Goal: Task Accomplishment & Management: Use online tool/utility

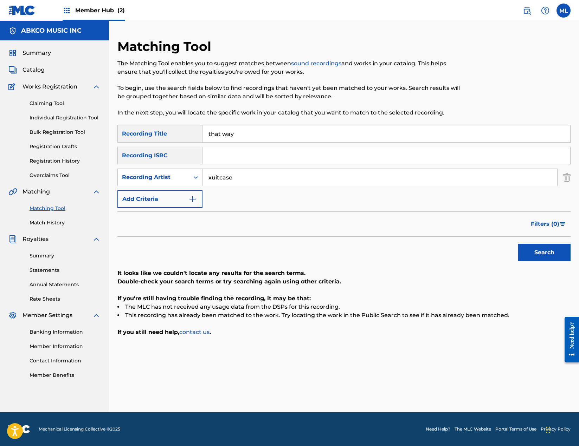
click at [299, 141] on input "that way" at bounding box center [385, 133] width 367 height 17
type input "more than i can stand"
type input "e"
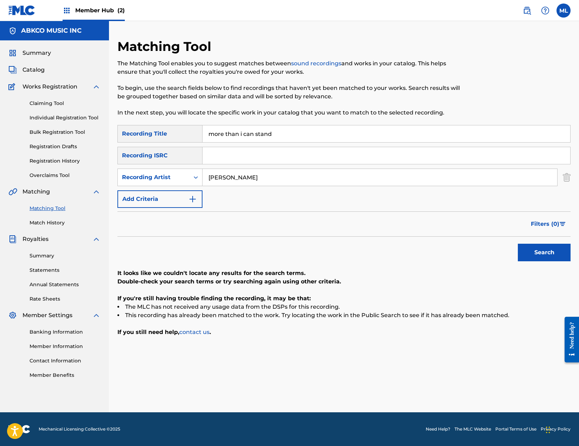
type input "[PERSON_NAME]"
click at [517, 244] on button "Search" at bounding box center [543, 253] width 53 height 18
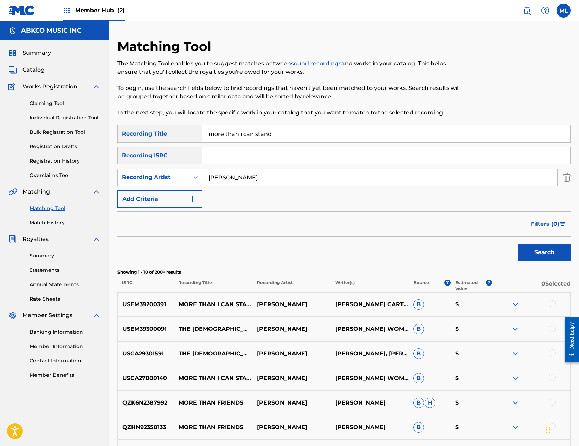
click at [552, 303] on div at bounding box center [551, 303] width 7 height 7
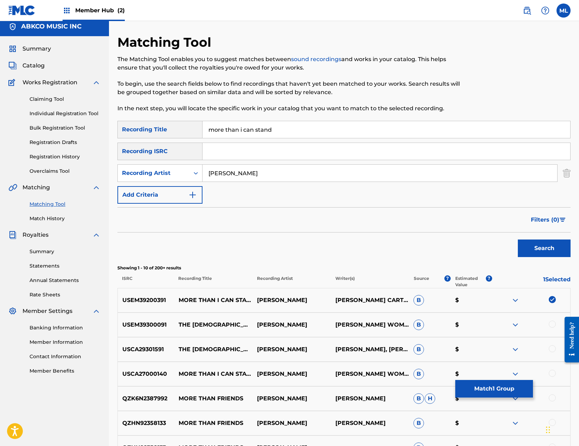
scroll to position [178, 0]
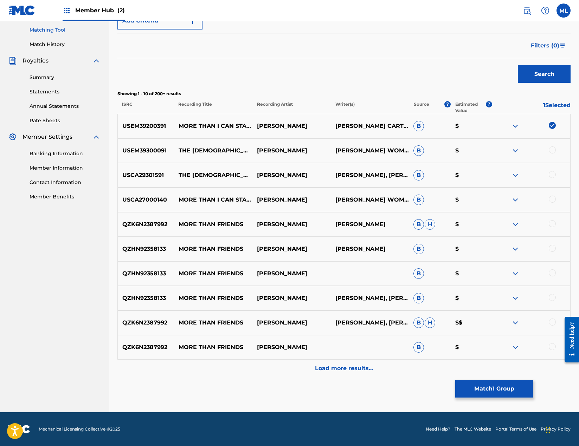
click at [552, 197] on div at bounding box center [551, 199] width 7 height 7
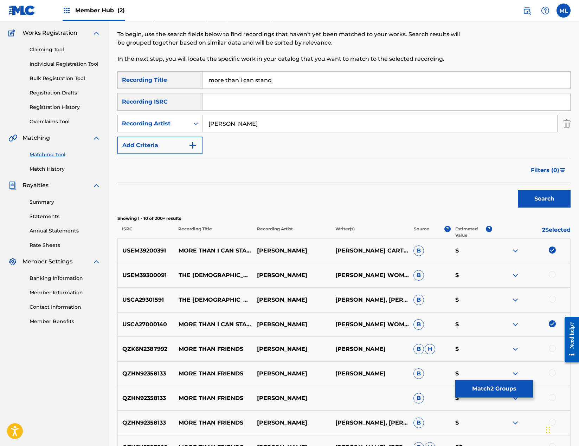
scroll to position [38, 0]
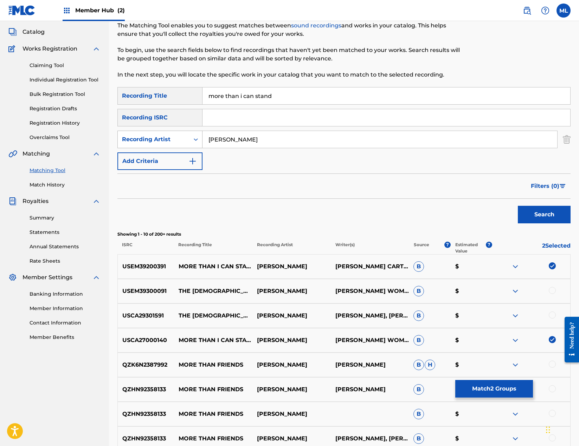
click at [176, 144] on div "Recording Artist" at bounding box center [154, 139] width 72 height 13
drag, startPoint x: 164, startPoint y: 154, endPoint x: 189, endPoint y: 150, distance: 25.5
click at [164, 154] on div "Writer" at bounding box center [160, 157] width 84 height 18
drag, startPoint x: 189, startPoint y: 150, endPoint x: 244, endPoint y: 141, distance: 56.4
click at [244, 141] on input "Search Form" at bounding box center [379, 139] width 354 height 17
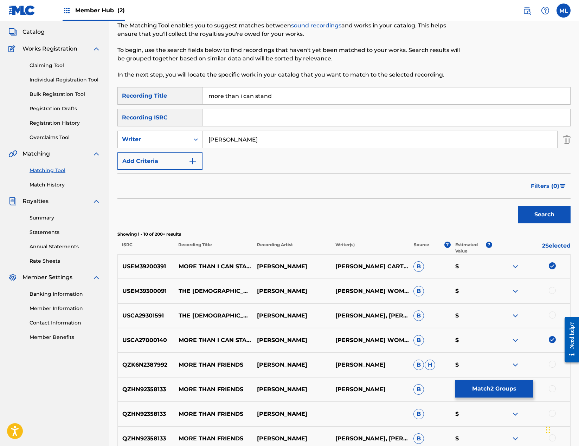
type input "[PERSON_NAME]"
click at [517, 206] on button "Search" at bounding box center [543, 215] width 53 height 18
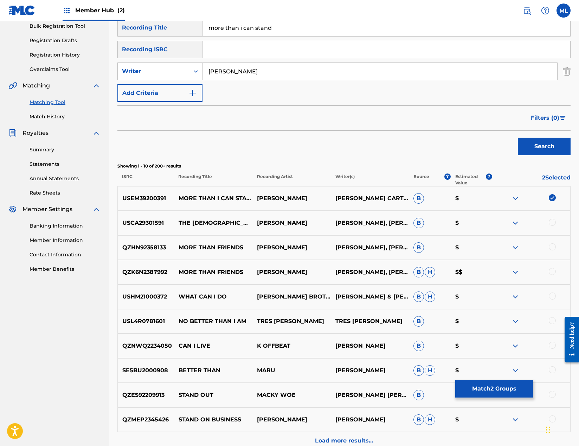
scroll to position [178, 0]
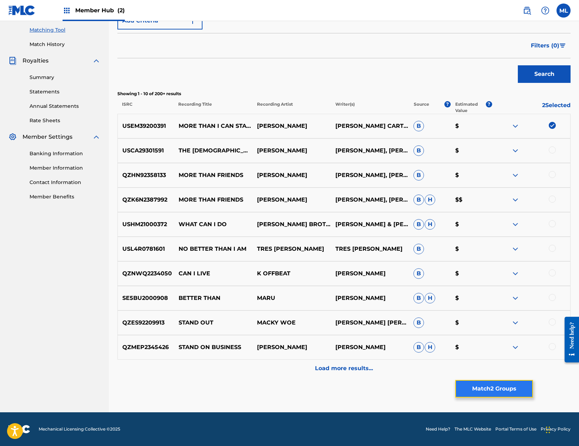
click at [491, 387] on button "Match 2 Groups" at bounding box center [494, 389] width 78 height 18
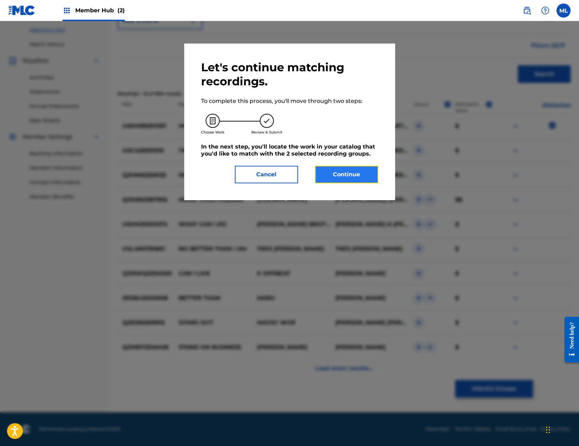
click at [337, 168] on button "Continue" at bounding box center [346, 175] width 63 height 18
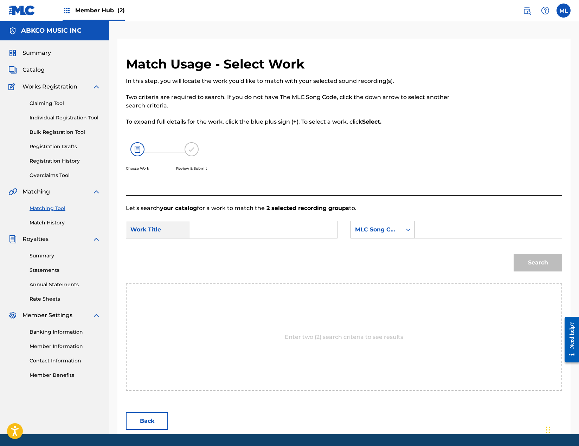
click at [254, 233] on input "Search Form" at bounding box center [263, 229] width 135 height 17
click at [214, 252] on strong "than" at bounding box center [209, 253] width 14 height 7
type input "more than i can stand"
click at [379, 234] on div "MLC Song Code" at bounding box center [376, 230] width 43 height 8
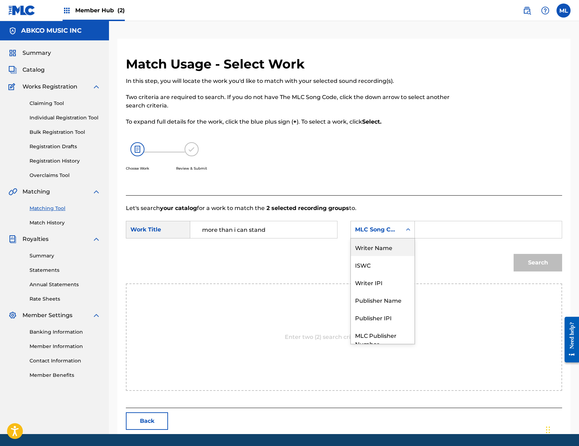
click at [380, 249] on div "Writer Name" at bounding box center [383, 248] width 64 height 18
click at [432, 231] on input "Search Form" at bounding box center [487, 229] width 135 height 17
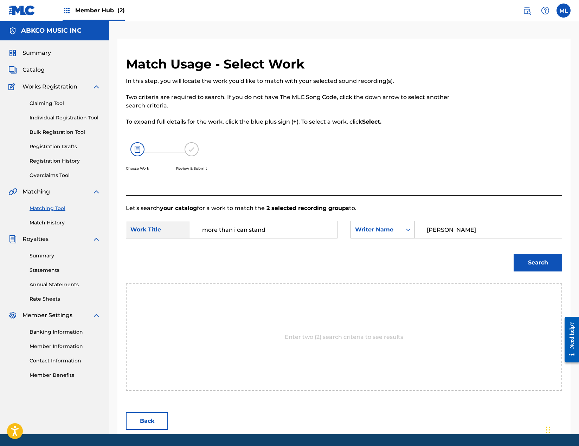
type input "[PERSON_NAME]"
click at [513, 254] on button "Search" at bounding box center [537, 263] width 48 height 18
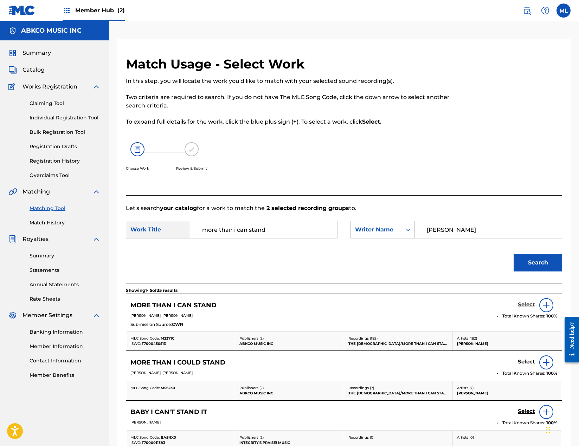
click at [527, 302] on h5 "Select" at bounding box center [525, 304] width 17 height 7
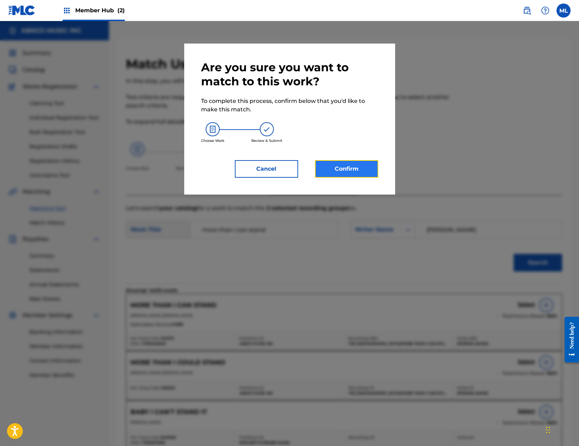
click at [350, 171] on button "Confirm" at bounding box center [346, 169] width 63 height 18
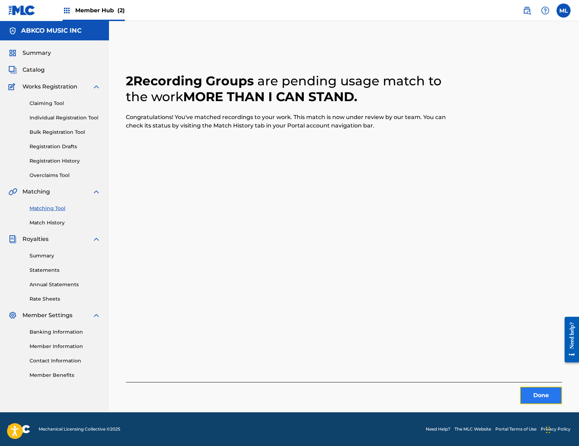
click at [543, 402] on button "Done" at bounding box center [541, 396] width 42 height 18
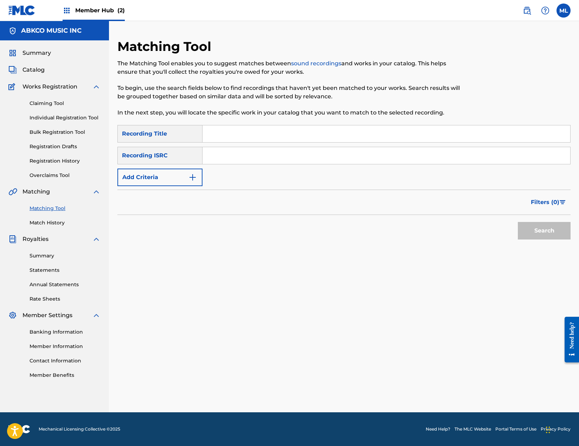
click at [223, 132] on input "Search Form" at bounding box center [385, 133] width 367 height 17
type input "[PERSON_NAME]"
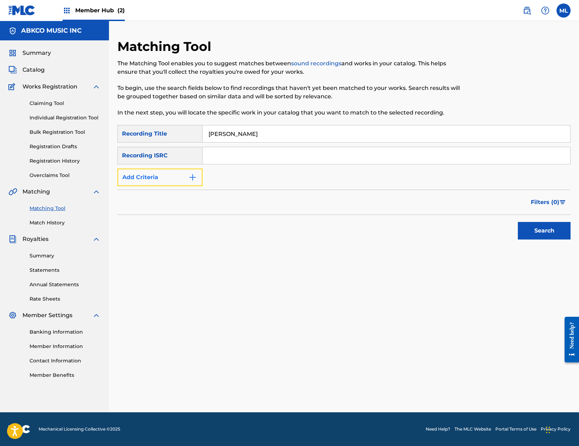
click at [172, 174] on button "Add Criteria" at bounding box center [159, 178] width 85 height 18
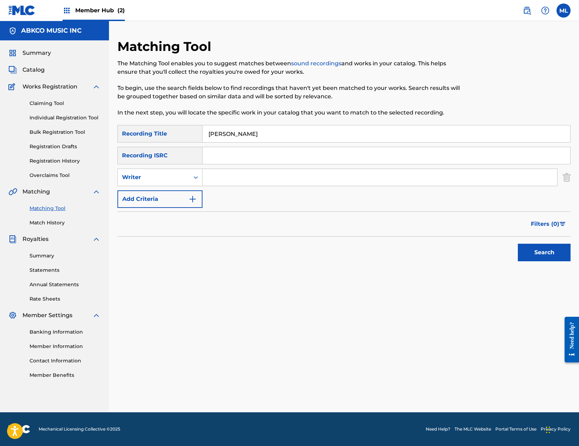
click at [216, 172] on input "Search Form" at bounding box center [379, 177] width 354 height 17
type input "[PERSON_NAME]"
click at [517, 244] on button "Search" at bounding box center [543, 253] width 53 height 18
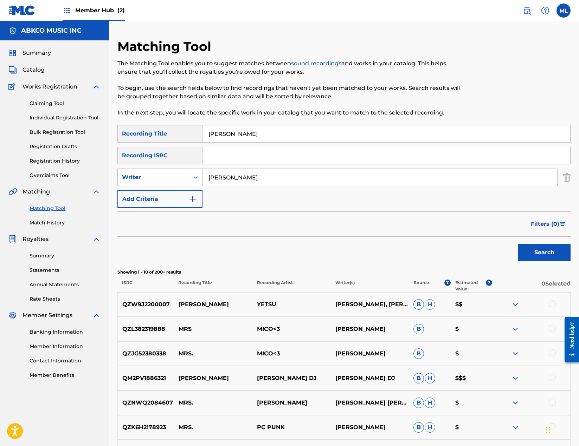
click at [168, 174] on div "Writer" at bounding box center [153, 177] width 63 height 8
click at [155, 195] on div "Recording Artist" at bounding box center [160, 195] width 84 height 18
click at [240, 183] on input "Search Form" at bounding box center [379, 177] width 354 height 17
type input "[PERSON_NAME]"
click at [517, 244] on button "Search" at bounding box center [543, 253] width 53 height 18
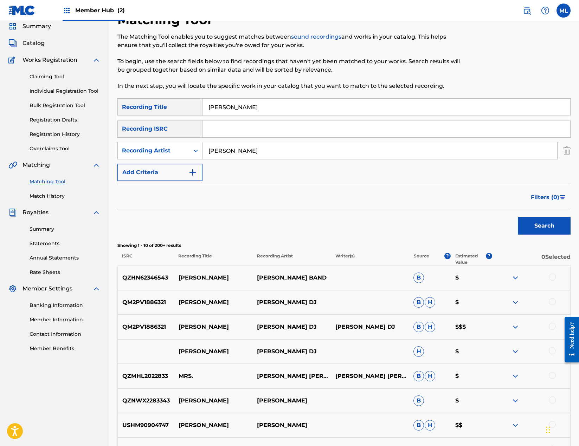
scroll to position [176, 0]
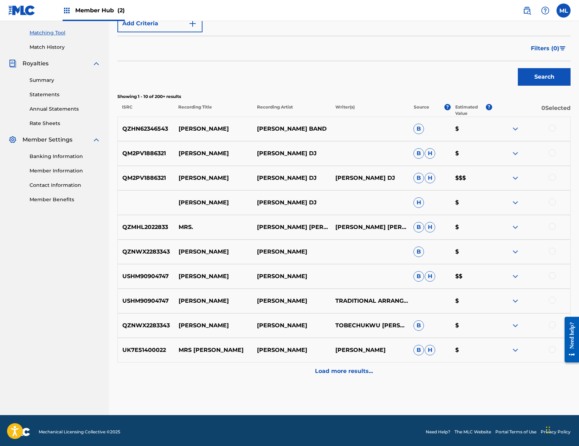
click at [339, 79] on div "Search" at bounding box center [343, 75] width 453 height 28
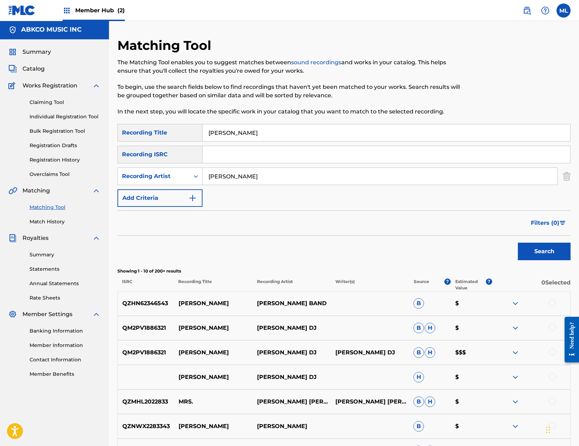
scroll to position [0, 0]
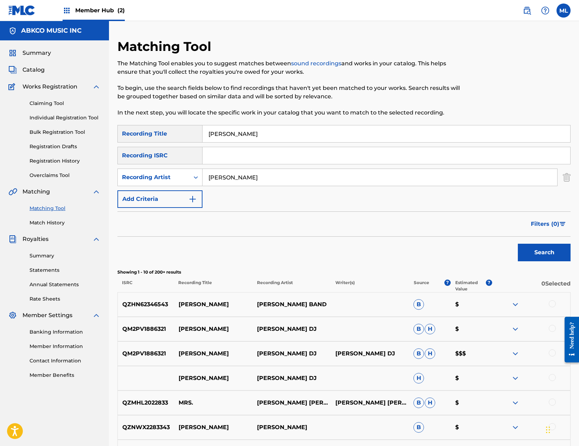
drag, startPoint x: 242, startPoint y: 137, endPoint x: 185, endPoint y: 151, distance: 59.0
click at [170, 138] on div "SearchWithCriteriacc9b2651-cf58-4c04-9815-42ba29b3b6eb Recording Title [PERSON_…" at bounding box center [343, 134] width 453 height 18
paste input "Odorono"
type input "Odorono"
drag, startPoint x: 216, startPoint y: 180, endPoint x: 159, endPoint y: 182, distance: 56.6
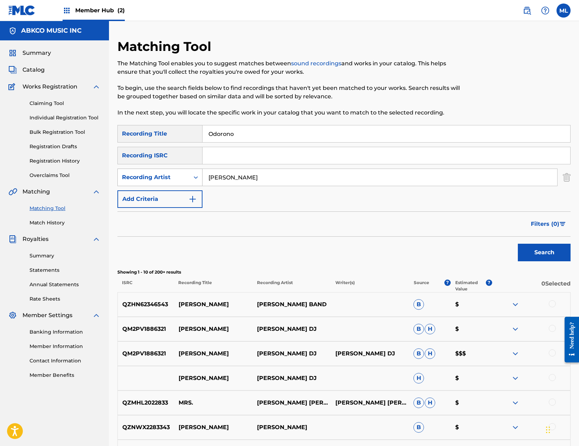
click at [160, 181] on div "SearchWithCriteria4850e493-a2b4-46b7-85b0-89a7b91c2f05 Recording Artist [PERSON…" at bounding box center [343, 178] width 453 height 18
click at [517, 244] on button "Search" at bounding box center [543, 253] width 53 height 18
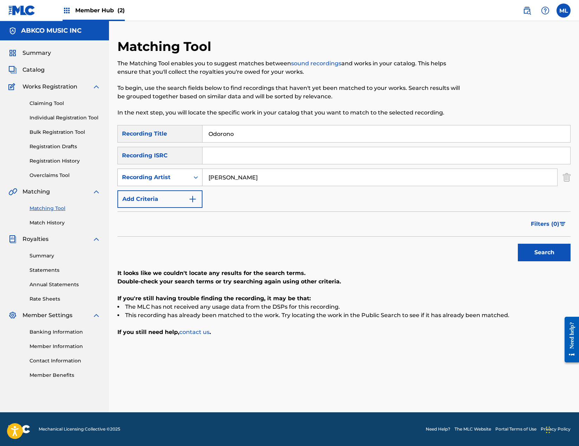
drag, startPoint x: 262, startPoint y: 176, endPoint x: 184, endPoint y: 177, distance: 78.0
click at [188, 177] on div "SearchWithCriteria4850e493-a2b4-46b7-85b0-89a7b91c2f05 Recording Artist [PERSON…" at bounding box center [343, 178] width 453 height 18
type input "the who"
click at [517, 244] on button "Search" at bounding box center [543, 253] width 53 height 18
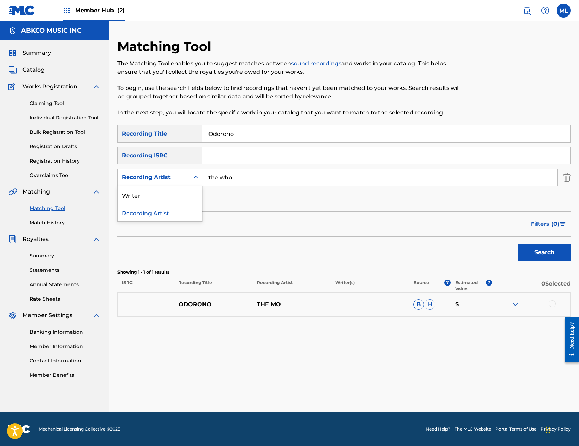
click at [164, 173] on div "Recording Artist" at bounding box center [154, 177] width 72 height 13
click at [163, 192] on div "Writer" at bounding box center [160, 195] width 84 height 18
click at [251, 178] on input "Search Form" at bounding box center [379, 177] width 354 height 17
type input "[PERSON_NAME]"
click at [517, 244] on button "Search" at bounding box center [543, 253] width 53 height 18
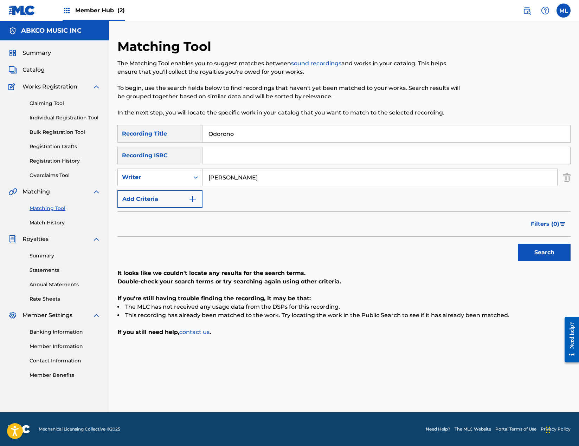
drag, startPoint x: 330, startPoint y: 139, endPoint x: 158, endPoint y: 129, distance: 172.1
click at [158, 129] on div "SearchWithCriteriacc9b2651-cf58-4c04-9815-42ba29b3b6eb Recording Title Odorono" at bounding box center [343, 134] width 453 height 18
type input "issues"
drag, startPoint x: 249, startPoint y: 173, endPoint x: 185, endPoint y: 174, distance: 63.9
click at [185, 174] on div "SearchWithCriteria95bc5ceb-ee23-417c-9e3f-709063345a97 Writer [PERSON_NAME]" at bounding box center [343, 178] width 453 height 18
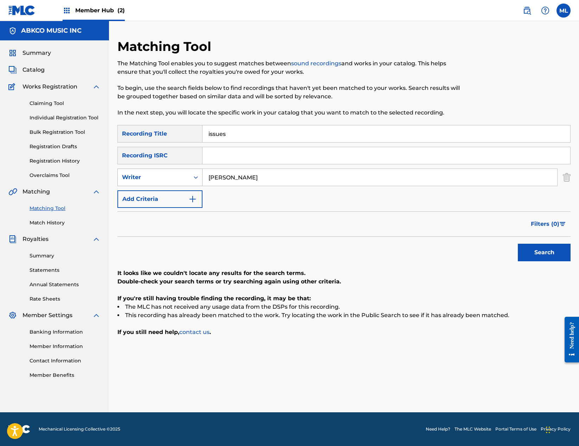
click at [517, 244] on button "Search" at bounding box center [543, 253] width 53 height 18
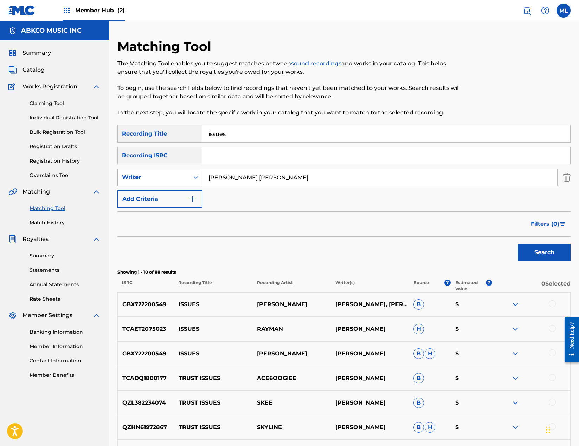
click at [517, 244] on button "Search" at bounding box center [543, 253] width 53 height 18
drag, startPoint x: 255, startPoint y: 178, endPoint x: 59, endPoint y: 157, distance: 197.2
click at [59, 157] on main "ABKCO MUSIC INC Summary Catalog Works Registration Claiming Tool Individual Reg…" at bounding box center [289, 306] width 579 height 570
type input "[PERSON_NAME]"
click at [517, 244] on button "Search" at bounding box center [543, 253] width 53 height 18
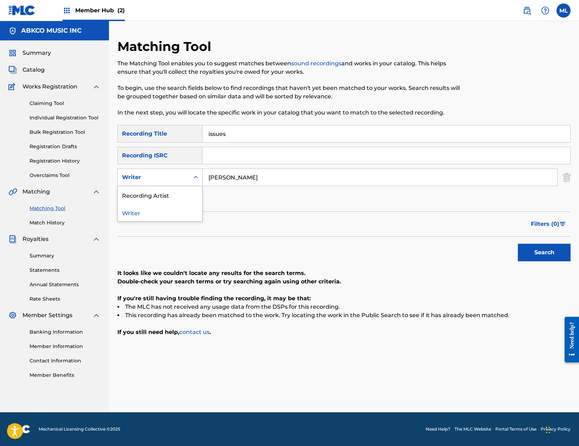
click at [153, 173] on div "Writer" at bounding box center [153, 177] width 63 height 8
click at [152, 195] on div "Recording Artist" at bounding box center [160, 195] width 84 height 18
click at [246, 180] on input "Search Form" at bounding box center [379, 177] width 354 height 17
type input "kastra"
click at [517, 244] on button "Search" at bounding box center [543, 253] width 53 height 18
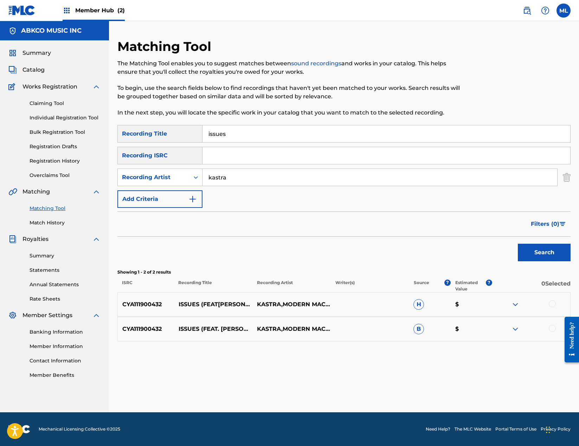
click at [550, 304] on div at bounding box center [551, 303] width 7 height 7
click at [550, 327] on div at bounding box center [551, 328] width 7 height 7
click at [478, 390] on button "Match 2 Groups" at bounding box center [494, 389] width 78 height 18
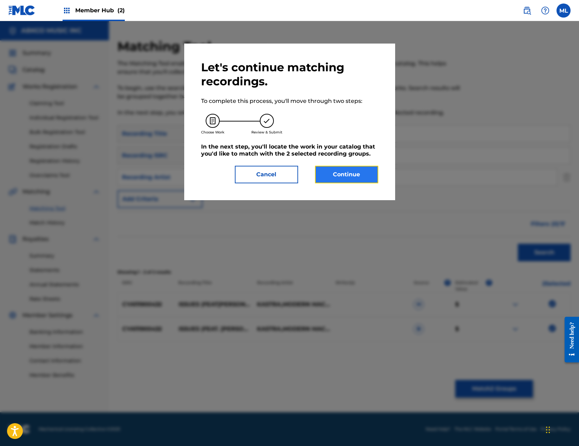
click at [358, 177] on button "Continue" at bounding box center [346, 175] width 63 height 18
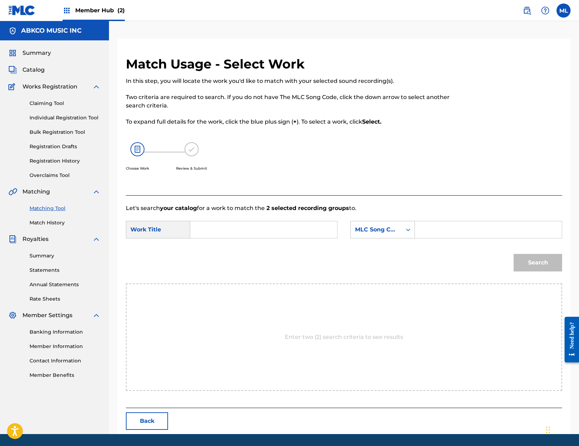
click at [241, 221] on input "Search Form" at bounding box center [263, 229] width 135 height 17
type input "issues"
click at [392, 233] on div "MLC Song Code" at bounding box center [376, 230] width 43 height 8
click at [387, 244] on div "Writer Name" at bounding box center [383, 248] width 64 height 18
click at [443, 235] on input "Search Form" at bounding box center [487, 229] width 135 height 17
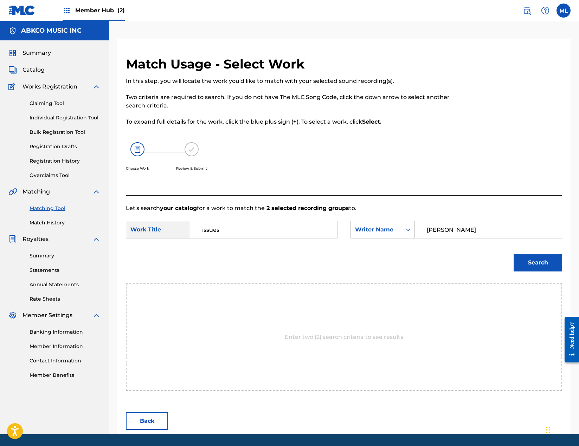
type input "[PERSON_NAME]"
click at [513, 254] on button "Search" at bounding box center [537, 263] width 48 height 18
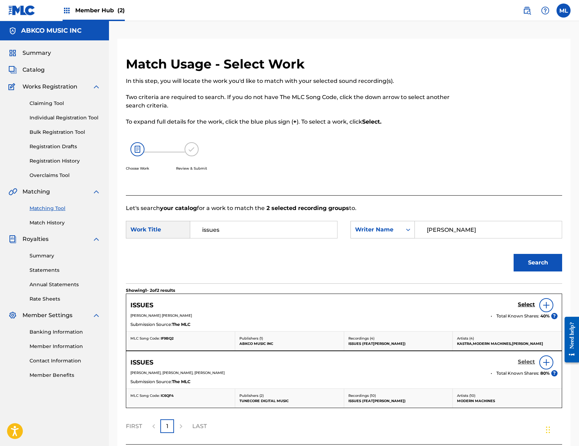
click at [531, 361] on h5 "Select" at bounding box center [525, 362] width 17 height 7
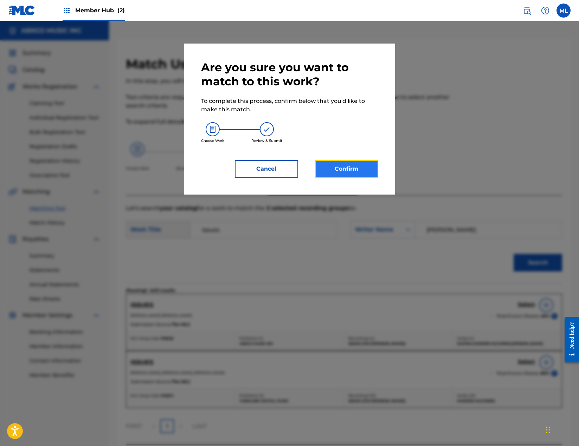
click at [340, 168] on button "Confirm" at bounding box center [346, 169] width 63 height 18
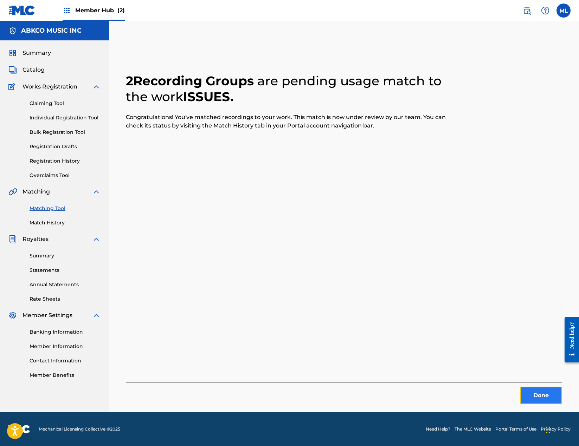
click at [535, 400] on button "Done" at bounding box center [541, 396] width 42 height 18
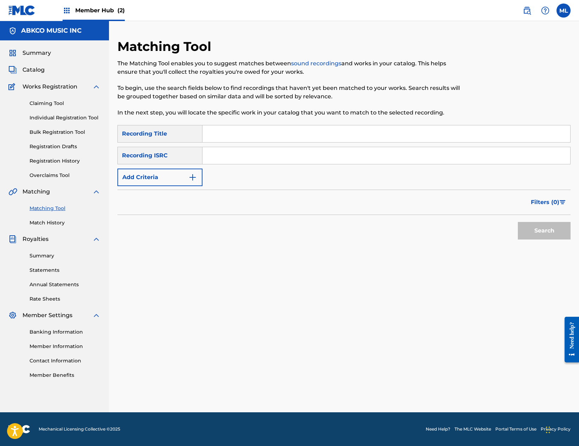
click at [287, 129] on input "Search Form" at bounding box center [385, 133] width 367 height 17
paste input "Synth For The Devil,"
type input "Synth For The Devil"
click at [563, 240] on div "Search" at bounding box center [542, 229] width 56 height 28
click at [559, 235] on button "Search" at bounding box center [543, 231] width 53 height 18
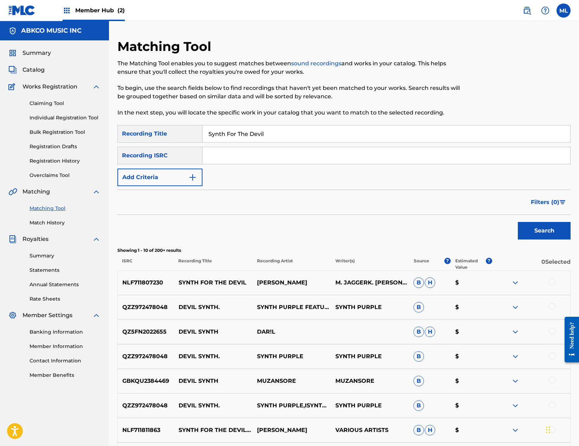
click at [551, 281] on div at bounding box center [551, 282] width 7 height 7
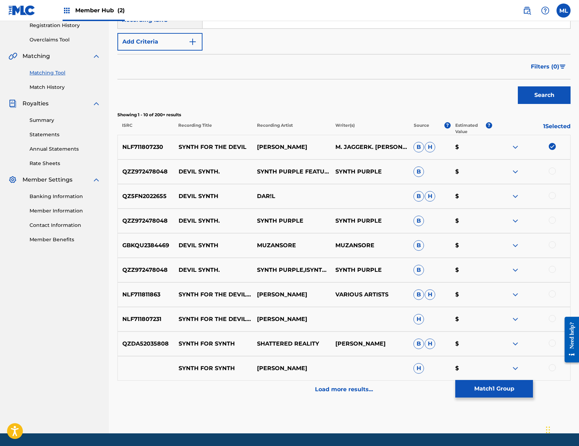
scroll to position [157, 0]
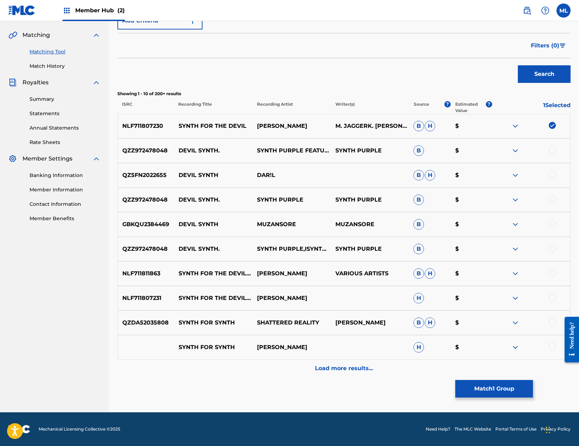
click at [554, 276] on div at bounding box center [530, 273] width 78 height 8
drag, startPoint x: 553, startPoint y: 272, endPoint x: 554, endPoint y: 279, distance: 6.3
click at [553, 272] on div at bounding box center [551, 272] width 7 height 7
click at [553, 296] on div at bounding box center [551, 297] width 7 height 7
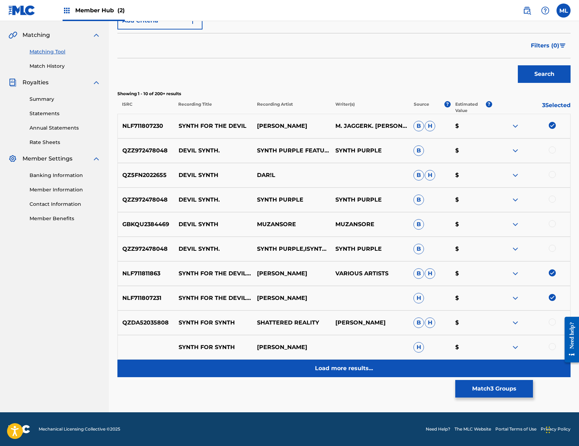
drag, startPoint x: 340, startPoint y: 373, endPoint x: 344, endPoint y: 373, distance: 3.5
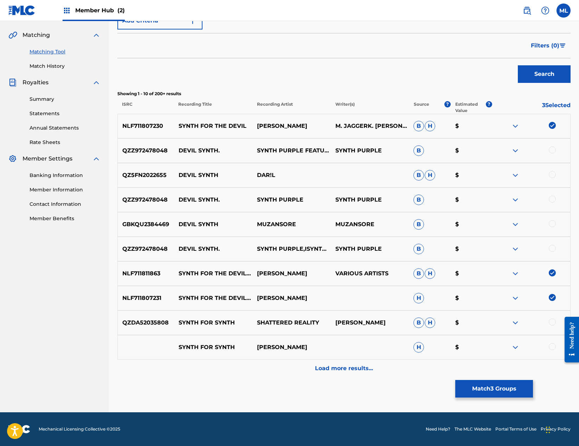
click at [340, 373] on div "Load more results..." at bounding box center [343, 369] width 453 height 18
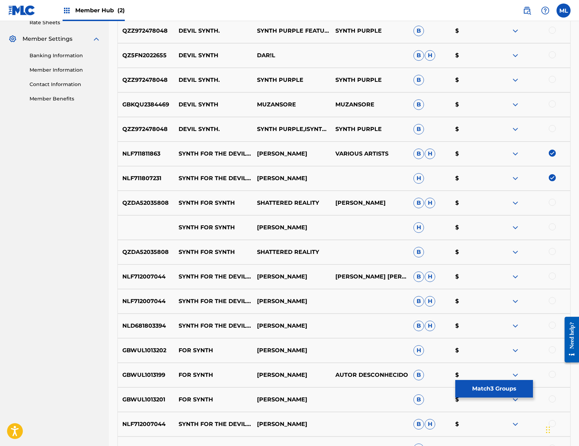
scroll to position [316, 0]
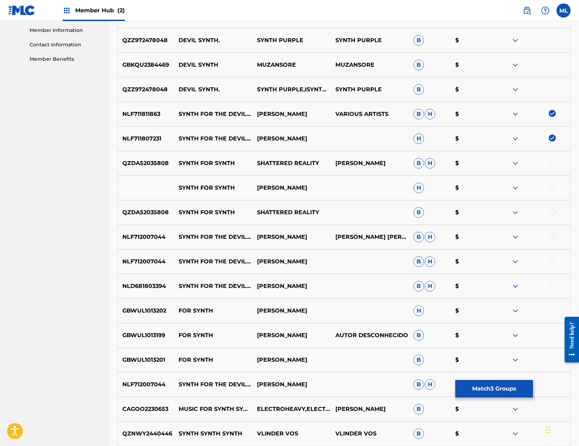
click at [555, 238] on div at bounding box center [530, 237] width 78 height 8
click at [552, 238] on div at bounding box center [551, 236] width 7 height 7
click at [550, 261] on div at bounding box center [551, 260] width 7 height 7
click at [551, 288] on div at bounding box center [551, 285] width 7 height 7
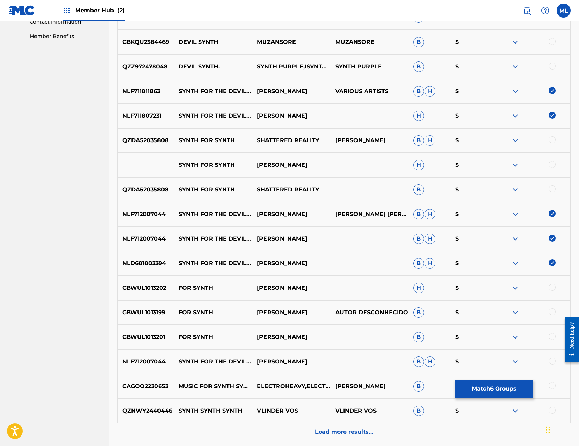
scroll to position [351, 0]
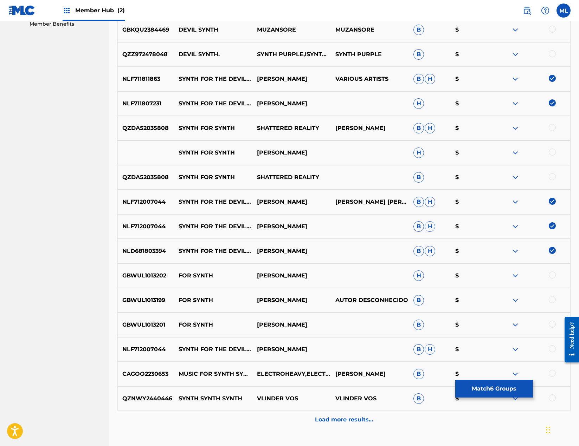
click at [553, 350] on div at bounding box center [551, 348] width 7 height 7
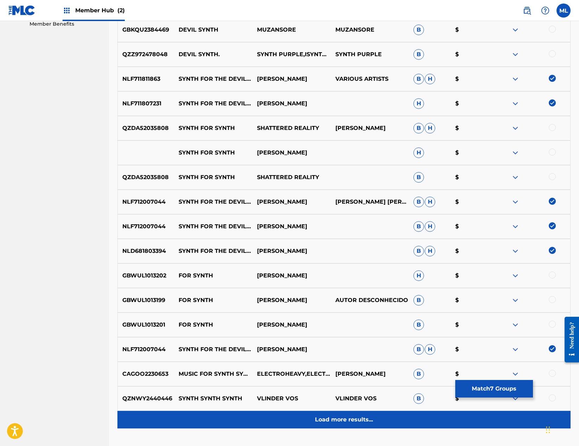
click at [322, 416] on p "Load more results..." at bounding box center [344, 420] width 58 height 8
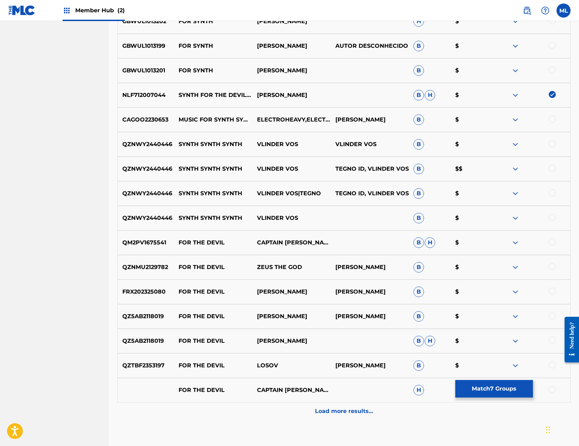
scroll to position [648, 0]
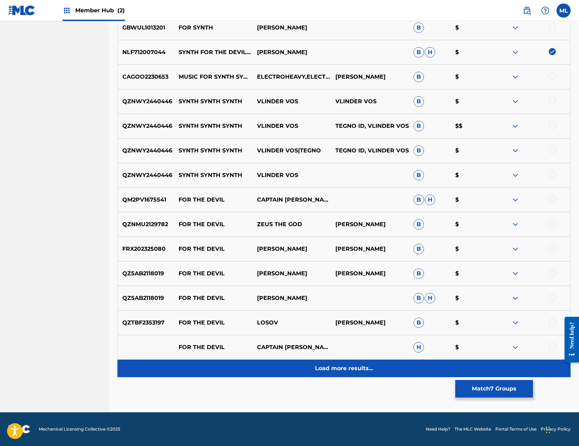
click at [340, 368] on p "Load more results..." at bounding box center [344, 368] width 58 height 8
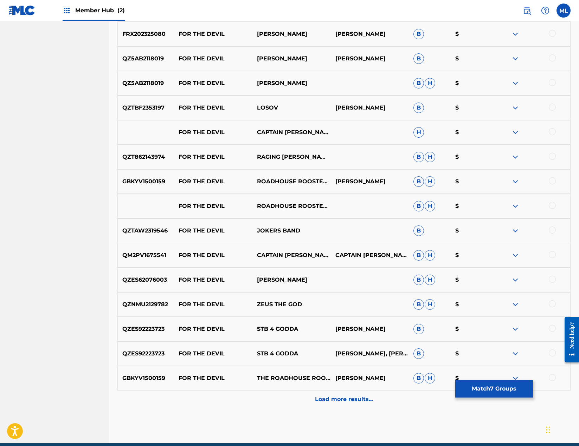
scroll to position [894, 0]
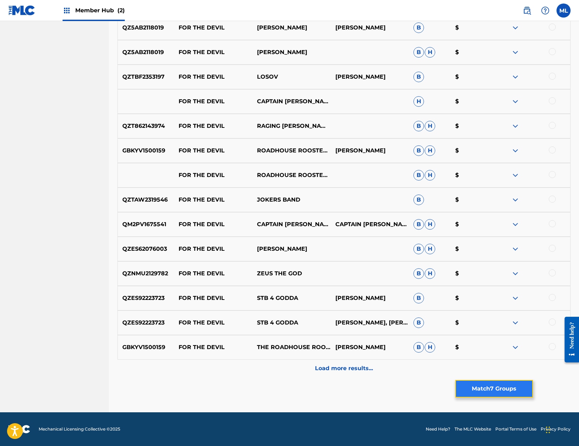
click at [504, 393] on button "Match 7 Groups" at bounding box center [494, 389] width 78 height 18
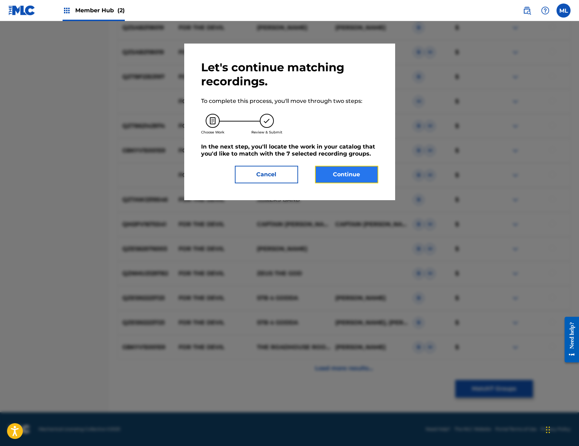
click at [352, 178] on button "Continue" at bounding box center [346, 175] width 63 height 18
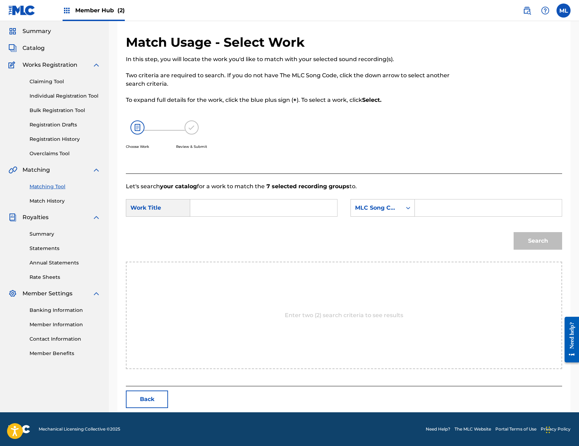
scroll to position [0, 0]
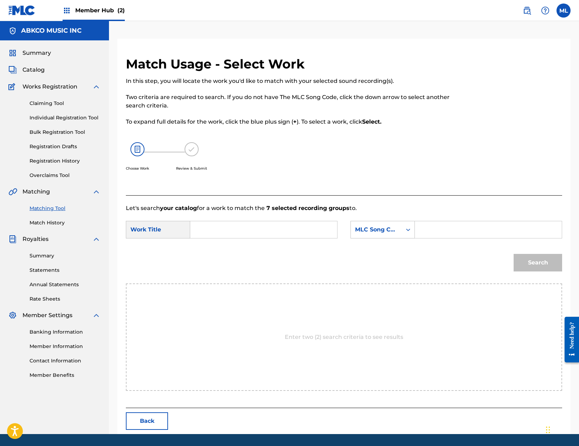
click at [230, 233] on input "Search Form" at bounding box center [263, 229] width 135 height 17
click at [208, 256] on span "for the devil, a" at bounding box center [214, 258] width 25 height 32
type input "synth for the devil, a"
click at [378, 231] on div "MLC Song Code" at bounding box center [376, 230] width 43 height 8
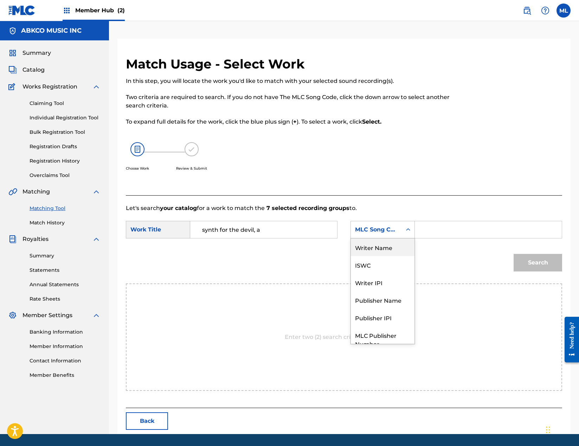
click at [375, 242] on div "Writer Name" at bounding box center [383, 248] width 64 height 18
click at [441, 231] on input "Search Form" at bounding box center [487, 229] width 135 height 17
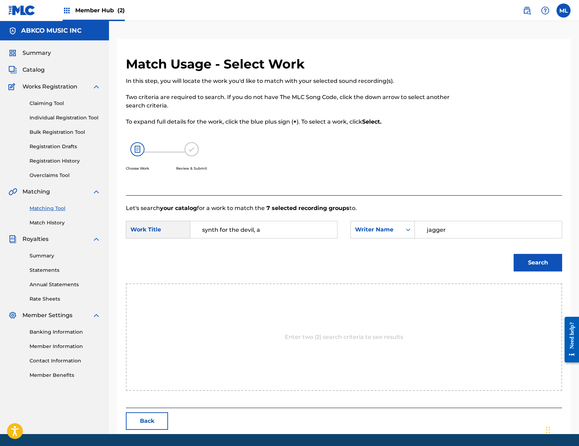
type input "jagger"
click at [513, 254] on button "Search" at bounding box center [537, 263] width 48 height 18
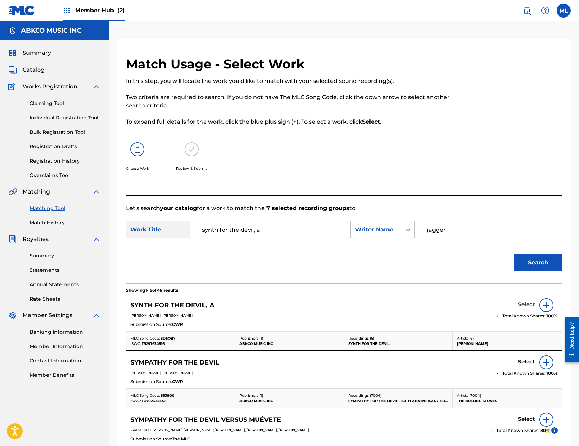
click at [527, 303] on h5 "Select" at bounding box center [525, 304] width 17 height 7
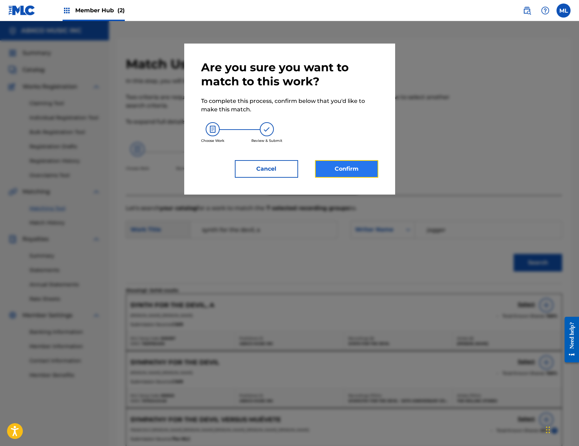
click at [368, 171] on button "Confirm" at bounding box center [346, 169] width 63 height 18
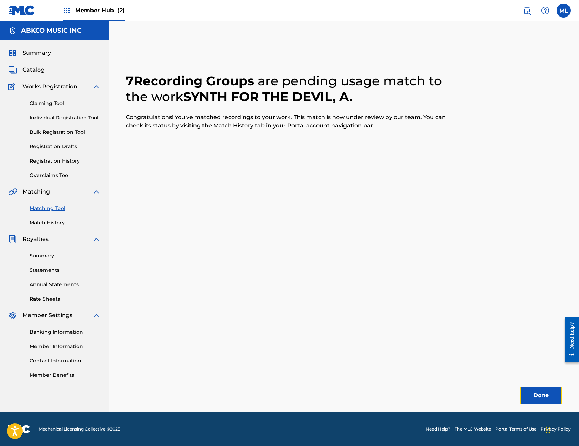
drag, startPoint x: 549, startPoint y: 388, endPoint x: 579, endPoint y: 351, distance: 47.3
click at [549, 388] on button "Done" at bounding box center [541, 396] width 42 height 18
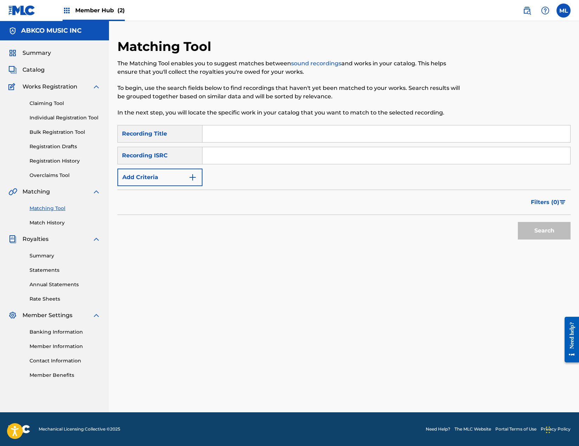
click at [278, 129] on input "Search Form" at bounding box center [385, 133] width 367 height 17
paste input "Cockles And Muscles"
type input "Cockles And Muscles"
click at [175, 163] on div "Recording ISRC" at bounding box center [159, 156] width 85 height 18
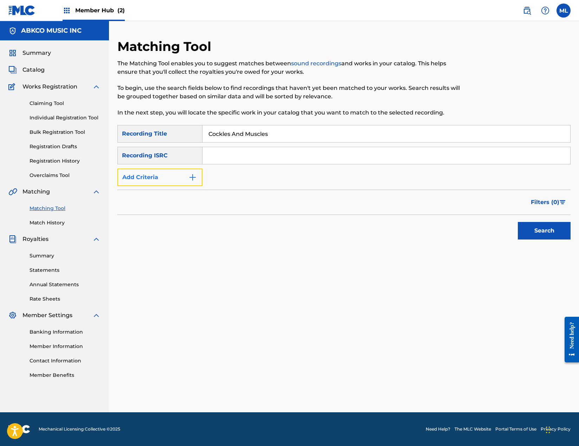
click at [170, 182] on button "Add Criteria" at bounding box center [159, 178] width 85 height 18
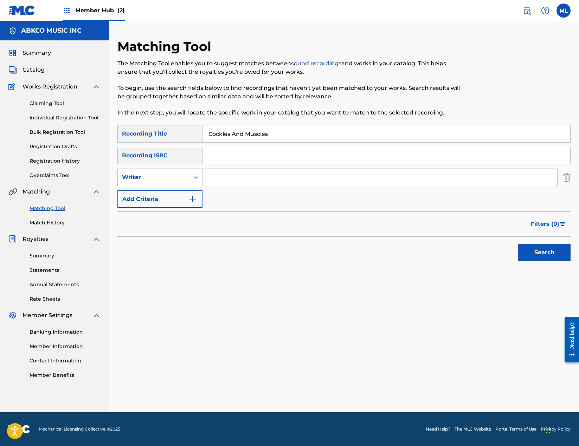
click at [241, 178] on input "Search Form" at bounding box center [379, 177] width 354 height 17
type input "[PERSON_NAME]"
click at [517, 244] on button "Search" at bounding box center [543, 253] width 53 height 18
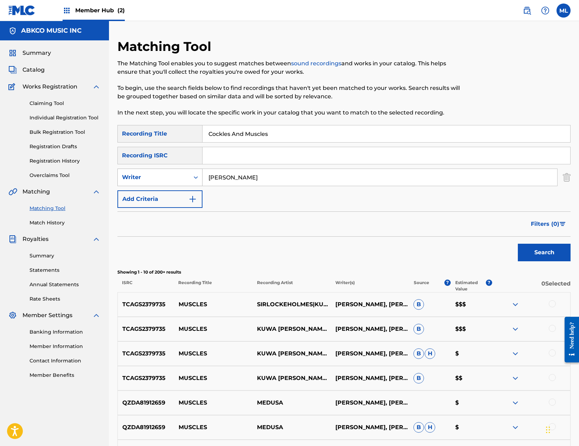
drag, startPoint x: 286, startPoint y: 177, endPoint x: 166, endPoint y: 180, distance: 119.8
click at [166, 180] on div "SearchWithCriteria9af08953-b74b-42d7-94e3-c87942abd518 Writer [PERSON_NAME]" at bounding box center [343, 178] width 453 height 18
click at [517, 244] on button "Search" at bounding box center [543, 253] width 53 height 18
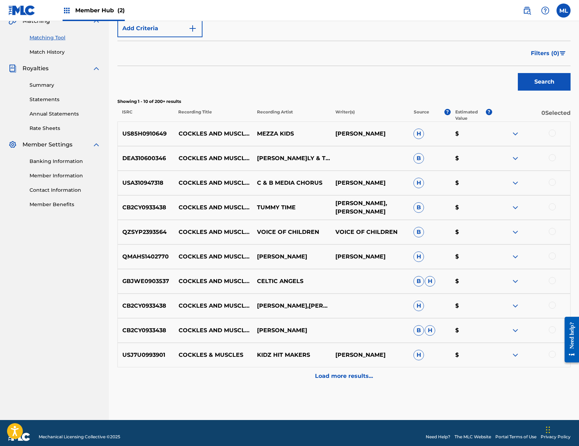
scroll to position [178, 0]
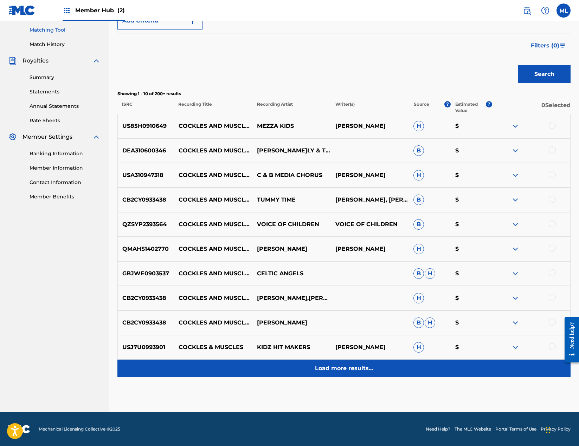
click at [348, 367] on p "Load more results..." at bounding box center [344, 368] width 58 height 8
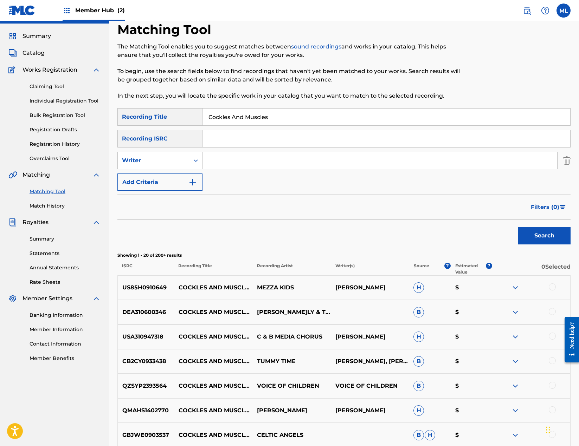
scroll to position [0, 0]
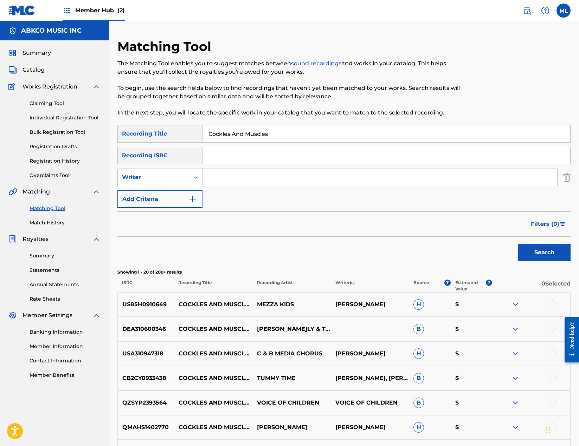
drag, startPoint x: 258, startPoint y: 132, endPoint x: 267, endPoint y: 132, distance: 8.8
click at [258, 132] on input "Cockles And Muscles" at bounding box center [385, 133] width 367 height 17
drag, startPoint x: 290, startPoint y: 133, endPoint x: 102, endPoint y: 137, distance: 188.0
click at [104, 136] on main "ABKCO MUSIC INC Summary Catalog Works Registration Claiming Tool Individual Reg…" at bounding box center [289, 429] width 579 height 816
type input "jealous love"
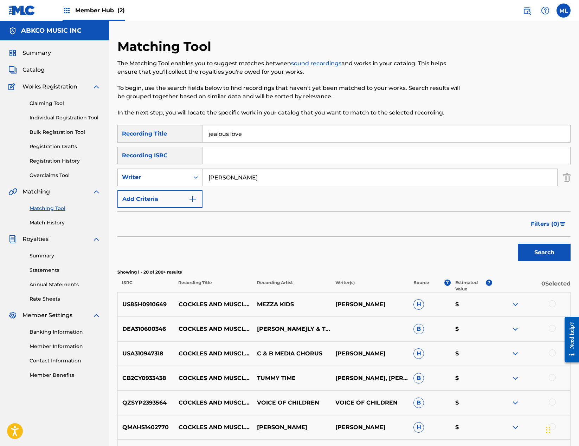
type input "[PERSON_NAME]"
click at [517, 244] on button "Search" at bounding box center [543, 253] width 53 height 18
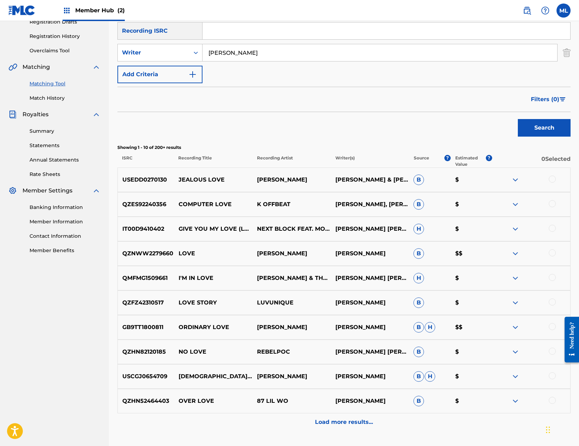
scroll to position [141, 0]
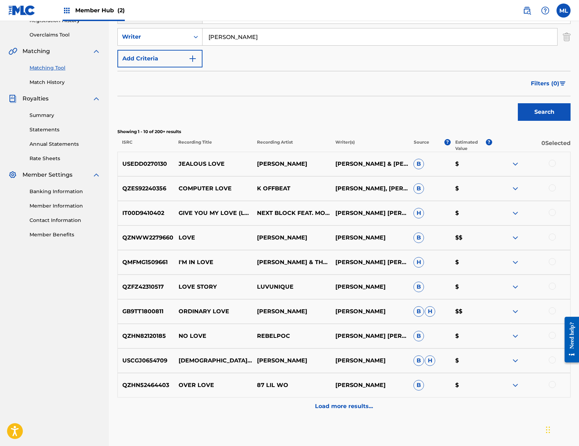
click at [552, 164] on div at bounding box center [551, 163] width 7 height 7
click at [196, 46] on div "SearchWithCriteriacc9b2651-cf58-4c04-9815-42ba29b3b6eb Recording Title jealous …" at bounding box center [343, 26] width 453 height 83
click at [191, 38] on div "Search Form" at bounding box center [195, 37] width 13 height 13
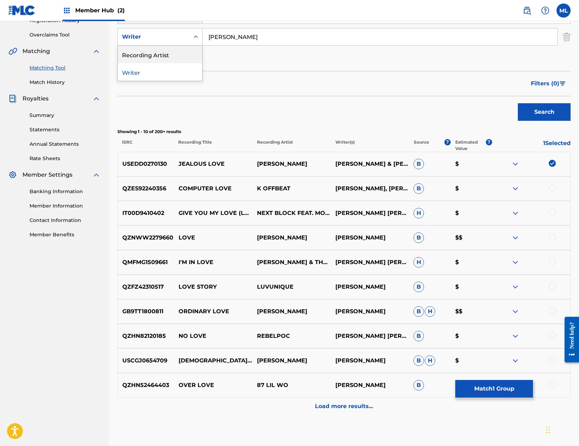
click at [181, 53] on div "Recording Artist" at bounding box center [160, 55] width 84 height 18
click at [241, 43] on input "Search Form" at bounding box center [379, 36] width 354 height 17
type input "[PERSON_NAME]"
click at [517, 103] on button "Search" at bounding box center [543, 112] width 53 height 18
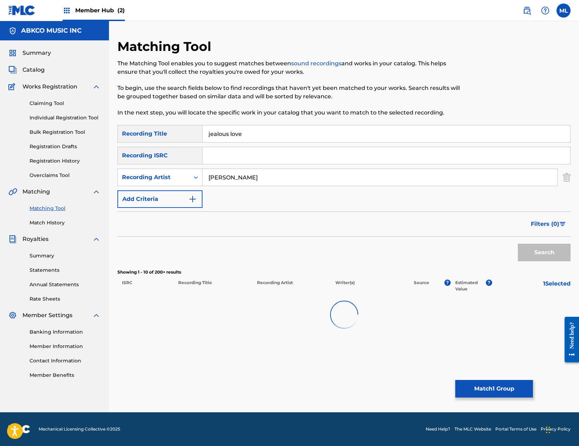
scroll to position [0, 0]
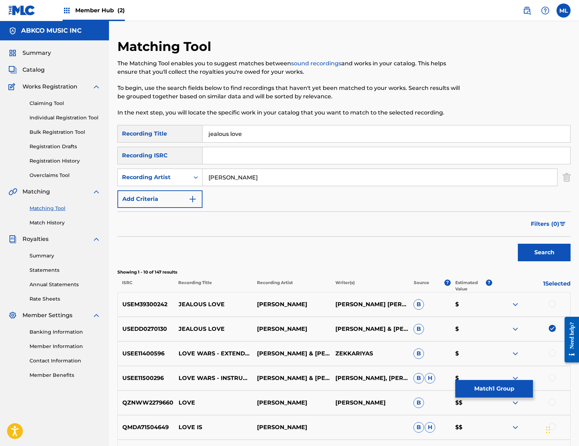
click at [554, 302] on div at bounding box center [551, 303] width 7 height 7
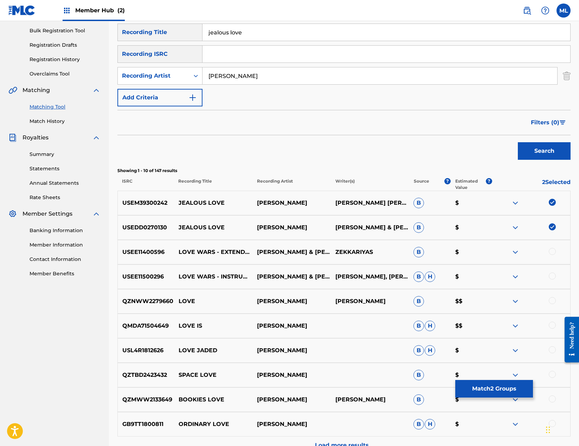
scroll to position [141, 0]
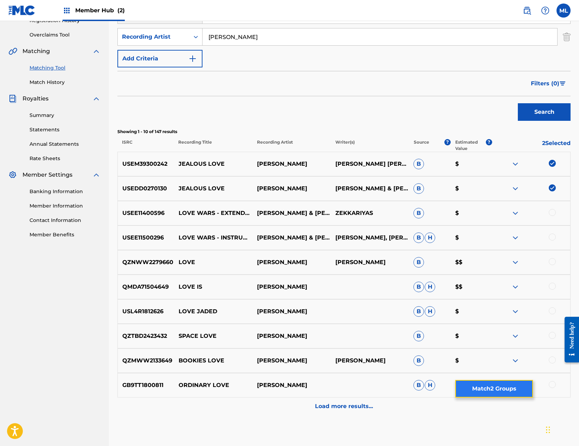
click at [495, 391] on button "Match 2 Groups" at bounding box center [494, 389] width 78 height 18
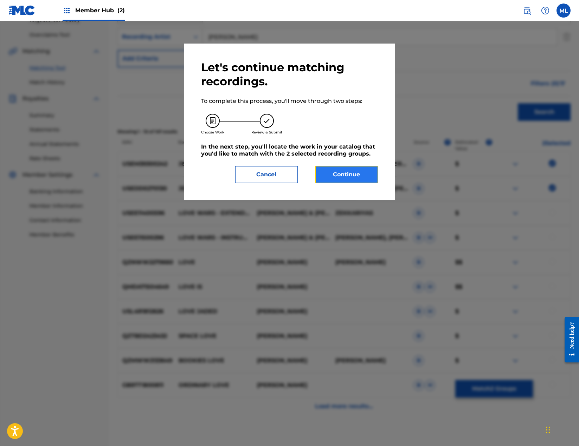
click at [358, 175] on button "Continue" at bounding box center [346, 175] width 63 height 18
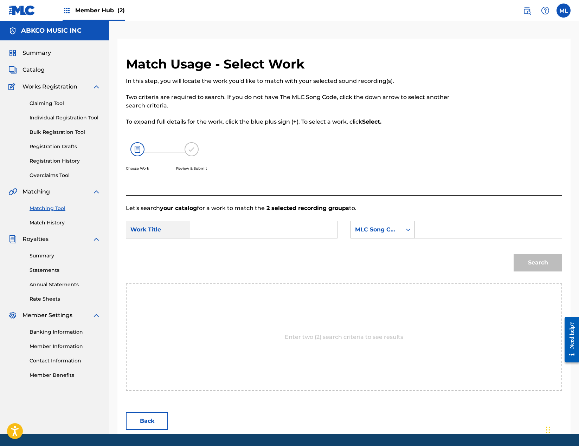
click at [276, 223] on input "Search Form" at bounding box center [263, 229] width 135 height 17
type input "jealous love"
click at [415, 235] on div "Search Form" at bounding box center [488, 230] width 147 height 18
click at [386, 230] on div "MLC Song Code" at bounding box center [376, 230] width 43 height 8
click at [379, 252] on div "Writer Name" at bounding box center [383, 248] width 64 height 18
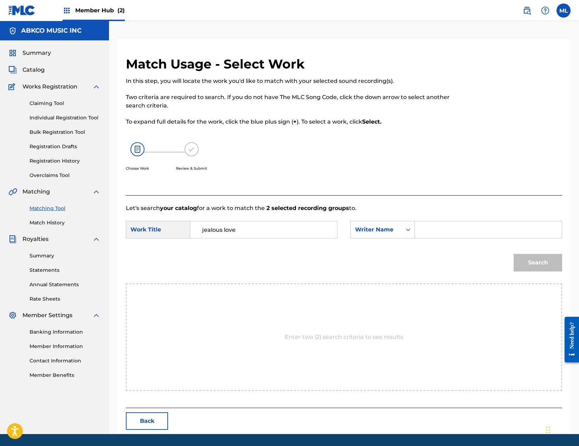
click at [441, 228] on input "Search Form" at bounding box center [487, 229] width 135 height 17
type input "[PERSON_NAME]"
click at [513, 254] on button "Search" at bounding box center [537, 263] width 48 height 18
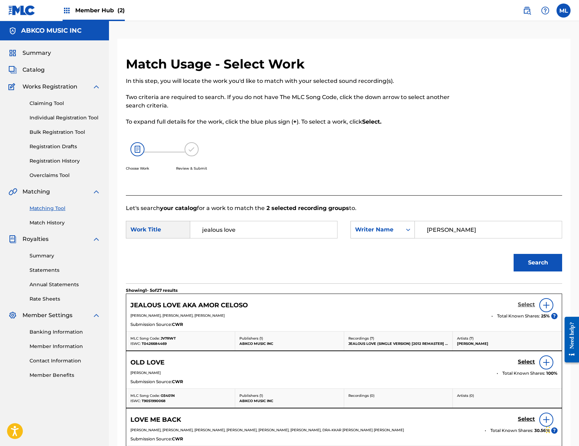
click at [526, 306] on h5 "Select" at bounding box center [525, 304] width 17 height 7
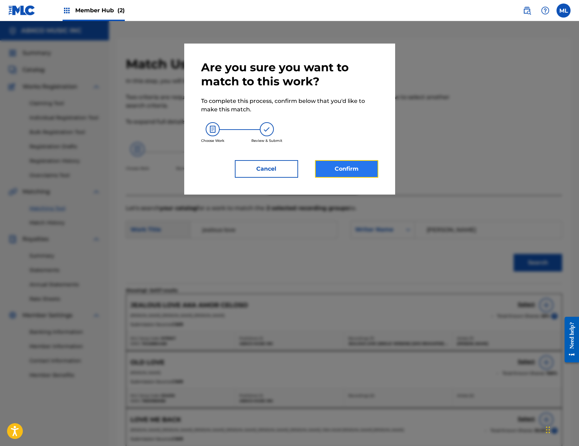
click at [337, 168] on button "Confirm" at bounding box center [346, 169] width 63 height 18
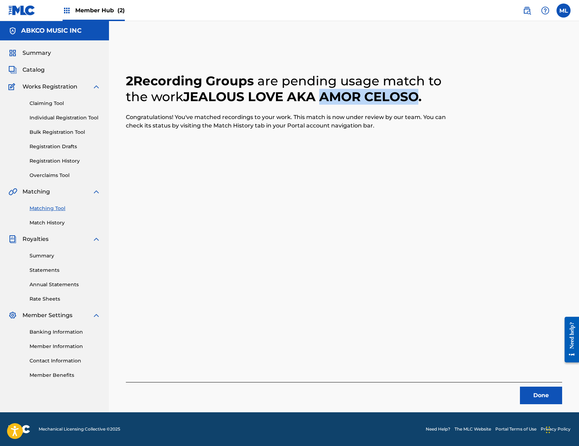
drag, startPoint x: 326, startPoint y: 94, endPoint x: 419, endPoint y: 98, distance: 93.1
click at [419, 98] on h2 "2 Recording Groups are pending usage match to the work JEALOUS LOVE AKA AMOR CE…" at bounding box center [289, 89] width 327 height 32
copy h2 "AMOR CELOSO"
click at [538, 394] on button "Done" at bounding box center [541, 396] width 42 height 18
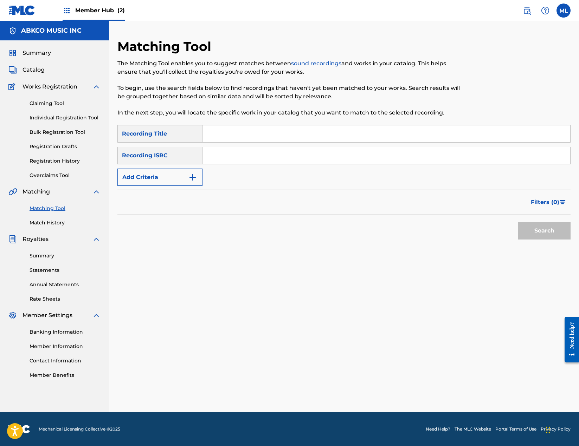
click at [234, 135] on input "Search Form" at bounding box center [385, 133] width 367 height 17
paste input "AMOR CELOSO"
type input "AMOR CELOSO"
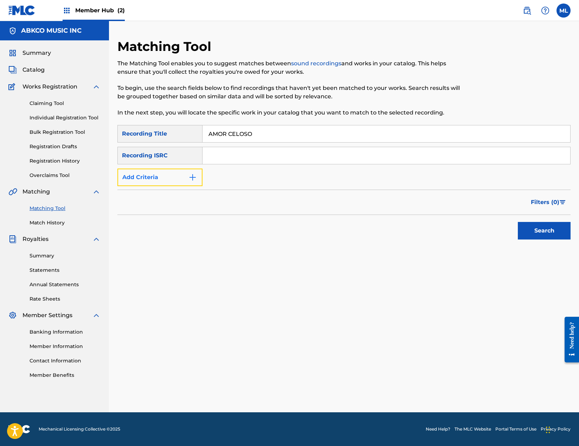
click at [172, 175] on button "Add Criteria" at bounding box center [159, 178] width 85 height 18
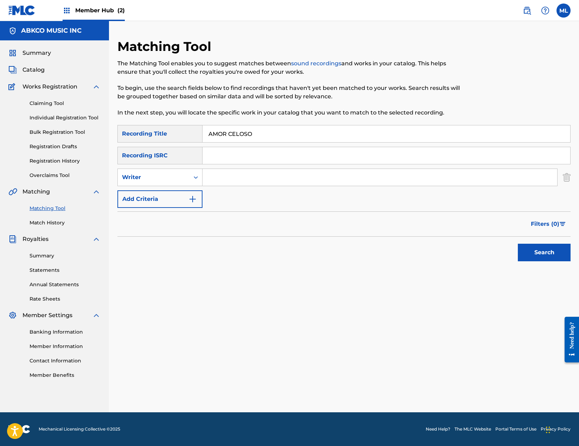
click at [216, 178] on input "Search Form" at bounding box center [379, 177] width 354 height 17
type input "[PERSON_NAME]"
click at [517, 244] on button "Search" at bounding box center [543, 253] width 53 height 18
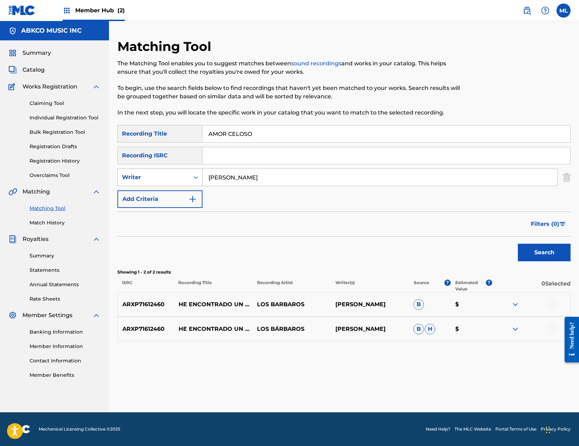
click at [167, 171] on div "Writer" at bounding box center [154, 177] width 72 height 13
click at [160, 193] on div "Recording Artist" at bounding box center [160, 195] width 84 height 18
click at [233, 176] on input "Search Form" at bounding box center [379, 177] width 354 height 17
paste input "AMOR CELOSO"
drag, startPoint x: 265, startPoint y: 175, endPoint x: 87, endPoint y: 184, distance: 177.7
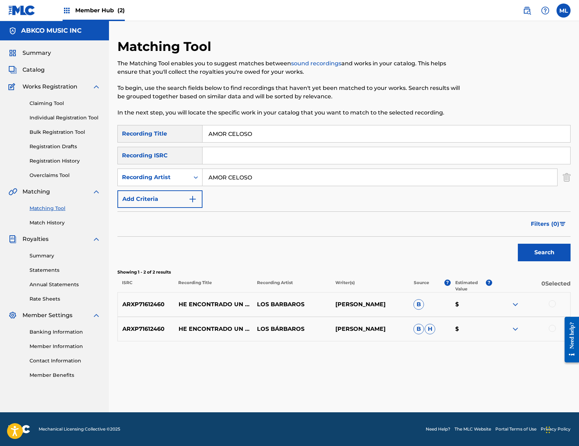
click at [87, 184] on main "ABKCO MUSIC INC Summary Catalog Works Registration Claiming Tool Individual Reg…" at bounding box center [289, 216] width 579 height 391
type input "[PERSON_NAME]"
click at [517, 244] on button "Search" at bounding box center [543, 253] width 53 height 18
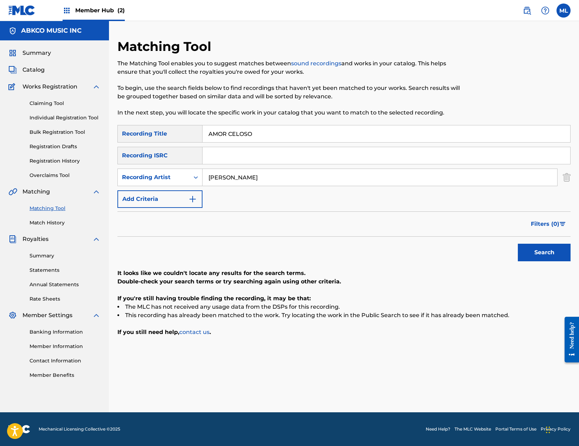
click at [253, 130] on input "AMOR CELOSO" at bounding box center [385, 133] width 367 height 17
drag, startPoint x: 262, startPoint y: 135, endPoint x: 131, endPoint y: 151, distance: 132.4
click at [132, 138] on div "SearchWithCriteriacc9b2651-cf58-4c04-9815-42ba29b3b6eb Recording Title AMOR CEL…" at bounding box center [343, 134] width 453 height 18
paste input "Yield Not To Temptation"
type input "Yield Not To Temptation"
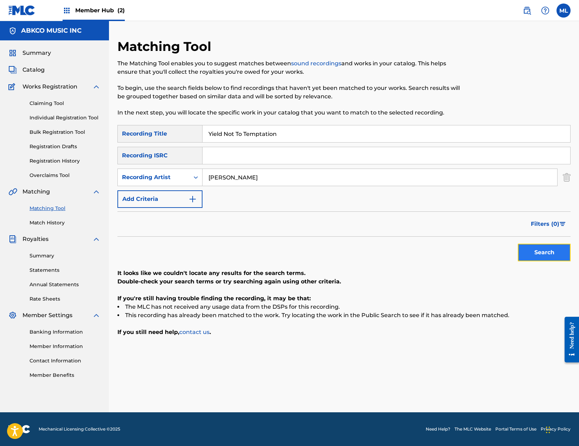
click at [543, 245] on button "Search" at bounding box center [543, 253] width 53 height 18
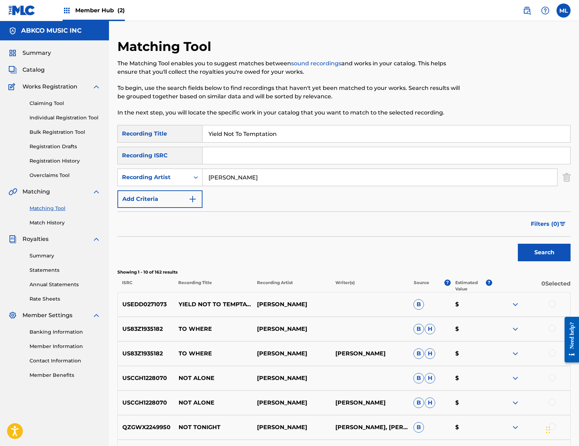
click at [553, 303] on div at bounding box center [551, 303] width 7 height 7
click at [190, 178] on div "Search Form" at bounding box center [195, 177] width 13 height 13
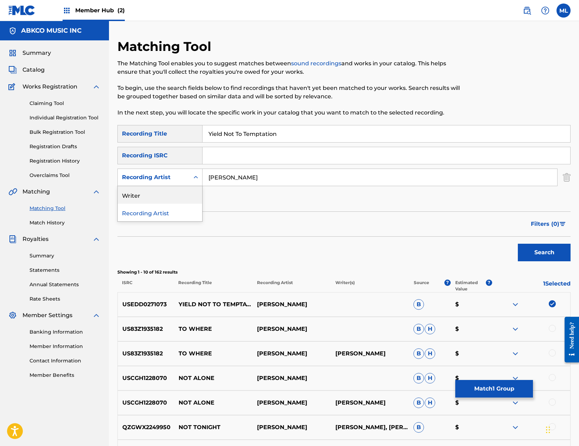
click at [185, 190] on div "Writer" at bounding box center [160, 195] width 84 height 18
click at [367, 180] on input "Search Form" at bounding box center [379, 177] width 354 height 17
type input "[PERSON_NAME]"
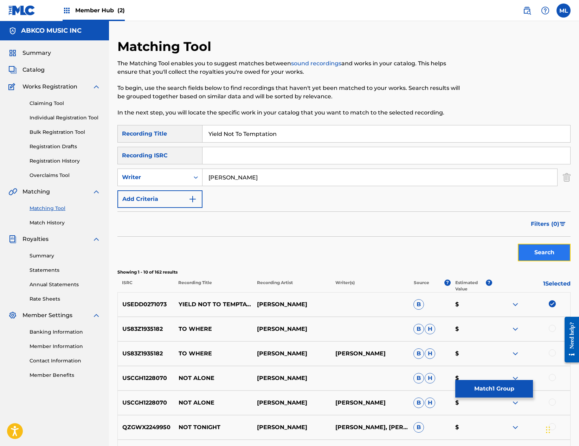
click at [556, 255] on button "Search" at bounding box center [543, 253] width 53 height 18
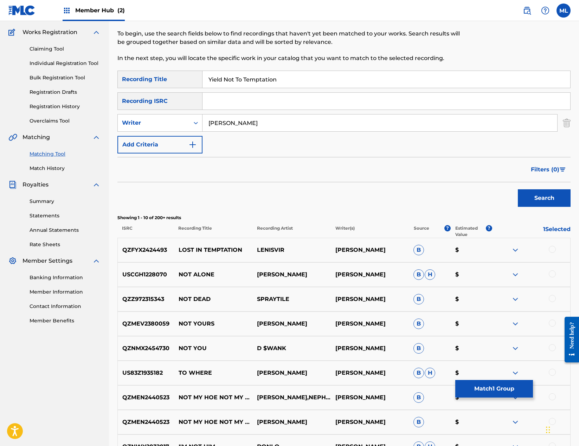
scroll to position [70, 0]
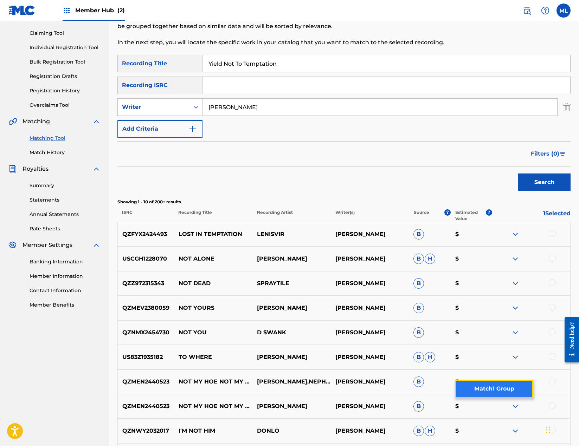
click at [471, 389] on button "Match 1 Group" at bounding box center [494, 389] width 78 height 18
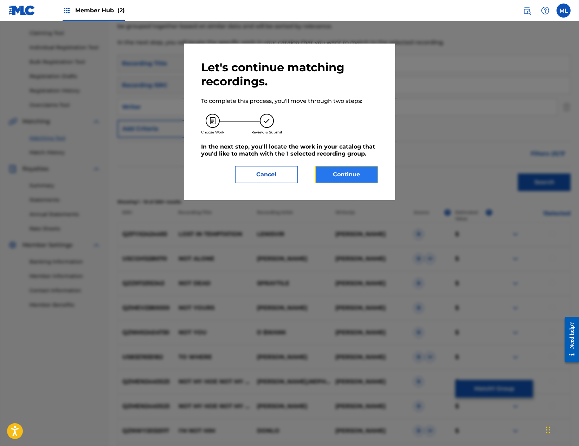
click at [370, 181] on button "Continue" at bounding box center [346, 175] width 63 height 18
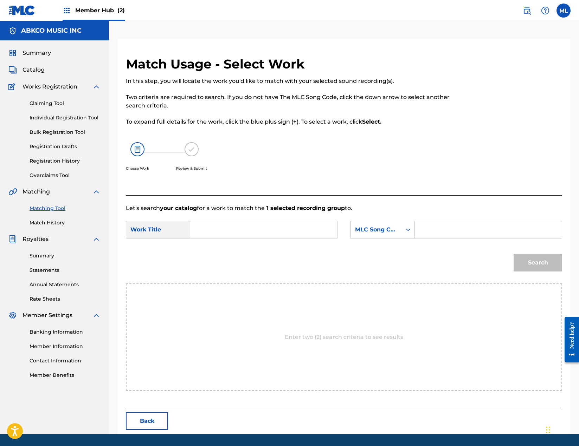
click at [242, 229] on input "Search Form" at bounding box center [263, 229] width 135 height 17
click at [214, 244] on span "yield not to" at bounding box center [208, 254] width 13 height 24
type input "yield not to temptation"
click at [385, 235] on div "MLC Song Code" at bounding box center [376, 229] width 51 height 13
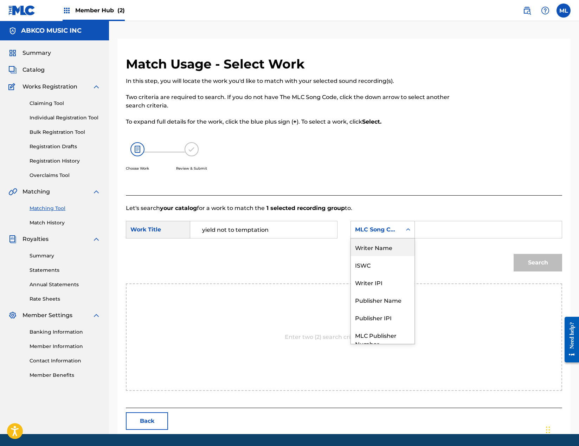
click at [387, 248] on div "Writer Name" at bounding box center [383, 248] width 64 height 18
click at [435, 232] on input "Search Form" at bounding box center [487, 229] width 135 height 17
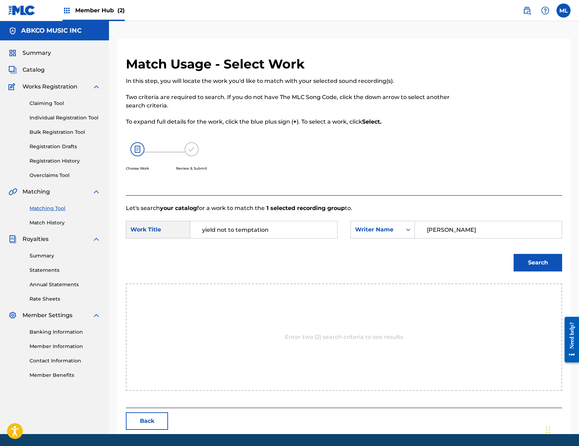
type input "[PERSON_NAME]"
click at [513, 254] on button "Search" at bounding box center [537, 263] width 48 height 18
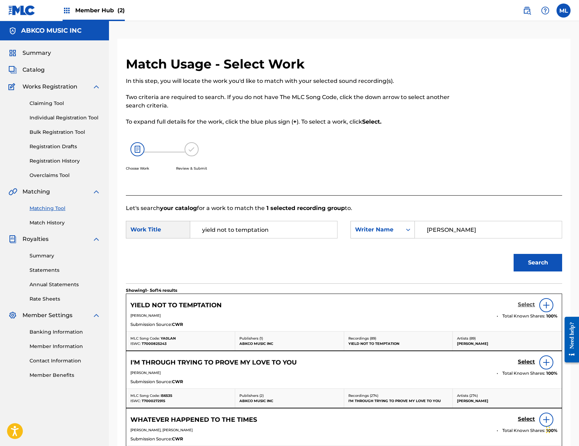
click at [529, 305] on h5 "Select" at bounding box center [525, 304] width 17 height 7
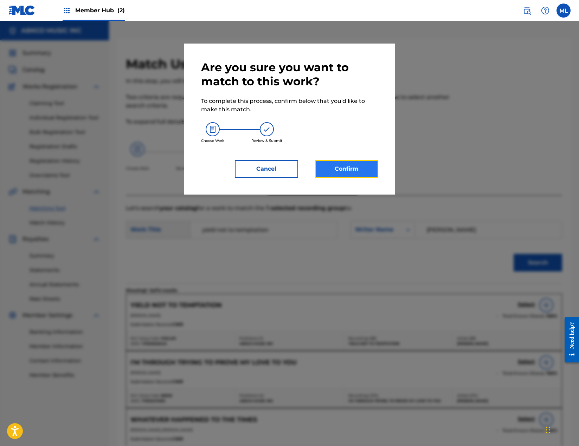
click at [355, 167] on button "Confirm" at bounding box center [346, 169] width 63 height 18
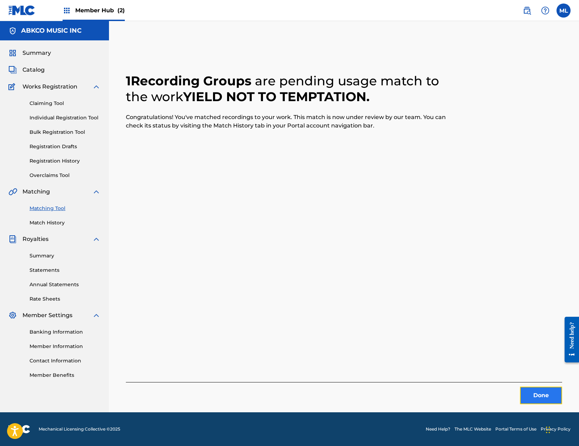
click at [548, 396] on button "Done" at bounding box center [541, 396] width 42 height 18
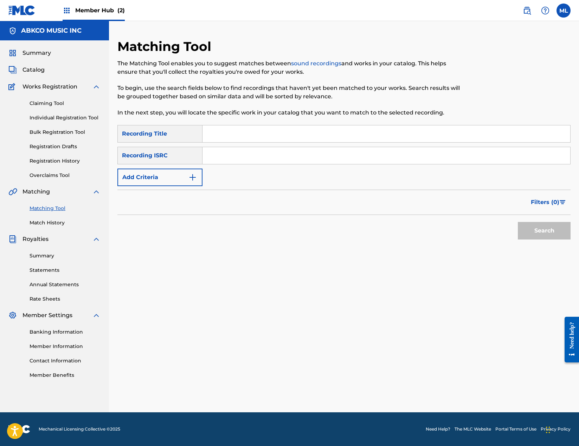
click at [220, 128] on input "Search Form" at bounding box center [385, 133] width 367 height 17
type input "when we can"
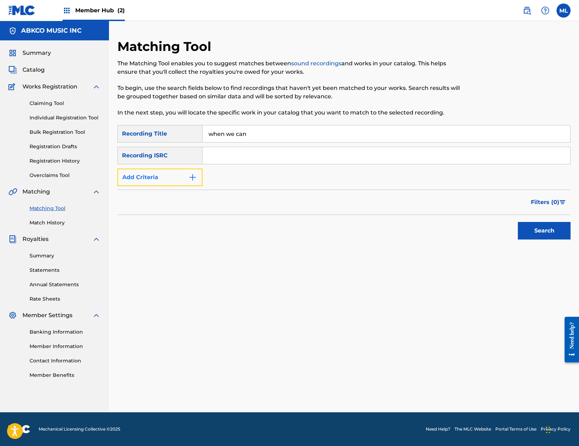
click at [168, 178] on button "Add Criteria" at bounding box center [159, 178] width 85 height 18
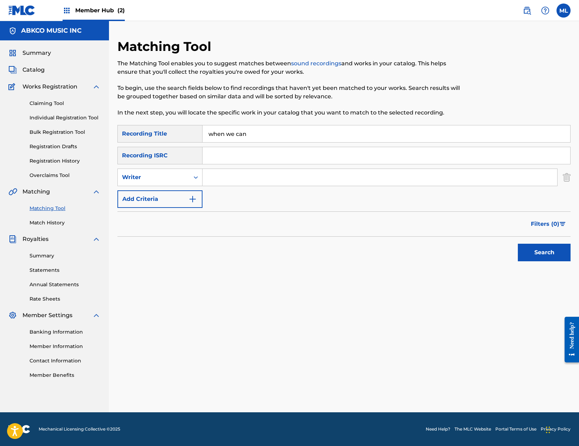
click at [240, 178] on input "Search Form" at bounding box center [379, 177] width 354 height 17
click at [517, 244] on button "Search" at bounding box center [543, 253] width 53 height 18
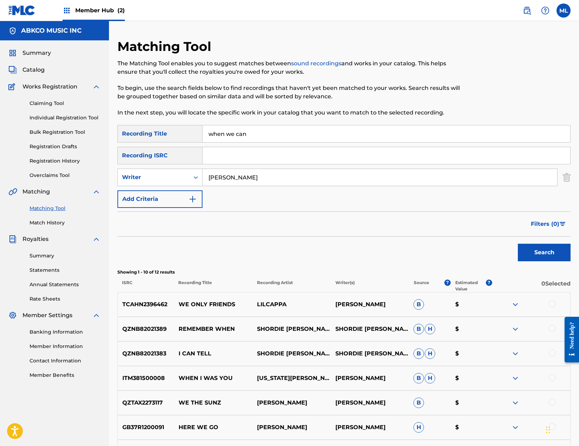
click at [244, 173] on input "[PERSON_NAME]" at bounding box center [379, 177] width 354 height 17
type input "[PERSON_NAME]"
click at [517, 244] on button "Search" at bounding box center [543, 253] width 53 height 18
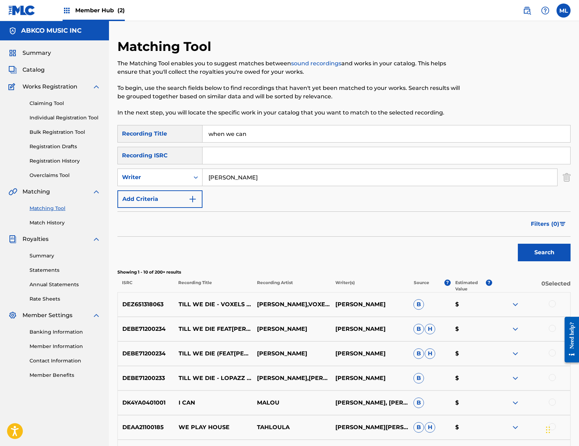
click at [251, 124] on div "Matching Tool The Matching Tool enables you to suggest matches between sound re…" at bounding box center [291, 82] width 349 height 86
drag, startPoint x: 257, startPoint y: 135, endPoint x: 100, endPoint y: 138, distance: 157.1
click at [100, 138] on main "ABKCO MUSIC INC Summary Catalog Works Registration Claiming Tool Individual Reg…" at bounding box center [289, 306] width 579 height 570
type input "going crazy"
type input "[PERSON_NAME]"
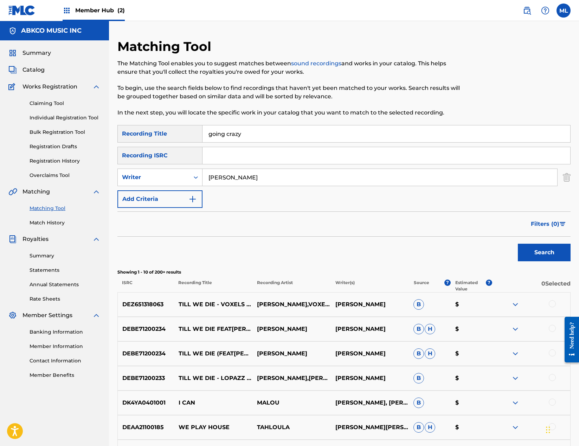
click at [517, 244] on button "Search" at bounding box center [543, 253] width 53 height 18
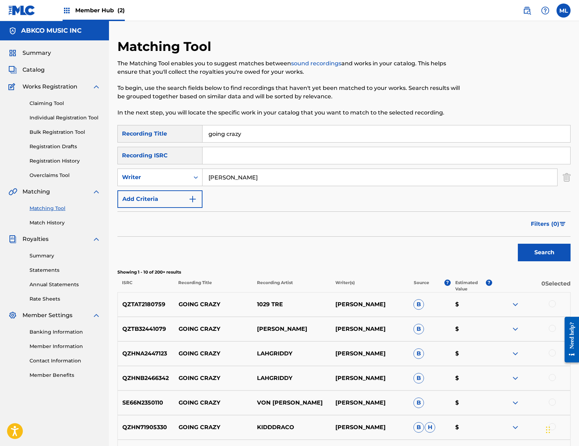
click at [303, 135] on input "going crazy" at bounding box center [385, 133] width 367 height 17
drag, startPoint x: 227, startPoint y: 135, endPoint x: 84, endPoint y: 135, distance: 143.0
click at [84, 135] on main "ABKCO MUSIC INC Summary Catalog Works Registration Claiming Tool Individual Reg…" at bounding box center [289, 306] width 579 height 570
type input "back to back"
click at [517, 244] on button "Search" at bounding box center [543, 253] width 53 height 18
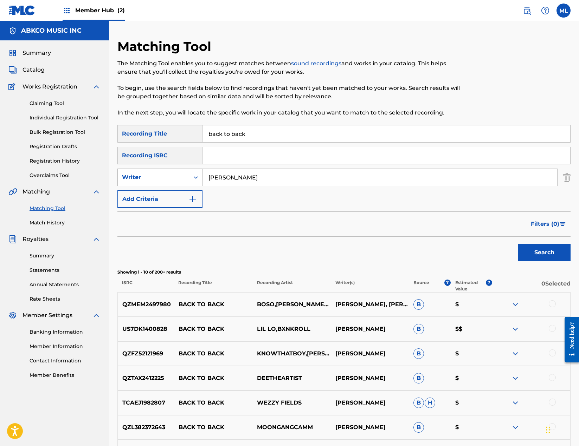
drag, startPoint x: 269, startPoint y: 177, endPoint x: 136, endPoint y: 178, distance: 132.8
click at [136, 178] on div "SearchWithCriteria9af08953-b74b-42d7-94e3-c87942abd518 Writer [PERSON_NAME]" at bounding box center [343, 178] width 453 height 18
type input "clayburne"
click at [517, 244] on button "Search" at bounding box center [543, 253] width 53 height 18
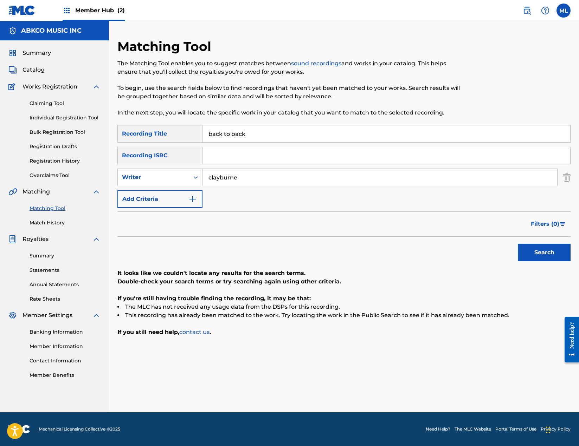
drag, startPoint x: 295, startPoint y: 134, endPoint x: 101, endPoint y: 133, distance: 193.6
click at [101, 133] on main "ABKCO MUSIC INC Summary Catalog Works Registration Claiming Tool Individual Reg…" at bounding box center [289, 216] width 579 height 391
type input "it's not true"
type input "[PERSON_NAME]"
click at [517, 244] on button "Search" at bounding box center [543, 253] width 53 height 18
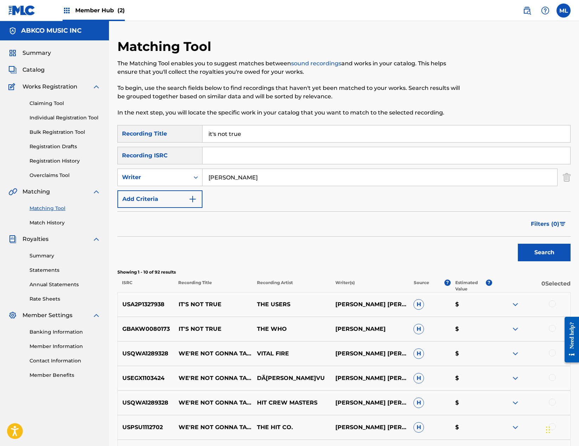
click at [553, 302] on div at bounding box center [551, 303] width 7 height 7
click at [548, 328] on div at bounding box center [551, 328] width 7 height 7
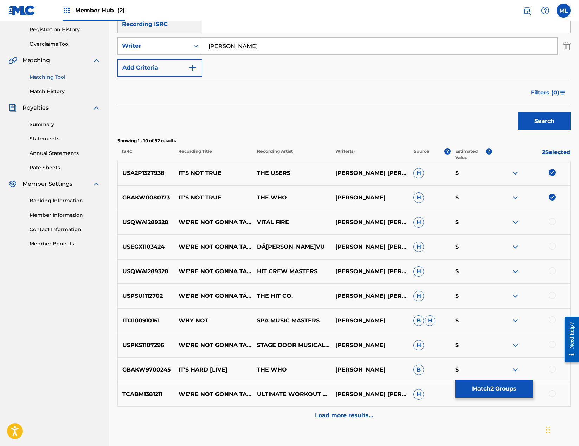
scroll to position [178, 0]
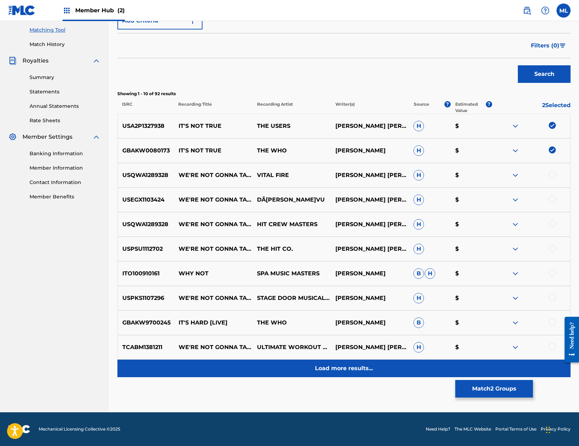
click at [332, 367] on p "Load more results..." at bounding box center [344, 368] width 58 height 8
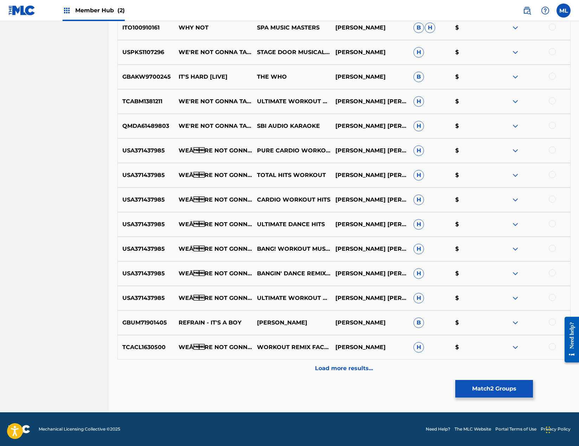
scroll to position [0, 0]
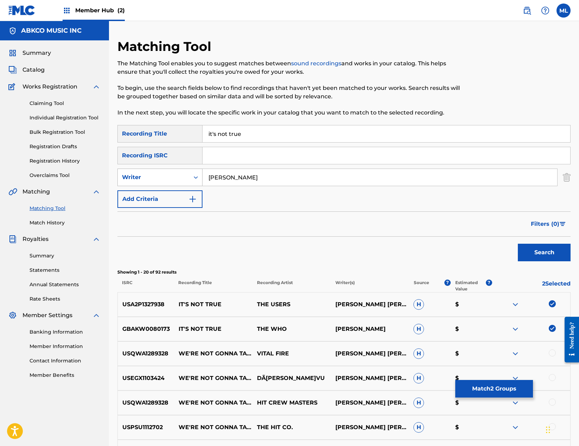
drag, startPoint x: 246, startPoint y: 174, endPoint x: 187, endPoint y: 173, distance: 59.0
click at [187, 173] on div "SearchWithCriteria9af08953-b74b-42d7-94e3-c87942abd518 Writer [PERSON_NAME]" at bounding box center [343, 178] width 453 height 18
click at [167, 174] on div "Writer" at bounding box center [153, 177] width 63 height 8
click at [141, 193] on div "Recording Artist" at bounding box center [160, 195] width 84 height 18
click at [218, 179] on input "Search Form" at bounding box center [379, 177] width 354 height 17
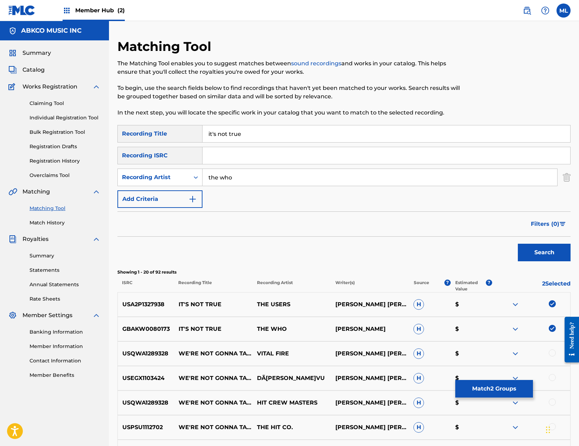
type input "the who"
click at [117, 190] on button "Add Criteria" at bounding box center [159, 199] width 85 height 18
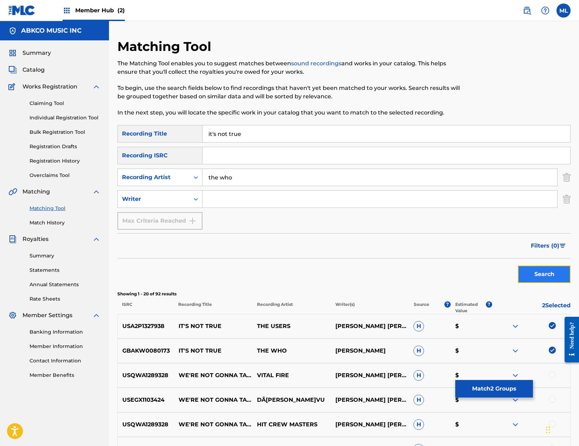
click at [548, 273] on button "Search" at bounding box center [543, 275] width 53 height 18
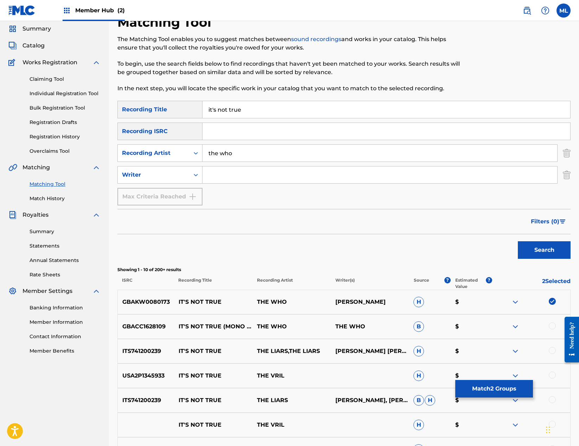
scroll to position [35, 0]
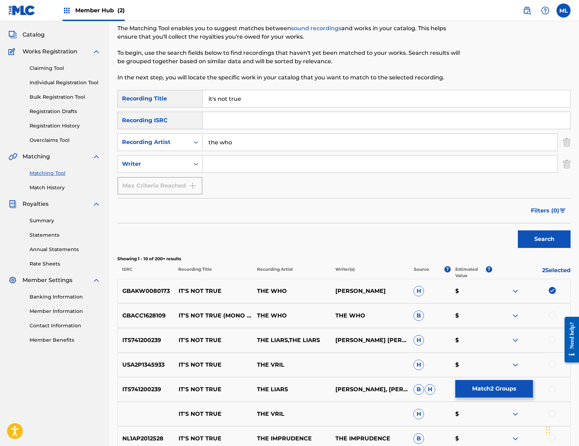
click at [555, 314] on div at bounding box center [551, 315] width 7 height 7
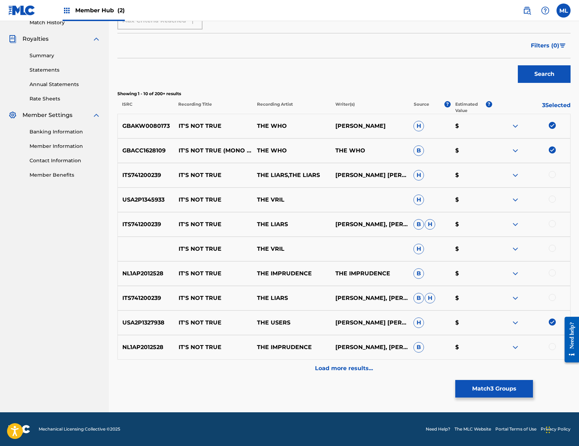
scroll to position [0, 0]
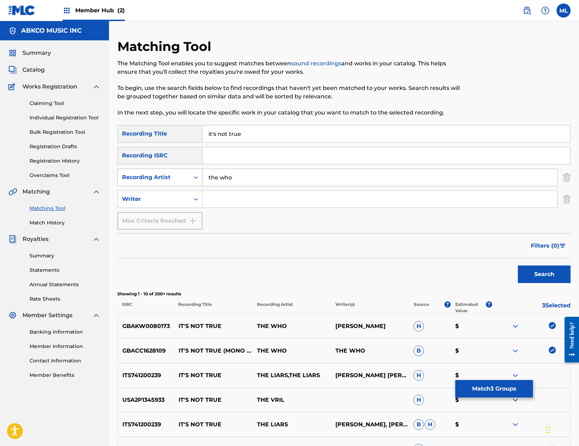
drag, startPoint x: 231, startPoint y: 180, endPoint x: 189, endPoint y: 177, distance: 42.6
click at [189, 177] on div "SearchWithCriteria65d21c5f-99f7-4e45-bf1f-2e6cfeeac4cf Recording Artist the who" at bounding box center [343, 178] width 453 height 18
type input "users"
click at [517, 266] on button "Search" at bounding box center [543, 275] width 53 height 18
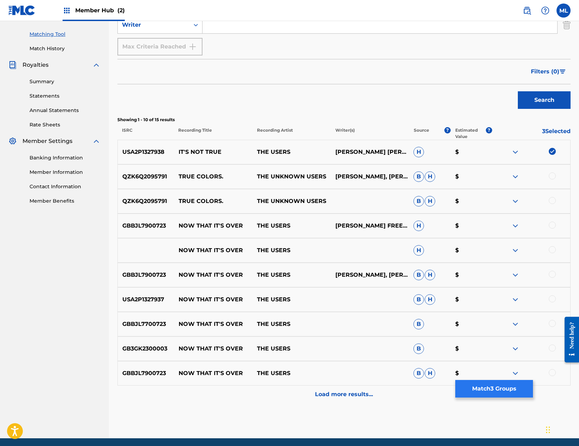
scroll to position [200, 0]
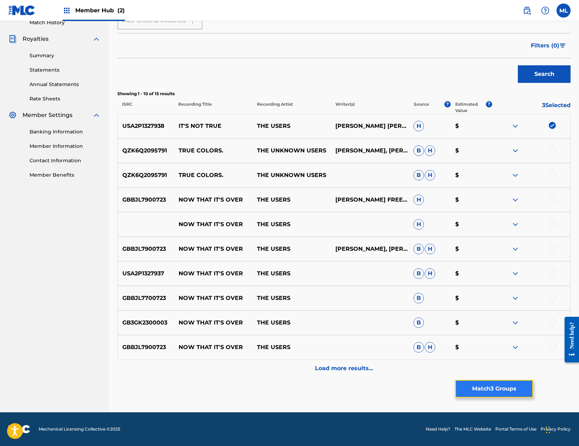
click at [487, 384] on button "Match 3 Groups" at bounding box center [494, 389] width 78 height 18
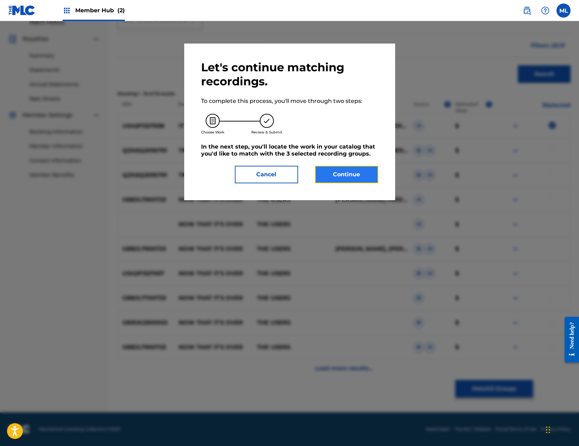
click at [345, 171] on button "Continue" at bounding box center [346, 175] width 63 height 18
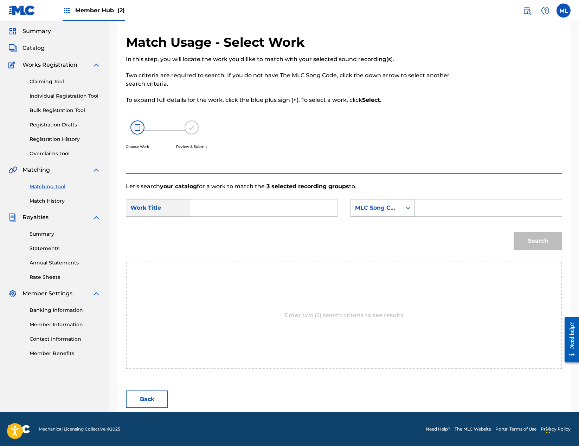
scroll to position [0, 0]
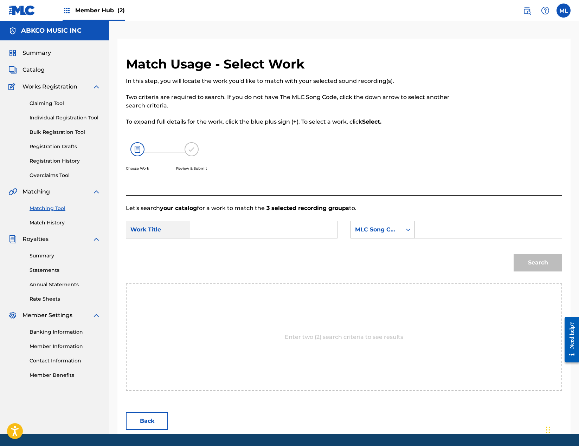
click at [217, 231] on input "Search Form" at bounding box center [263, 229] width 135 height 17
click at [220, 255] on div "it's not true" at bounding box center [210, 249] width 29 height 21
type input "it's not true"
click at [367, 234] on div "MLC Song Code" at bounding box center [376, 230] width 43 height 8
click at [367, 245] on div "Writer Name" at bounding box center [383, 248] width 64 height 18
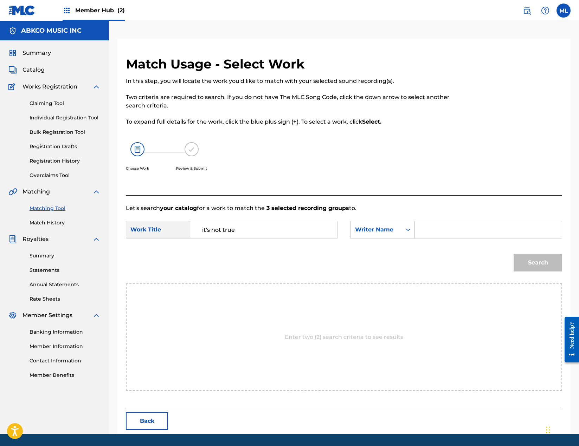
click at [437, 231] on input "Search Form" at bounding box center [487, 229] width 135 height 17
type input "[PERSON_NAME]"
click at [513, 254] on button "Search" at bounding box center [537, 263] width 48 height 18
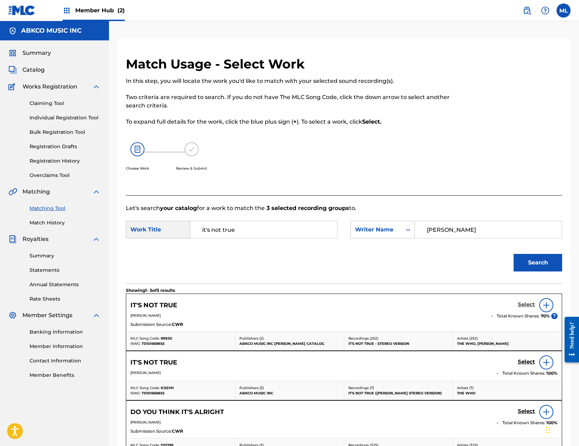
click at [526, 306] on h5 "Select" at bounding box center [525, 304] width 17 height 7
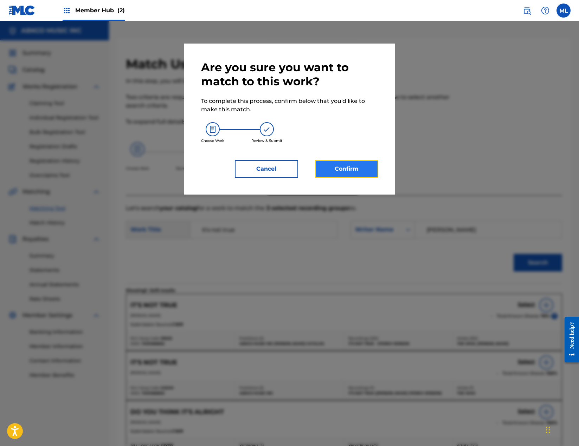
click at [349, 168] on button "Confirm" at bounding box center [346, 169] width 63 height 18
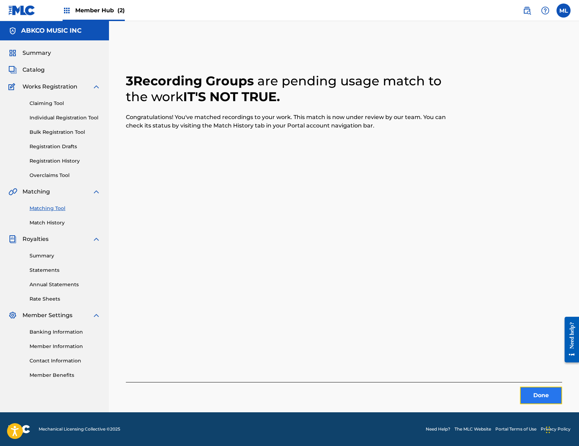
click at [543, 397] on button "Done" at bounding box center [541, 396] width 42 height 18
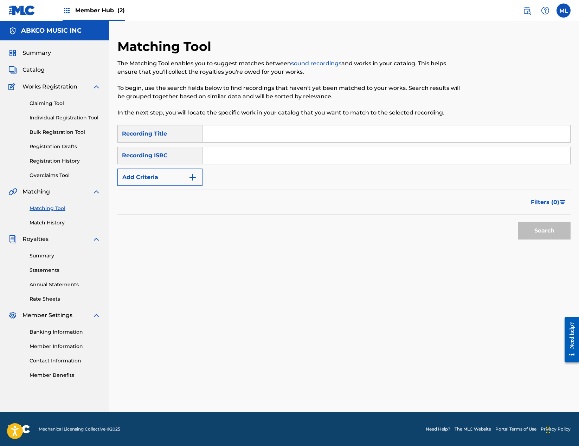
click at [216, 138] on input "Search Form" at bounding box center [385, 133] width 367 height 17
type input "arrival"
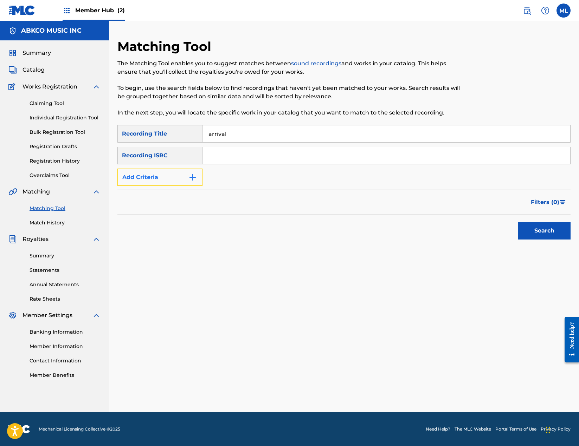
click at [178, 180] on button "Add Criteria" at bounding box center [159, 178] width 85 height 18
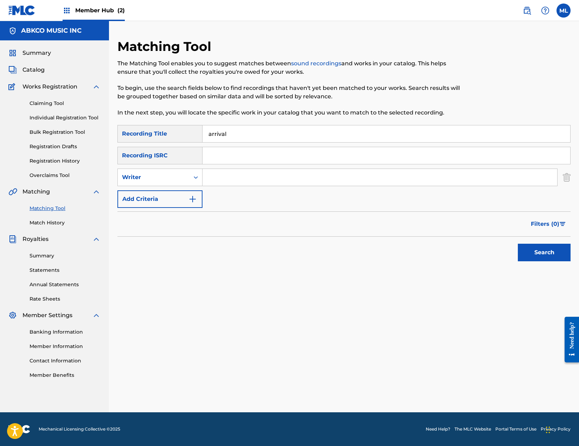
click at [244, 174] on input "Search Form" at bounding box center [379, 177] width 354 height 17
type input "weston"
click at [517, 244] on button "Search" at bounding box center [543, 253] width 53 height 18
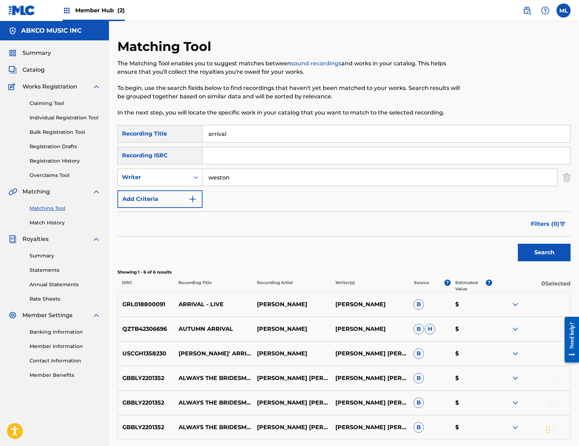
click at [315, 141] on input "arrival" at bounding box center [385, 133] width 367 height 17
drag, startPoint x: 315, startPoint y: 135, endPoint x: 52, endPoint y: 137, distance: 262.4
click at [52, 137] on main "ABKCO MUSIC INC Summary Catalog Works Registration Claiming Tool Individual Reg…" at bounding box center [289, 248] width 579 height 454
type input "alone at midnight"
click at [171, 175] on div "Writer" at bounding box center [153, 177] width 63 height 8
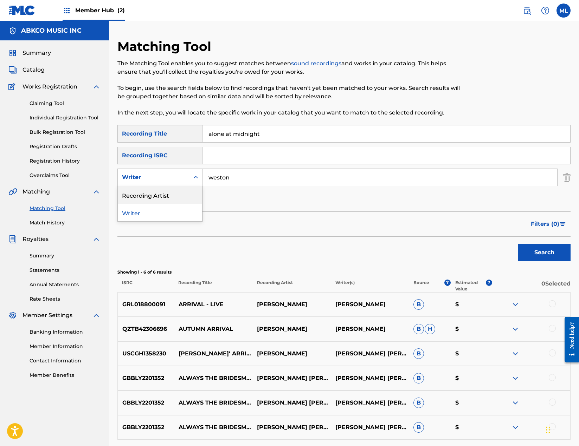
click at [173, 192] on div "Recording Artist" at bounding box center [160, 195] width 84 height 18
click at [224, 183] on input "Search Form" at bounding box center [379, 177] width 354 height 17
click at [517, 244] on button "Search" at bounding box center [543, 253] width 53 height 18
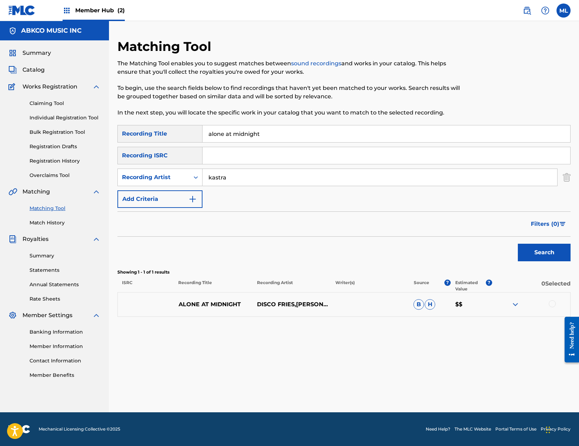
click at [554, 302] on div at bounding box center [551, 303] width 7 height 7
drag, startPoint x: 218, startPoint y: 180, endPoint x: 149, endPoint y: 177, distance: 69.6
click at [149, 177] on div "SearchWithCriteria3de68a79-4660-4fe7-8fe4-19d71e1a1138 Recording Artist [PERSON…" at bounding box center [343, 178] width 453 height 18
type input "disco fries"
click at [517, 244] on button "Search" at bounding box center [543, 253] width 53 height 18
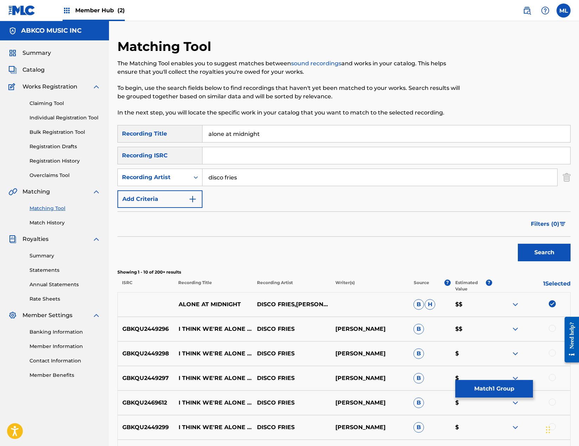
scroll to position [178, 0]
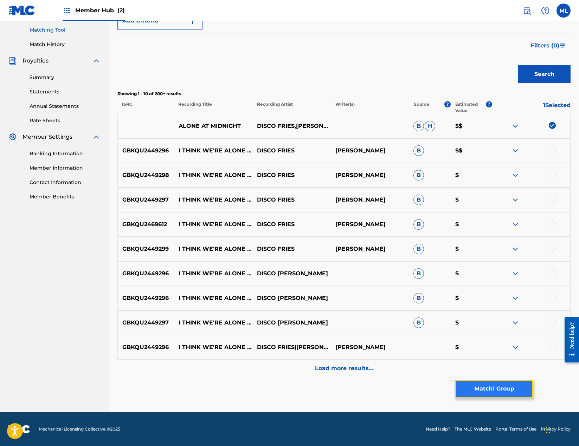
click at [490, 385] on button "Match 1 Group" at bounding box center [494, 389] width 78 height 18
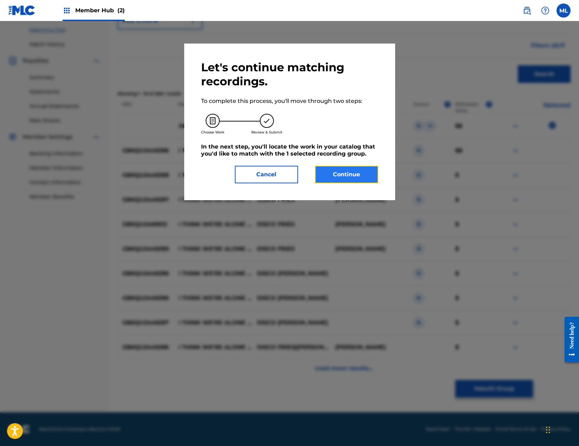
click at [357, 171] on button "Continue" at bounding box center [346, 175] width 63 height 18
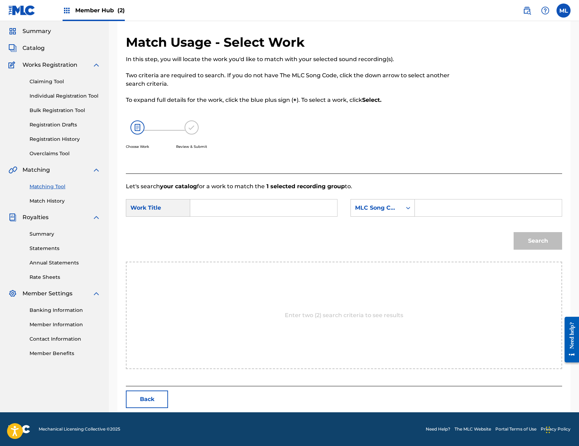
scroll to position [0, 0]
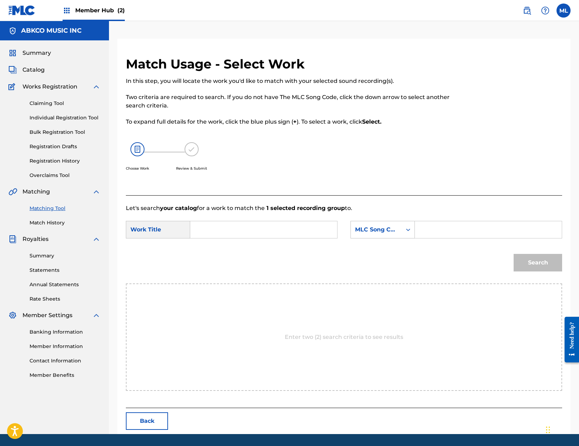
click at [269, 228] on input "Search Form" at bounding box center [263, 229] width 135 height 17
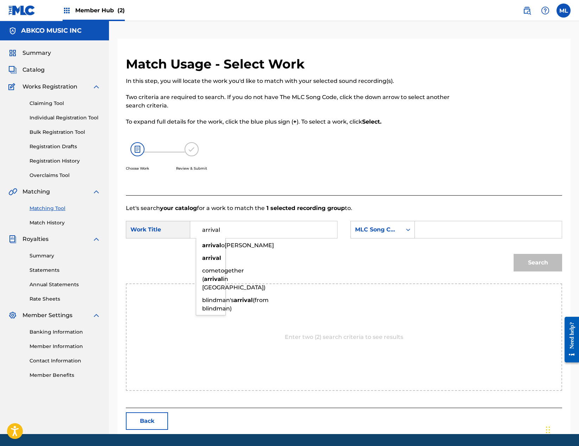
type input "arrival"
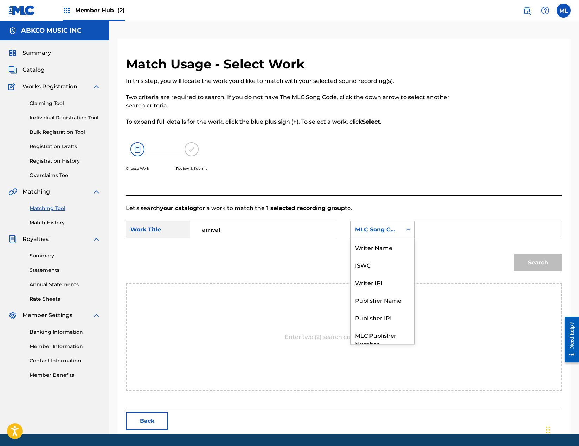
click at [402, 238] on div "Search Form" at bounding box center [408, 229] width 13 height 17
click at [393, 250] on div "Writer Name" at bounding box center [383, 248] width 64 height 18
click at [432, 235] on input "Search Form" at bounding box center [487, 229] width 135 height 17
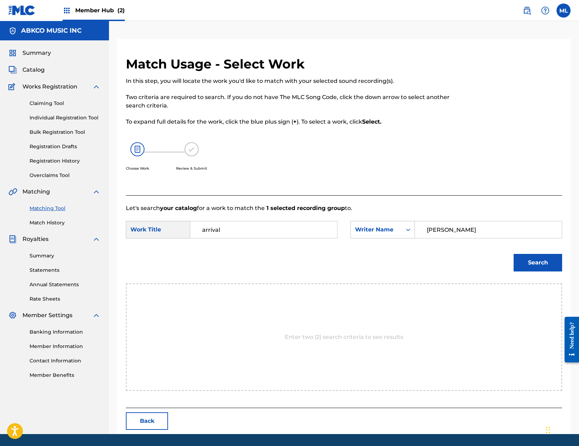
type input "[PERSON_NAME]"
click at [513, 254] on button "Search" at bounding box center [537, 263] width 48 height 18
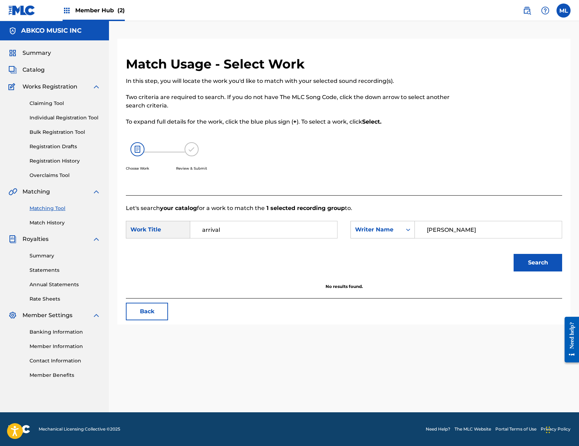
click at [292, 231] on input "arrival" at bounding box center [263, 229] width 135 height 17
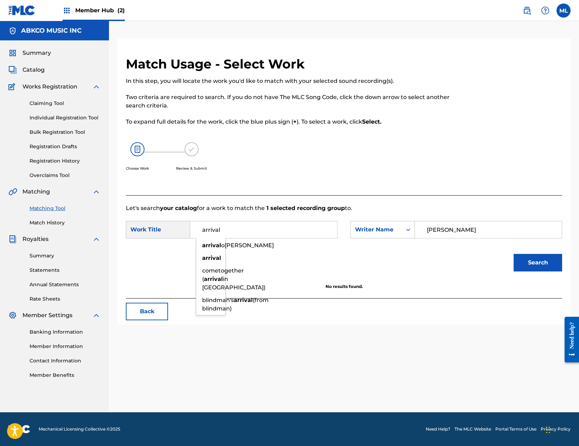
click at [292, 231] on input "arrival" at bounding box center [263, 229] width 135 height 17
click at [214, 247] on strong "alone" at bounding box center [210, 245] width 16 height 7
type input "alone at midnight"
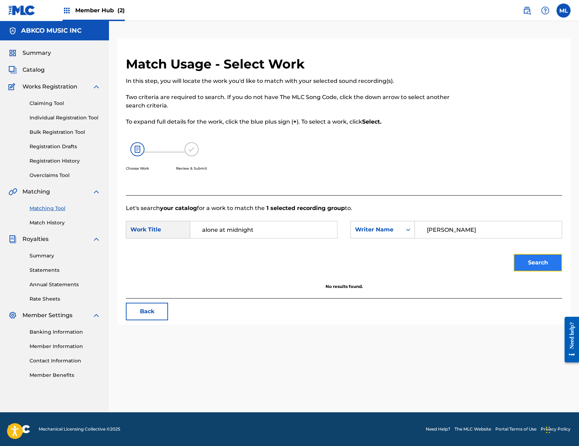
click at [537, 261] on button "Search" at bounding box center [537, 263] width 48 height 18
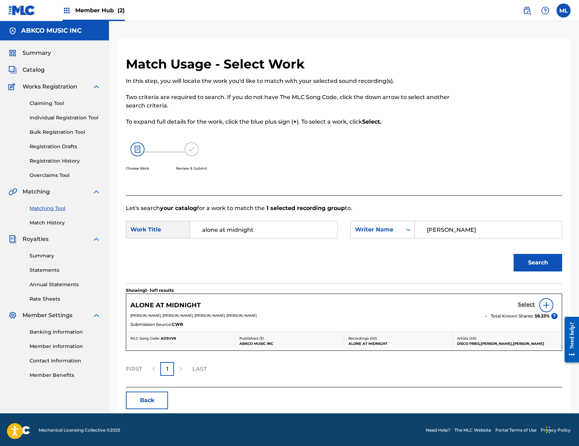
click at [523, 305] on h5 "Select" at bounding box center [525, 304] width 17 height 7
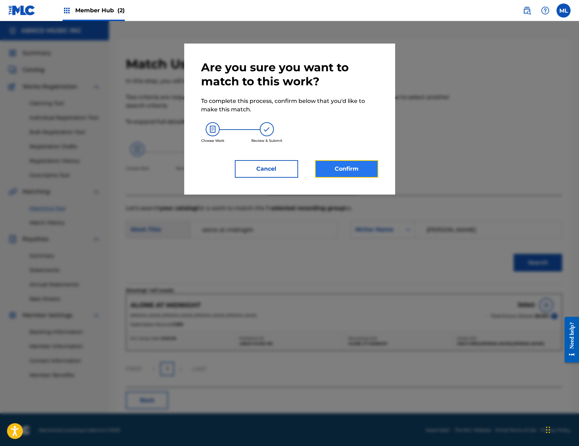
click at [352, 169] on button "Confirm" at bounding box center [346, 169] width 63 height 18
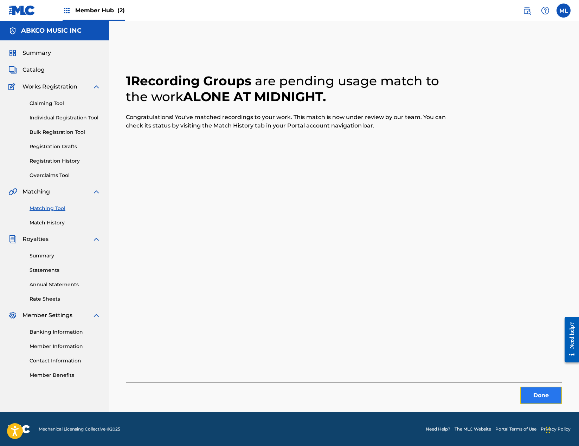
click at [536, 397] on button "Done" at bounding box center [541, 396] width 42 height 18
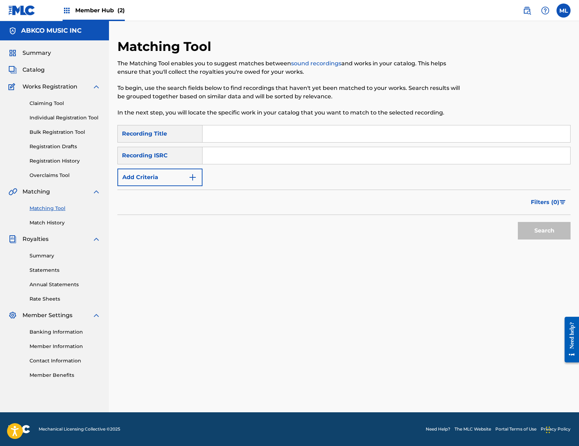
click at [240, 137] on input "Search Form" at bounding box center [385, 133] width 367 height 17
type input "gone"
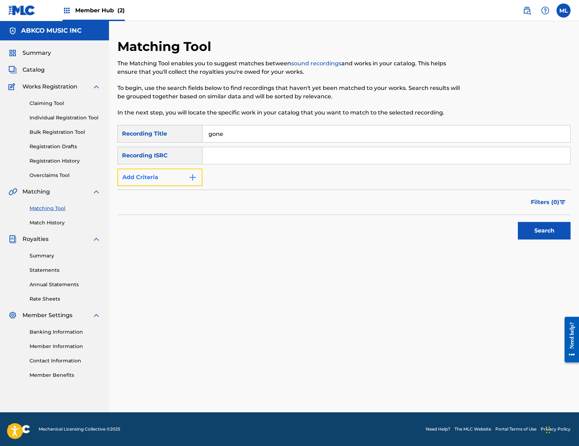
click at [180, 184] on button "Add Criteria" at bounding box center [159, 178] width 85 height 18
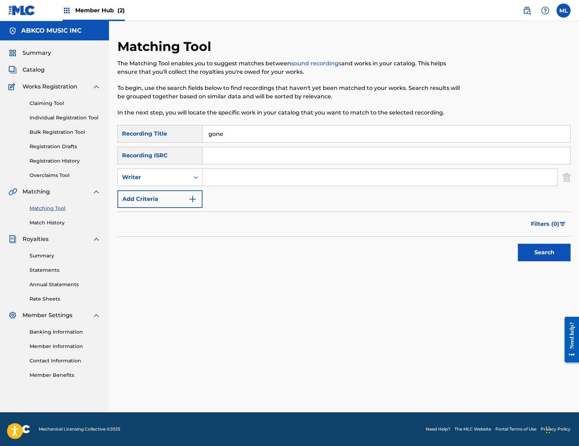
click at [231, 176] on input "Search Form" at bounding box center [379, 177] width 354 height 17
type input "[PERSON_NAME]"
click at [517, 244] on button "Search" at bounding box center [543, 253] width 53 height 18
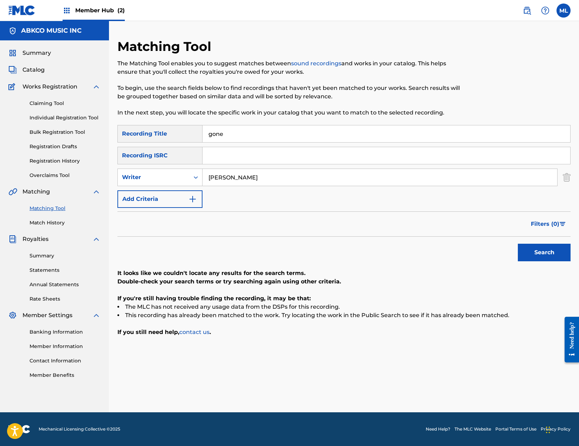
click at [235, 176] on input "[PERSON_NAME]" at bounding box center [379, 177] width 354 height 17
click at [193, 177] on icon "Search Form" at bounding box center [195, 177] width 7 height 7
click at [183, 193] on div "Recording Artist" at bounding box center [160, 195] width 84 height 18
click at [256, 184] on input "Search Form" at bounding box center [379, 177] width 354 height 17
type input "the who"
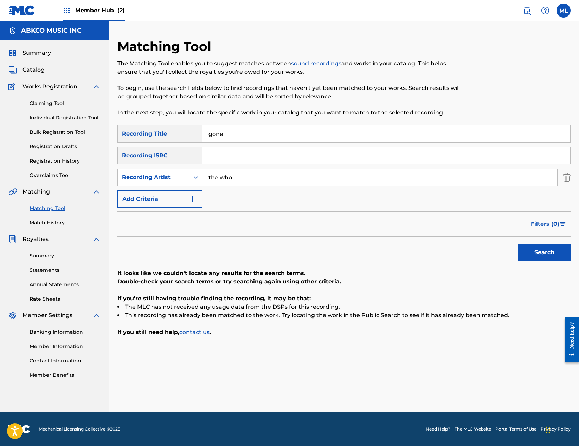
click at [517, 244] on button "Search" at bounding box center [543, 253] width 53 height 18
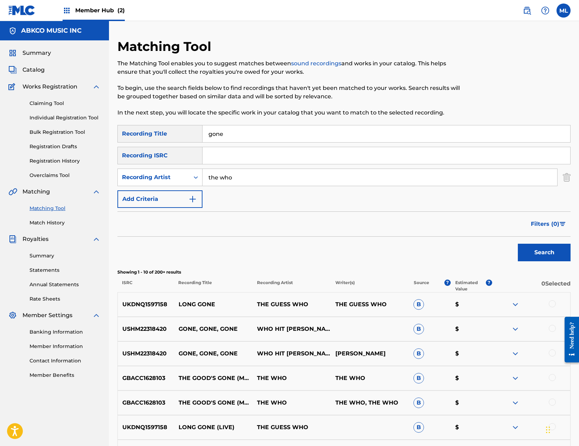
click at [549, 376] on div at bounding box center [551, 377] width 7 height 7
click at [550, 402] on div at bounding box center [551, 402] width 7 height 7
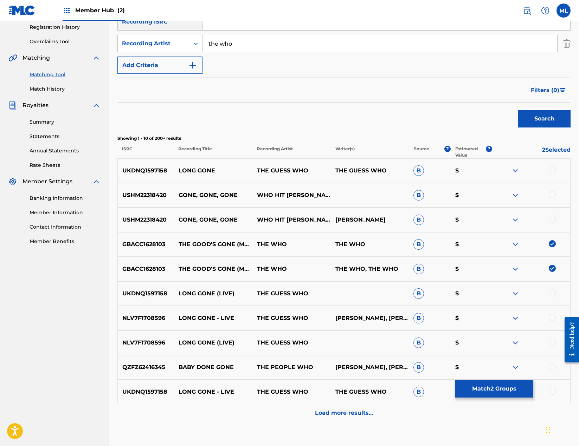
scroll to position [141, 0]
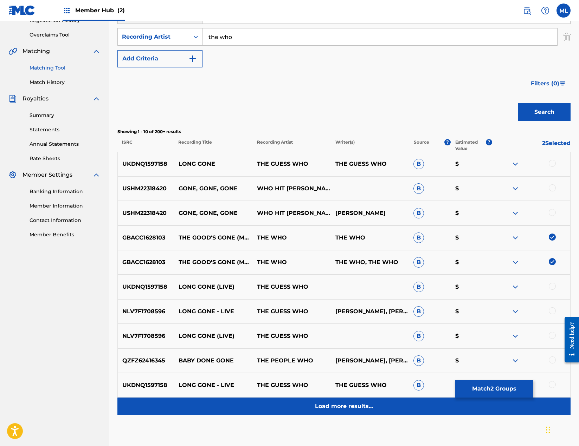
click at [338, 407] on p "Load more results..." at bounding box center [344, 406] width 58 height 8
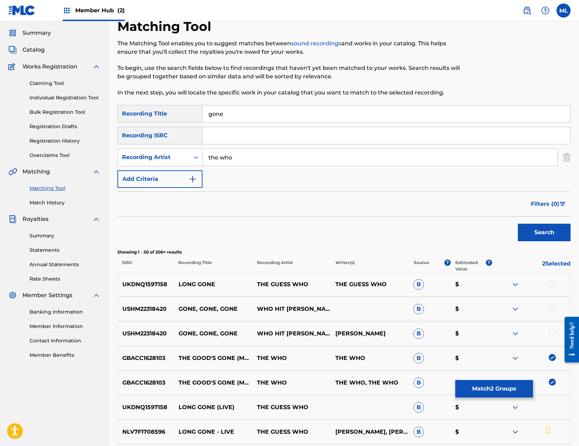
scroll to position [0, 0]
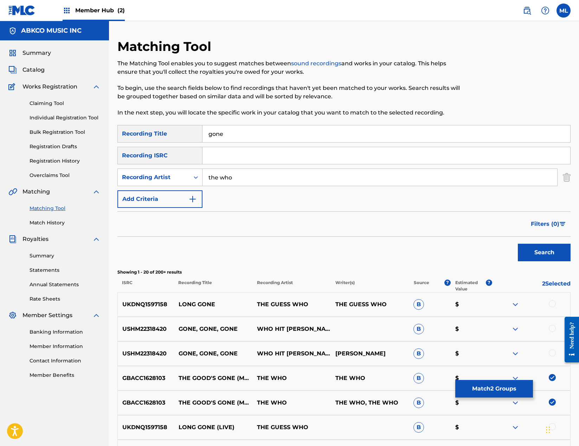
click at [224, 136] on input "gone" at bounding box center [385, 133] width 367 height 17
type input "goods gone"
click at [517, 244] on button "Search" at bounding box center [543, 253] width 53 height 18
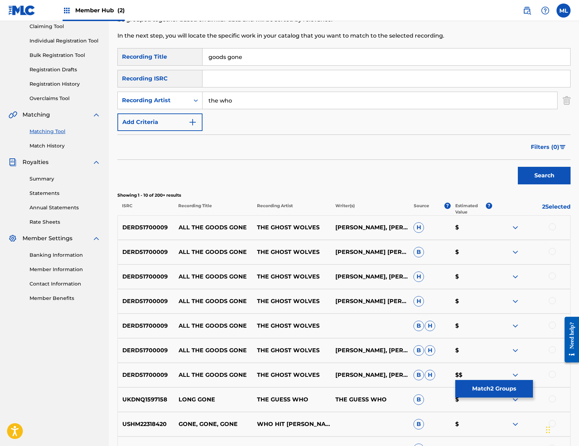
scroll to position [38, 0]
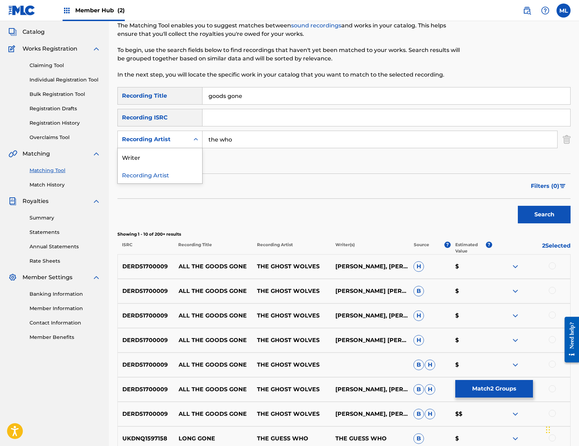
click at [174, 143] on div "Recording Artist" at bounding box center [153, 139] width 63 height 8
click at [171, 159] on div "Writer" at bounding box center [160, 157] width 84 height 18
click at [231, 144] on input "Search Form" at bounding box center [379, 139] width 354 height 17
type input "[PERSON_NAME]"
click at [517, 206] on button "Search" at bounding box center [543, 215] width 53 height 18
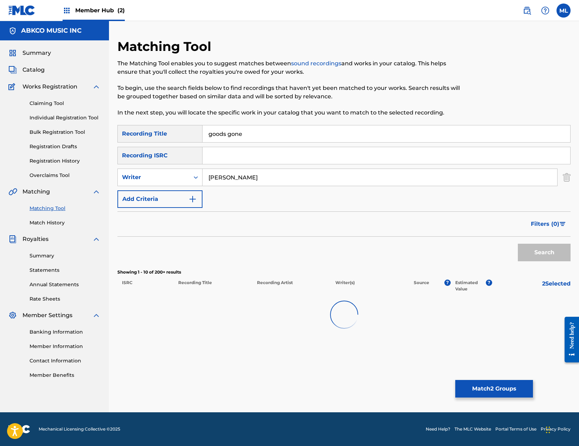
scroll to position [0, 0]
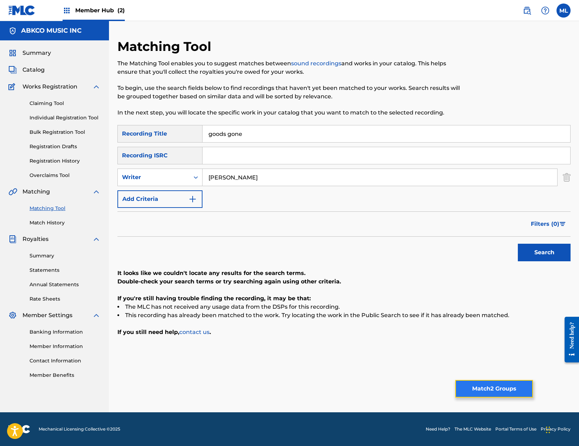
click at [482, 381] on button "Match 2 Groups" at bounding box center [494, 389] width 78 height 18
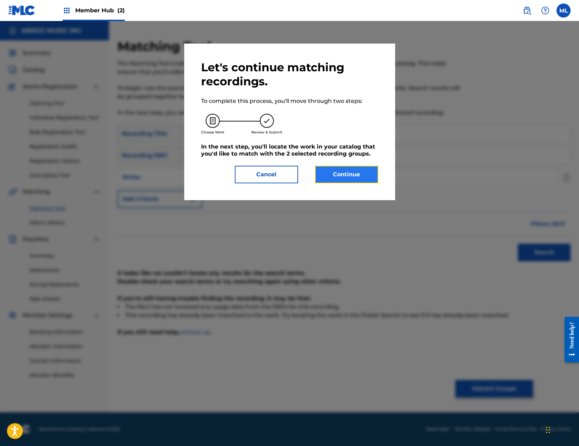
click at [332, 169] on button "Continue" at bounding box center [346, 175] width 63 height 18
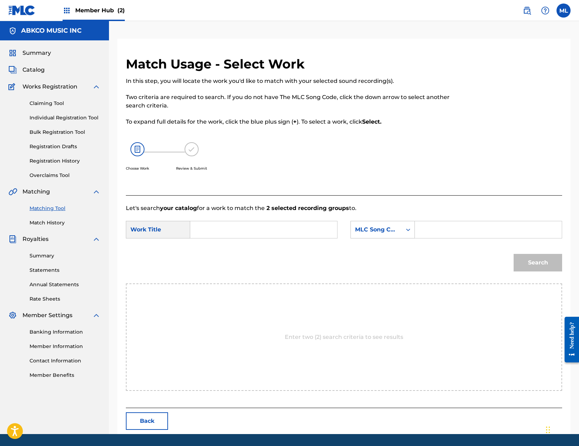
click at [227, 233] on input "Search Form" at bounding box center [263, 229] width 135 height 17
click at [219, 231] on input "goods gon" at bounding box center [263, 229] width 135 height 17
click at [214, 249] on strong "good'" at bounding box center [220, 245] width 16 height 7
type input "the good's gone"
click at [366, 231] on div "MLC Song Code" at bounding box center [376, 230] width 43 height 8
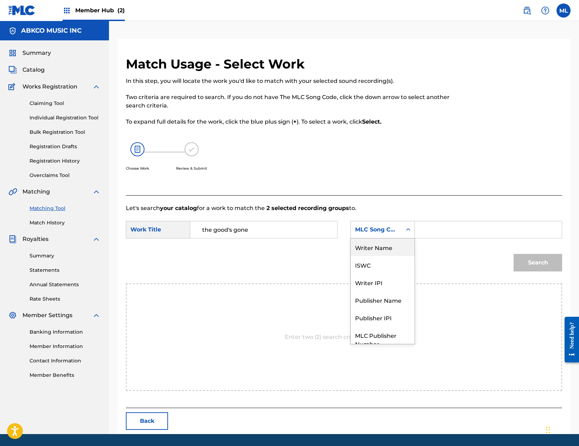
drag, startPoint x: 376, startPoint y: 250, endPoint x: 395, endPoint y: 244, distance: 19.4
click at [377, 250] on div "Writer Name" at bounding box center [383, 248] width 64 height 18
click at [438, 233] on input "Search Form" at bounding box center [487, 229] width 135 height 17
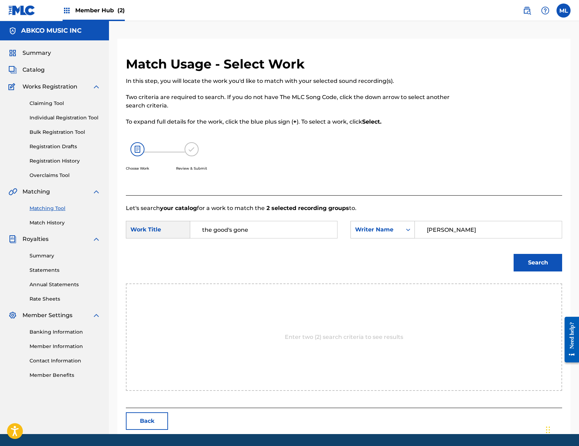
type input "[PERSON_NAME]"
click at [513, 254] on button "Search" at bounding box center [537, 263] width 48 height 18
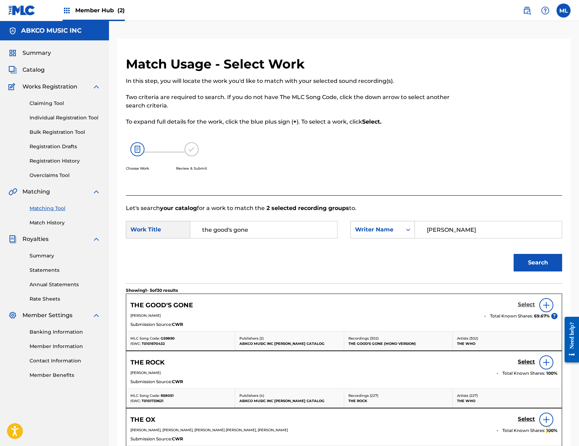
click at [528, 305] on h5 "Select" at bounding box center [525, 304] width 17 height 7
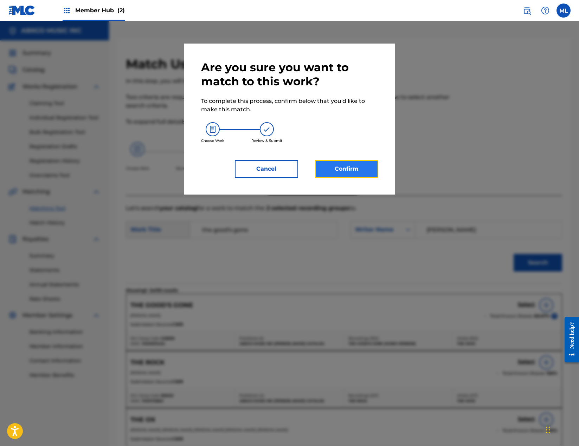
click at [360, 167] on button "Confirm" at bounding box center [346, 169] width 63 height 18
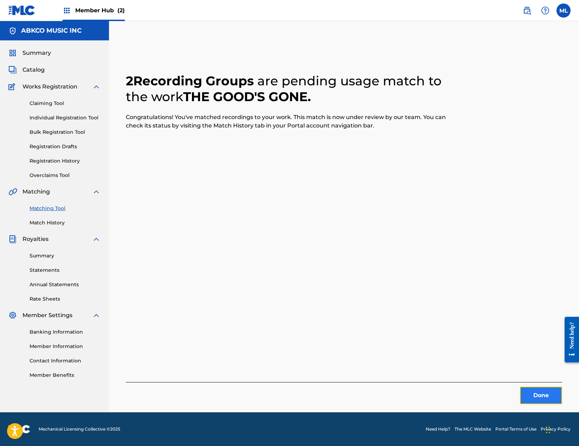
click at [527, 392] on button "Done" at bounding box center [541, 396] width 42 height 18
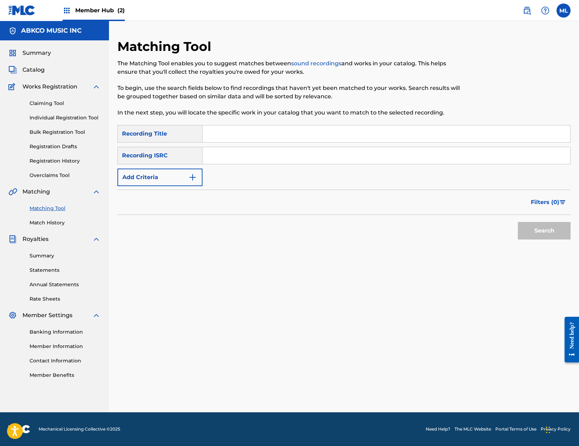
click at [218, 139] on input "Search Form" at bounding box center [385, 133] width 367 height 17
paste input "Snowflake"
type input "Snowflake"
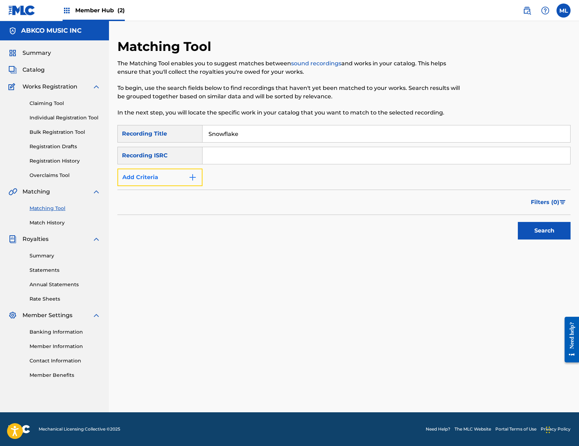
click at [166, 176] on button "Add Criteria" at bounding box center [159, 178] width 85 height 18
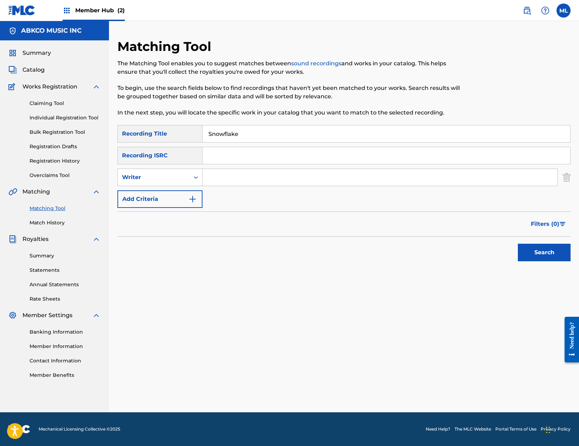
click at [218, 178] on input "Search Form" at bounding box center [379, 177] width 354 height 17
click at [517, 244] on button "Search" at bounding box center [543, 253] width 53 height 18
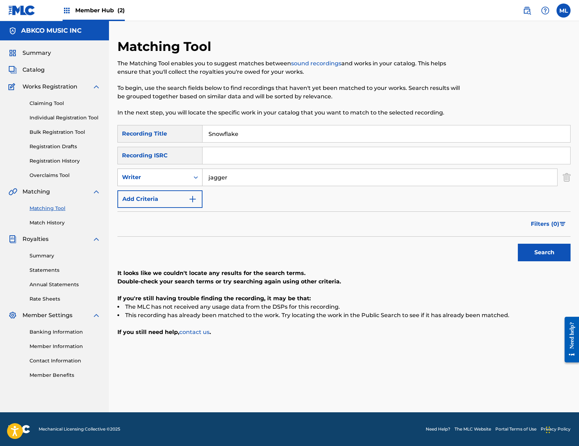
drag, startPoint x: 249, startPoint y: 176, endPoint x: 158, endPoint y: 176, distance: 91.0
click at [158, 176] on div "SearchWithCriteria9af08953-b74b-42d7-94e3-c87942abd518 Writer [PERSON_NAME]" at bounding box center [343, 178] width 453 height 18
type input "[PERSON_NAME]"
click at [517, 244] on button "Search" at bounding box center [543, 253] width 53 height 18
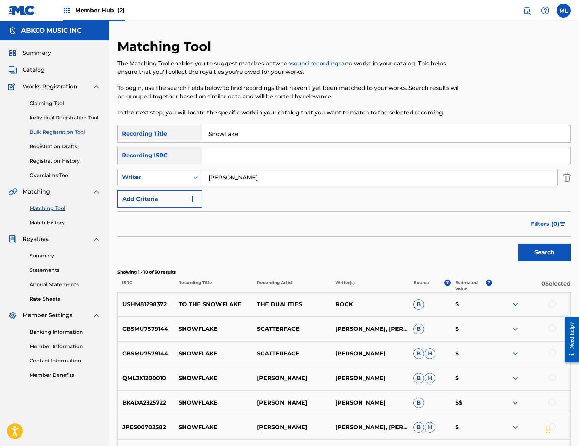
drag, startPoint x: 344, startPoint y: 138, endPoint x: 71, endPoint y: 129, distance: 273.5
click at [71, 129] on main "ABKCO MUSIC INC Summary Catalog Works Registration Claiming Tool Individual Reg…" at bounding box center [289, 306] width 579 height 570
type input "pass me not"
click at [517, 244] on button "Search" at bounding box center [543, 253] width 53 height 18
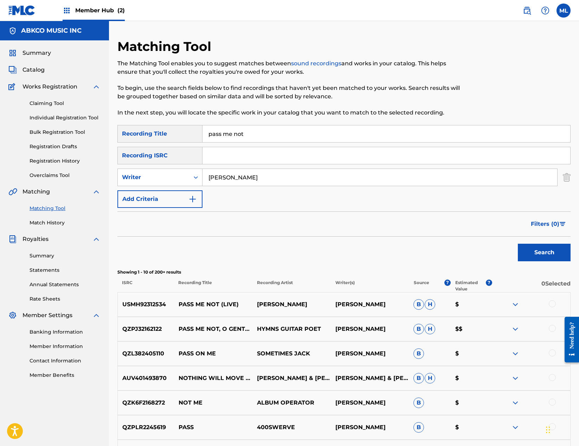
click at [270, 135] on input "pass me not" at bounding box center [385, 133] width 367 height 17
type input "[PERSON_NAME]"
drag, startPoint x: 316, startPoint y: 130, endPoint x: 226, endPoint y: 163, distance: 95.8
click at [183, 132] on div "SearchWithCriteriacc9b2651-cf58-4c04-9815-42ba29b3b6eb Recording Title pass me …" at bounding box center [343, 134] width 453 height 18
paste input "Motherless Child"
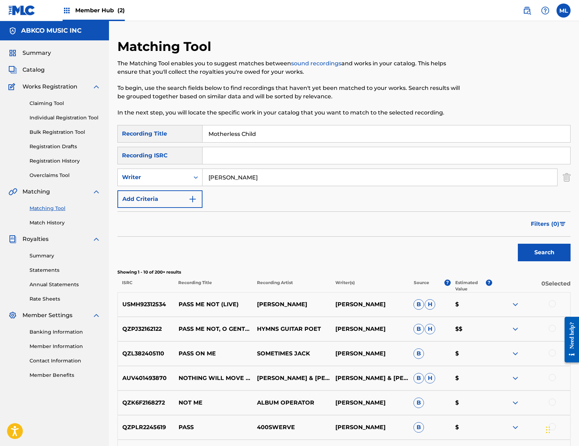
type input "Motherless Child"
drag, startPoint x: 242, startPoint y: 176, endPoint x: 173, endPoint y: 176, distance: 69.2
click at [173, 176] on div "SearchWithCriteria9af08953-b74b-42d7-94e3-c87942abd518 Writer [PERSON_NAME]" at bounding box center [343, 178] width 453 height 18
type input "[PERSON_NAME]"
click at [517, 244] on button "Search" at bounding box center [543, 253] width 53 height 18
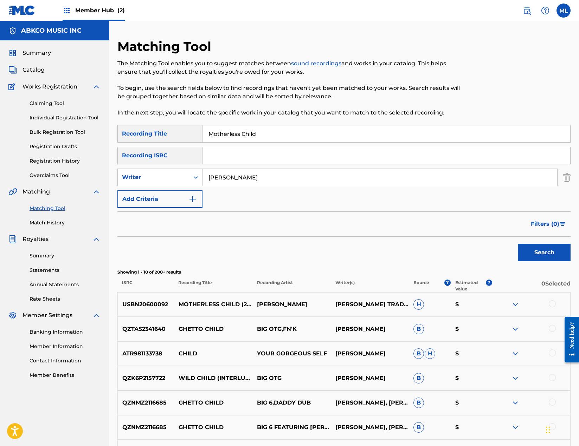
click at [552, 303] on div at bounding box center [551, 303] width 7 height 7
click at [474, 390] on button "Match 1 Group" at bounding box center [494, 389] width 78 height 18
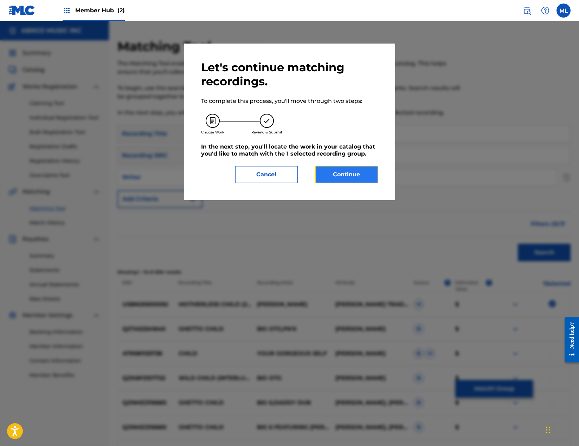
click at [353, 172] on button "Continue" at bounding box center [346, 175] width 63 height 18
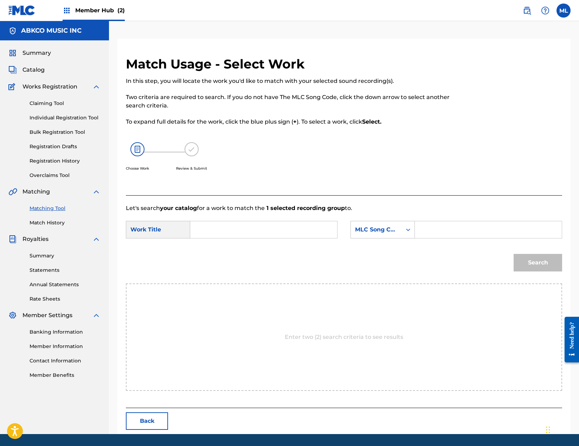
click at [213, 229] on input "Search Form" at bounding box center [263, 229] width 135 height 17
click at [235, 249] on span "child" at bounding box center [242, 245] width 14 height 7
type input "motherless child"
click at [376, 230] on div "MLC Song Code" at bounding box center [376, 230] width 43 height 8
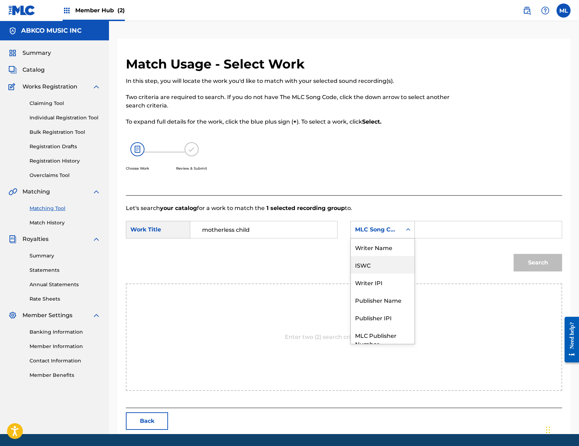
click at [381, 246] on div "Writer Name" at bounding box center [383, 248] width 64 height 18
click at [430, 230] on input "Search Form" at bounding box center [487, 229] width 135 height 17
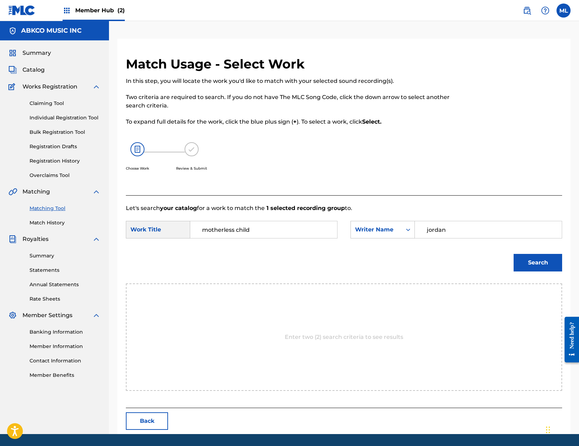
type input "jordan"
click at [513, 254] on button "Search" at bounding box center [537, 263] width 48 height 18
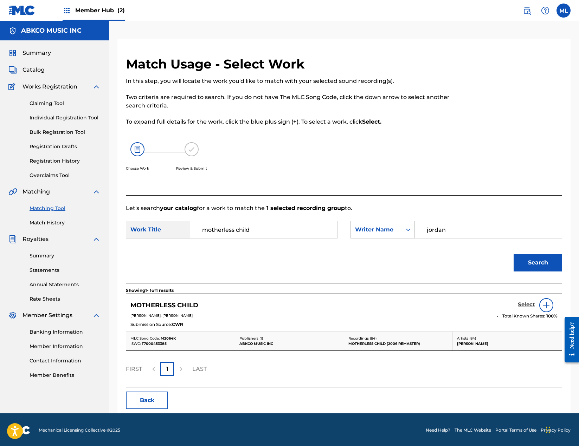
click at [530, 305] on h5 "Select" at bounding box center [525, 304] width 17 height 7
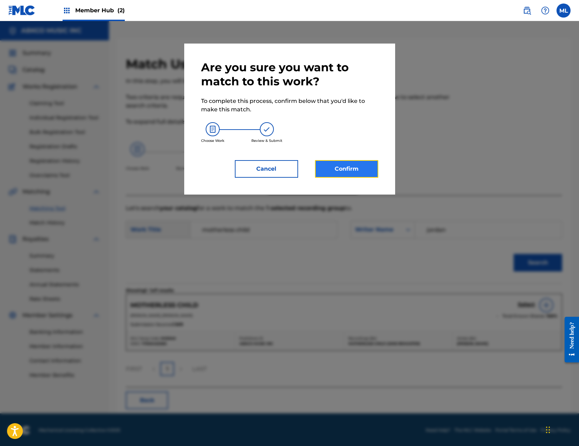
click at [362, 172] on button "Confirm" at bounding box center [346, 169] width 63 height 18
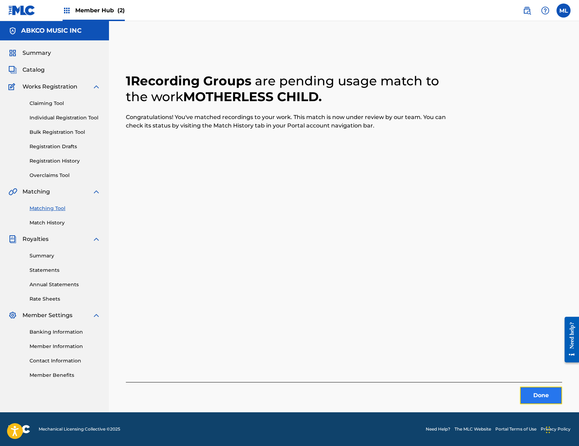
click at [543, 401] on button "Done" at bounding box center [541, 396] width 42 height 18
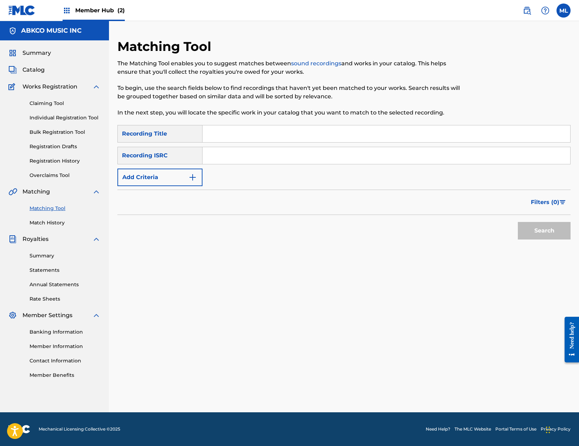
click at [222, 130] on input "Search Form" at bounding box center [385, 133] width 367 height 17
type input "come back"
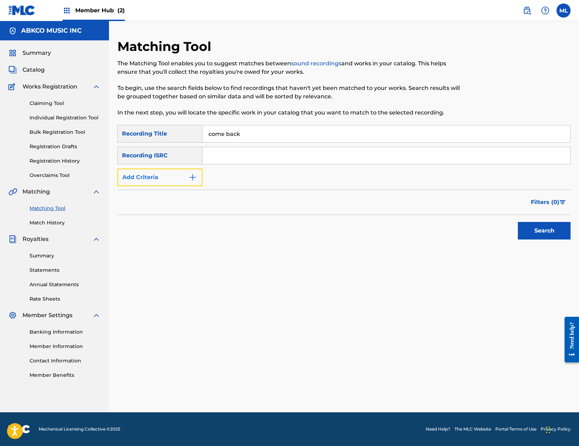
click at [190, 174] on button "Add Criteria" at bounding box center [159, 178] width 85 height 18
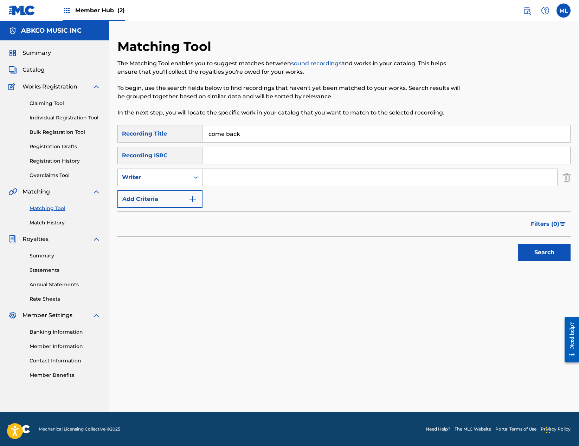
click at [230, 179] on input "Search Form" at bounding box center [379, 177] width 354 height 17
click at [517, 244] on button "Search" at bounding box center [543, 253] width 53 height 18
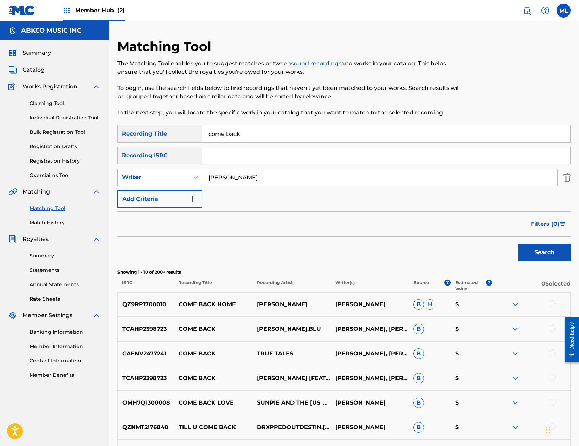
drag, startPoint x: 218, startPoint y: 178, endPoint x: 171, endPoint y: 177, distance: 47.4
click at [171, 177] on div "SearchWithCriteria9af08953-b74b-42d7-94e3-c87942abd518 Writer [PERSON_NAME]" at bounding box center [343, 178] width 453 height 18
type input "[PERSON_NAME]"
click at [517, 244] on button "Search" at bounding box center [543, 253] width 53 height 18
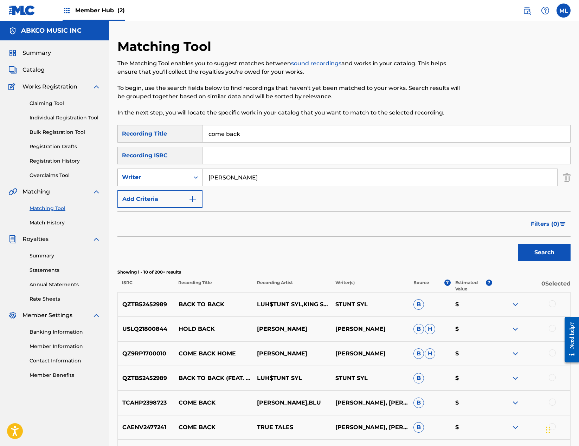
click at [177, 180] on div "Writer" at bounding box center [153, 177] width 63 height 8
click at [165, 196] on div "Recording Artist" at bounding box center [160, 195] width 84 height 18
click at [239, 176] on input "Search Form" at bounding box center [379, 177] width 354 height 17
type input "[PERSON_NAME]"
click at [517, 244] on button "Search" at bounding box center [543, 253] width 53 height 18
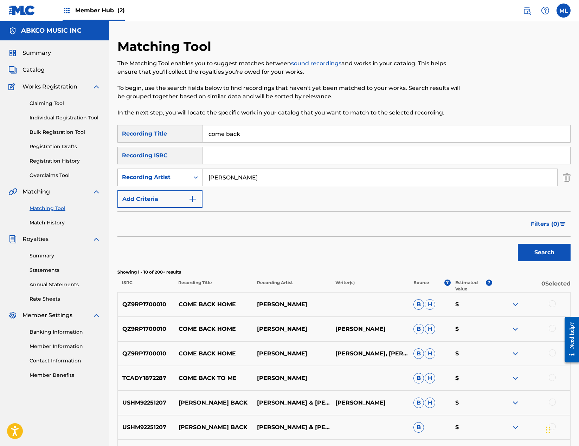
click at [307, 136] on input "come back" at bounding box center [385, 133] width 367 height 17
drag, startPoint x: 306, startPoint y: 135, endPoint x: 200, endPoint y: 135, distance: 106.4
click at [200, 135] on div "SearchWithCriteriacc9b2651-cf58-4c04-9815-42ba29b3b6eb Recording Title come back" at bounding box center [343, 134] width 453 height 18
paste input "Hide Nor Hair"
type input "Hide Nor Hair"
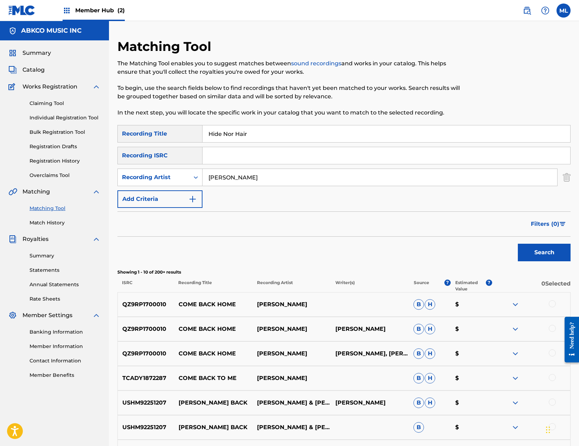
type input "[PERSON_NAME]"
click at [517, 244] on button "Search" at bounding box center [543, 253] width 53 height 18
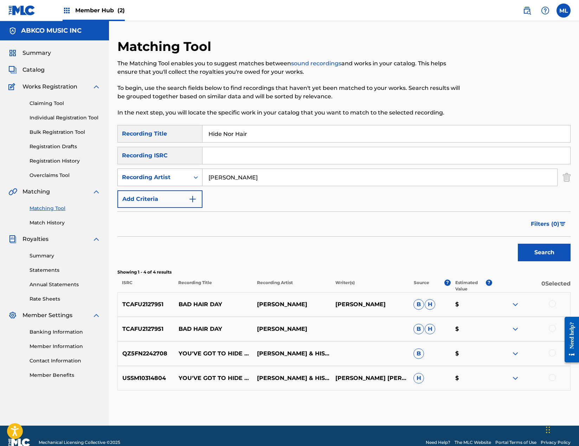
click at [175, 179] on div "Recording Artist" at bounding box center [153, 177] width 63 height 8
click at [169, 190] on div "Writer" at bounding box center [160, 195] width 84 height 18
drag, startPoint x: 219, startPoint y: 186, endPoint x: 229, endPoint y: 182, distance: 11.0
click at [229, 182] on input "Search Form" at bounding box center [379, 177] width 354 height 17
click at [517, 244] on button "Search" at bounding box center [543, 253] width 53 height 18
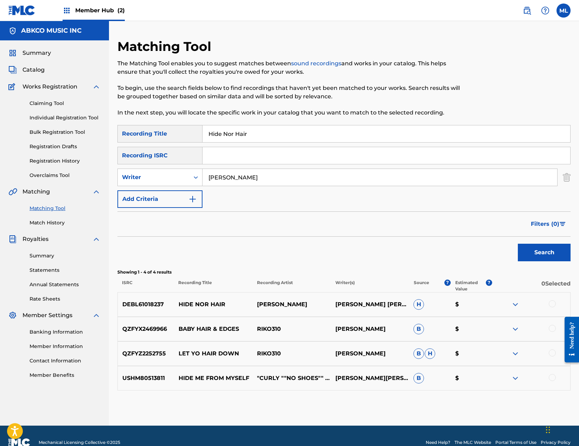
click at [552, 301] on div at bounding box center [551, 303] width 7 height 7
click at [250, 176] on input "[PERSON_NAME]" at bounding box center [379, 177] width 354 height 17
drag, startPoint x: 256, startPoint y: 176, endPoint x: 156, endPoint y: 180, distance: 99.5
click at [156, 180] on div "SearchWithCriteria69eae9be-a3bf-43c3-a914-33f5976a322c Writer [PERSON_NAME]" at bounding box center [343, 178] width 453 height 18
type input "craft"
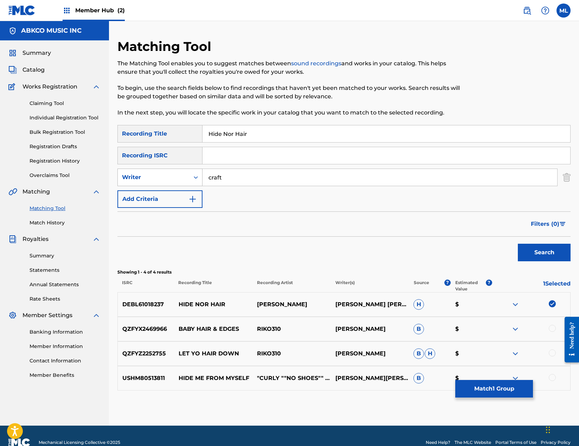
click at [517, 244] on button "Search" at bounding box center [543, 253] width 53 height 18
click at [165, 172] on div "Writer" at bounding box center [154, 177] width 72 height 13
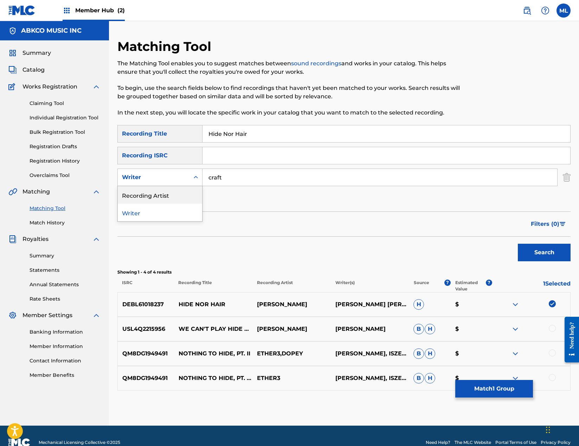
click at [161, 190] on div "Recording Artist" at bounding box center [160, 195] width 84 height 18
click at [235, 176] on input "Search Form" at bounding box center [379, 177] width 354 height 17
type input "[PERSON_NAME]"
click at [517, 244] on button "Search" at bounding box center [543, 253] width 53 height 18
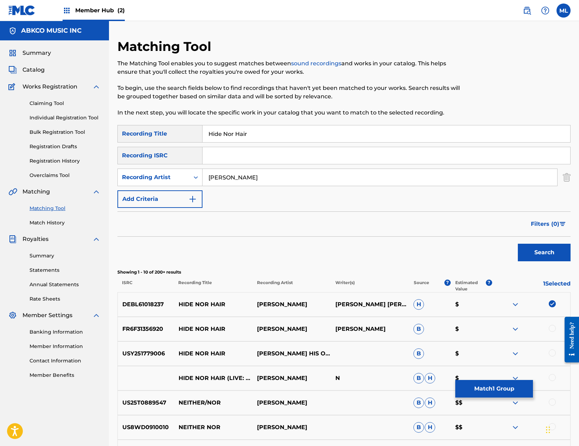
click at [552, 328] on div at bounding box center [551, 328] width 7 height 7
click at [553, 352] on div at bounding box center [551, 353] width 7 height 7
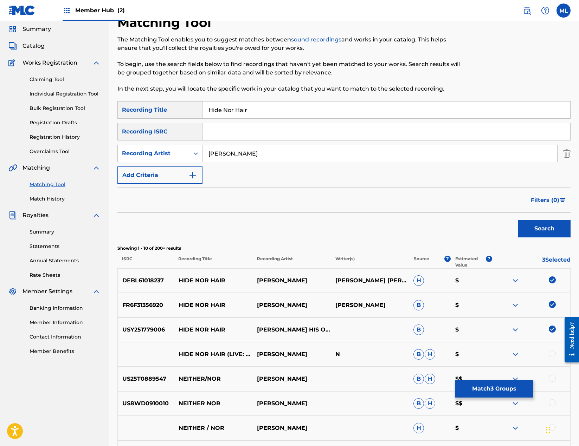
scroll to position [35, 0]
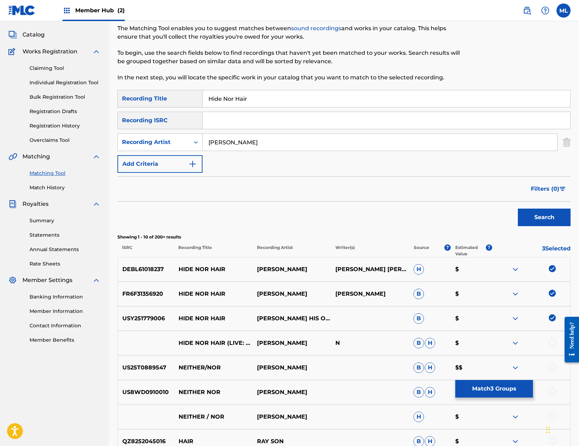
click at [552, 343] on div at bounding box center [551, 342] width 7 height 7
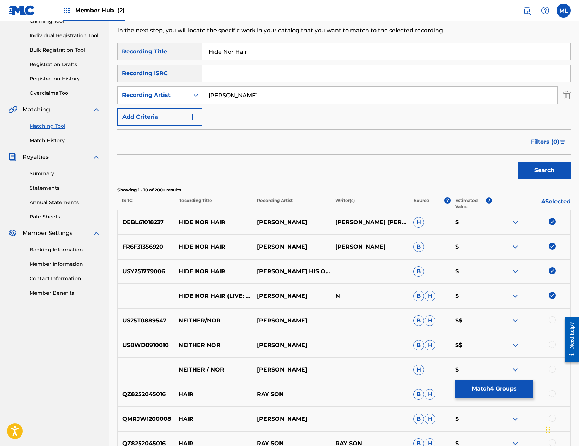
scroll to position [141, 0]
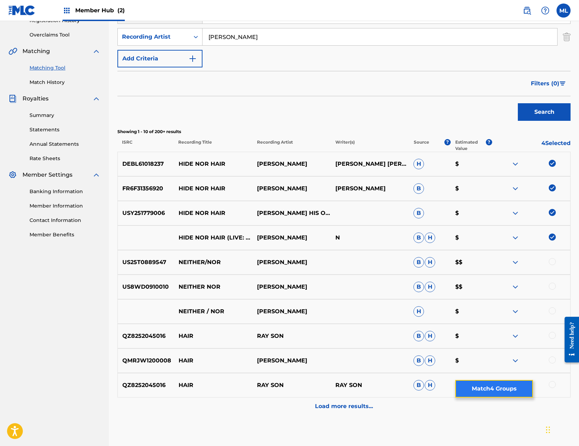
click at [505, 393] on button "Match 4 Groups" at bounding box center [494, 389] width 78 height 18
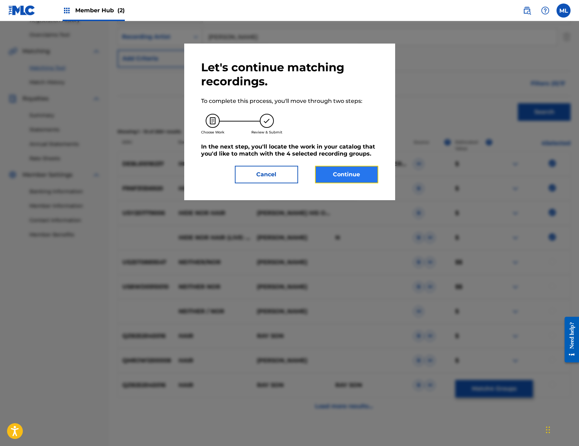
click at [358, 174] on button "Continue" at bounding box center [346, 175] width 63 height 18
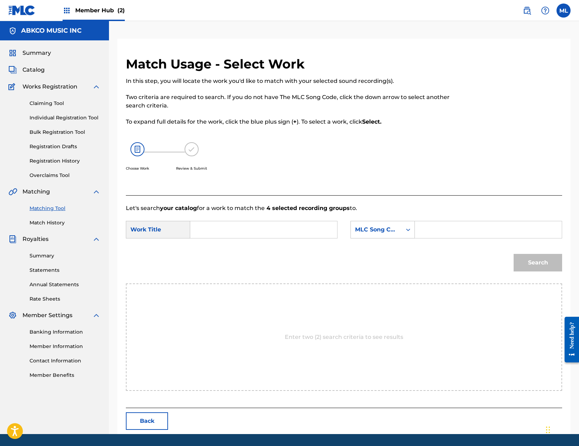
click at [214, 226] on input "Search Form" at bounding box center [263, 229] width 135 height 17
click at [216, 253] on div "hide nor hair" at bounding box center [210, 249] width 29 height 21
type input "hide nor hair"
click at [388, 226] on div "MLC Song Code" at bounding box center [376, 230] width 43 height 8
click at [378, 251] on div "Writer Name" at bounding box center [383, 248] width 64 height 18
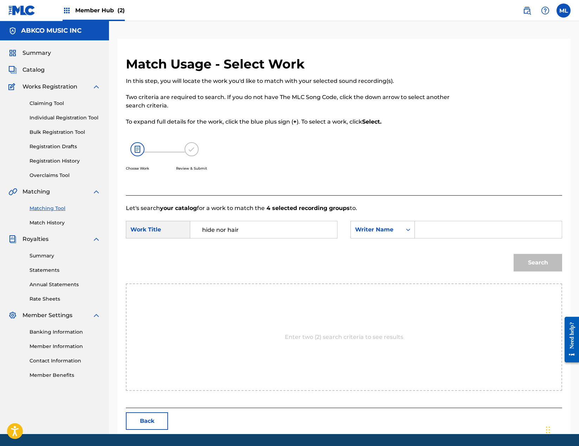
click at [420, 234] on div "Search Form" at bounding box center [488, 230] width 147 height 18
click at [430, 231] on input "Search Form" at bounding box center [487, 229] width 135 height 17
type input "craft"
click at [513, 254] on button "Search" at bounding box center [537, 263] width 48 height 18
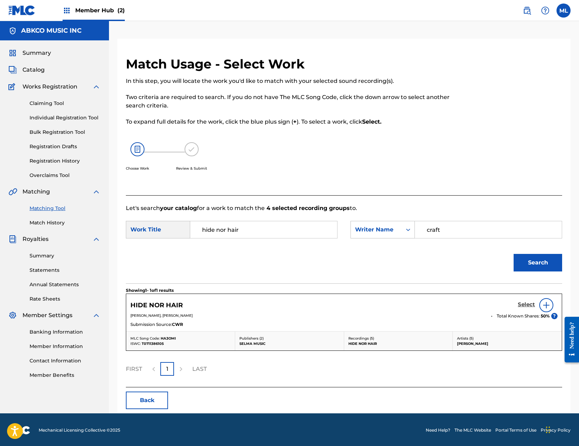
click at [527, 306] on h5 "Select" at bounding box center [525, 304] width 17 height 7
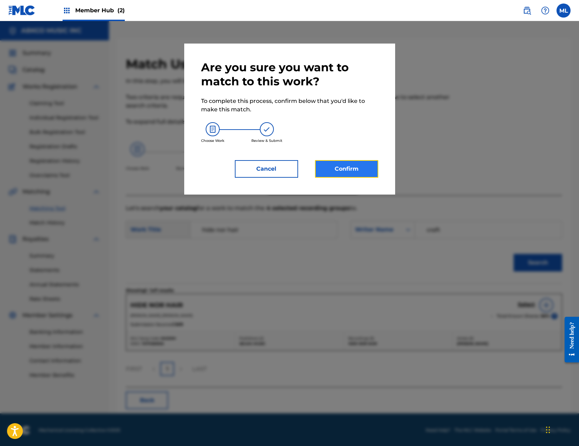
click at [332, 166] on button "Confirm" at bounding box center [346, 169] width 63 height 18
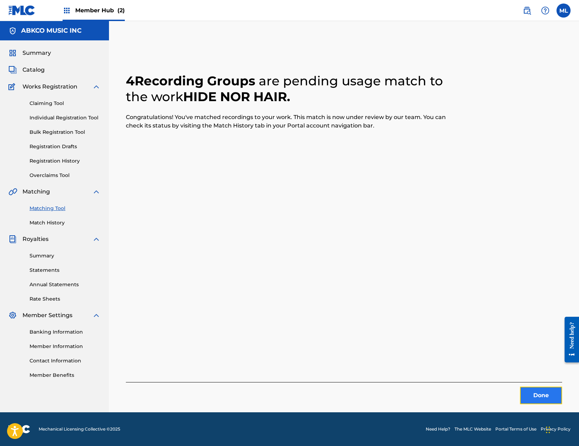
click at [533, 395] on button "Done" at bounding box center [541, 396] width 42 height 18
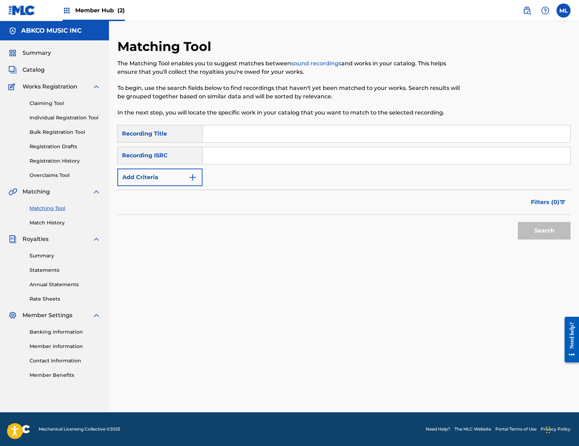
click at [246, 135] on input "Search Form" at bounding box center [385, 133] width 367 height 17
type input "yeah dats me"
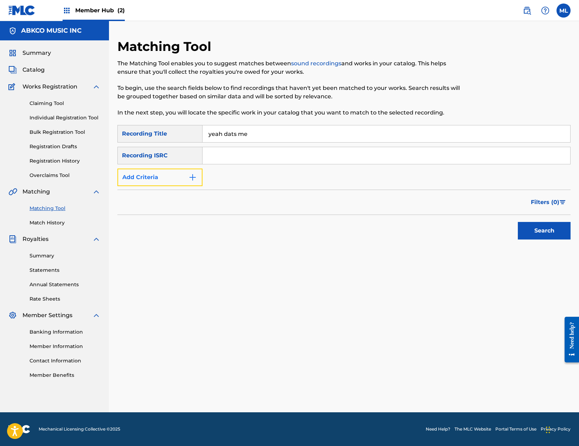
click at [183, 174] on button "Add Criteria" at bounding box center [159, 178] width 85 height 18
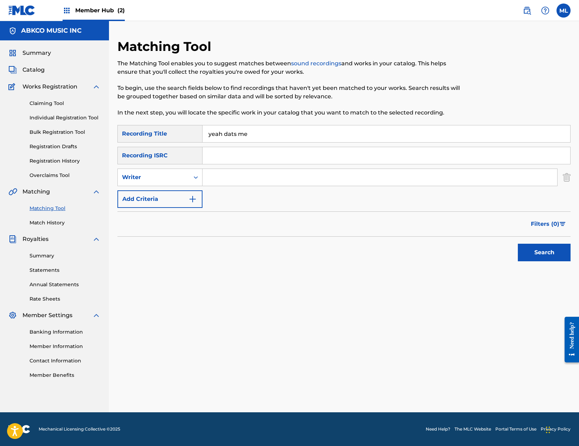
click at [256, 181] on input "Search Form" at bounding box center [379, 177] width 354 height 17
click at [517, 244] on button "Search" at bounding box center [543, 253] width 53 height 18
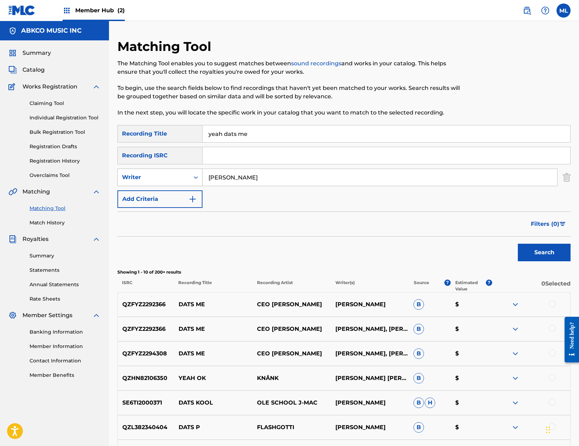
drag, startPoint x: 255, startPoint y: 179, endPoint x: 158, endPoint y: 178, distance: 96.3
click at [158, 178] on div "SearchWithCriteria9af08953-b74b-42d7-94e3-c87942abd518 Writer [PERSON_NAME]" at bounding box center [343, 178] width 453 height 18
type input "[PERSON_NAME]"
click at [517, 244] on button "Search" at bounding box center [543, 253] width 53 height 18
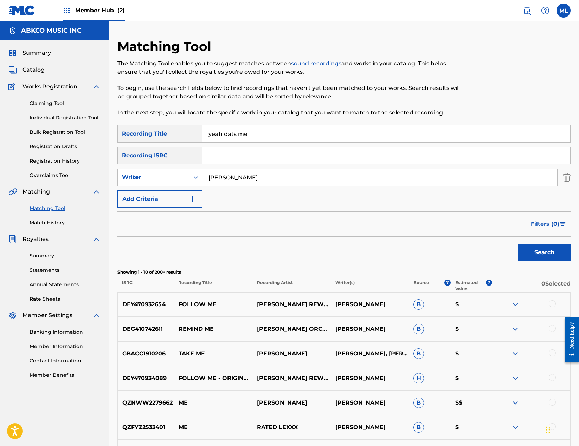
click at [307, 132] on input "yeah dats me" at bounding box center [385, 133] width 367 height 17
drag, startPoint x: 307, startPoint y: 132, endPoint x: 142, endPoint y: 132, distance: 164.8
click at [142, 132] on div "SearchWithCriteriacc9b2651-cf58-4c04-9815-42ba29b3b6eb Recording Title yeah dat…" at bounding box center [343, 134] width 453 height 18
paste input "[PERSON_NAME]"
type input "[PERSON_NAME]"
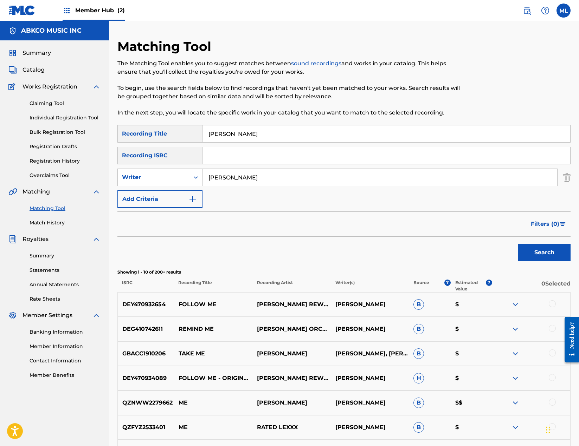
click at [249, 182] on input "[PERSON_NAME]" at bounding box center [379, 177] width 354 height 17
drag, startPoint x: 255, startPoint y: 182, endPoint x: 135, endPoint y: 179, distance: 120.2
click at [135, 179] on div "SearchWithCriteria9af08953-b74b-42d7-94e3-c87942abd518 Writer [PERSON_NAME]" at bounding box center [343, 178] width 453 height 18
type input "[PERSON_NAME]"
click at [517, 244] on button "Search" at bounding box center [543, 253] width 53 height 18
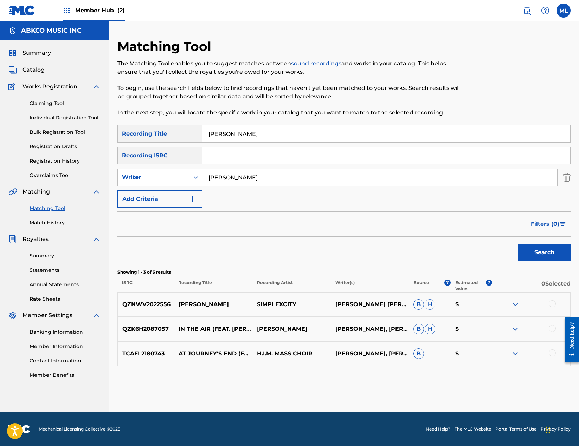
click at [310, 128] on input "[PERSON_NAME]" at bounding box center [385, 133] width 367 height 17
drag, startPoint x: 304, startPoint y: 131, endPoint x: 163, endPoint y: 131, distance: 140.9
click at [163, 131] on div "SearchWithCriteriacc9b2651-cf58-4c04-9815-42ba29b3b6eb Recording Title [PERSON_…" at bounding box center [343, 134] width 453 height 18
paste input "Miracle Cure"
type input "Miracle Cure"
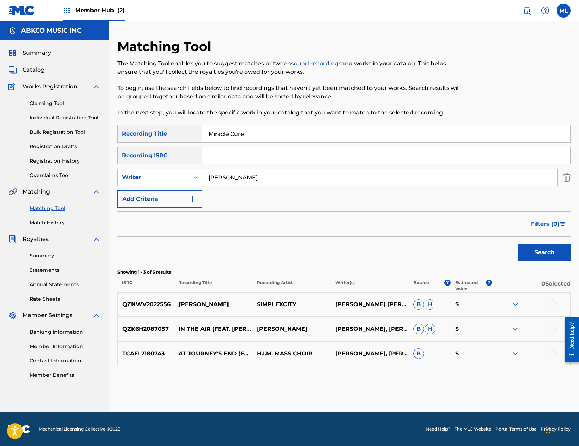
click at [274, 182] on input "[PERSON_NAME]" at bounding box center [379, 177] width 354 height 17
drag, startPoint x: 274, startPoint y: 182, endPoint x: 150, endPoint y: 180, distance: 124.0
click at [150, 180] on div "SearchWithCriteria9af08953-b74b-42d7-94e3-c87942abd518 Writer [PERSON_NAME]" at bounding box center [343, 178] width 453 height 18
paste input "[PERSON_NAME]"
type input "[PERSON_NAME]"
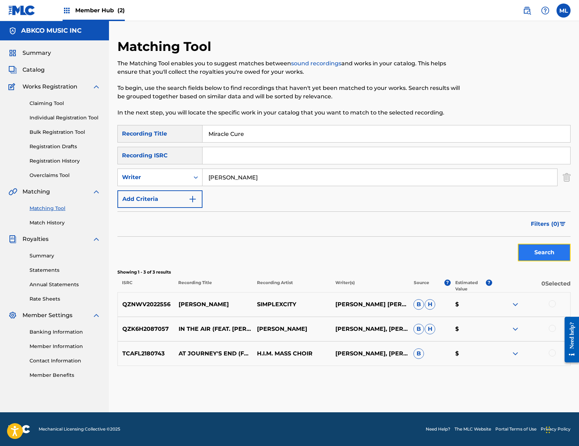
click at [540, 250] on button "Search" at bounding box center [543, 253] width 53 height 18
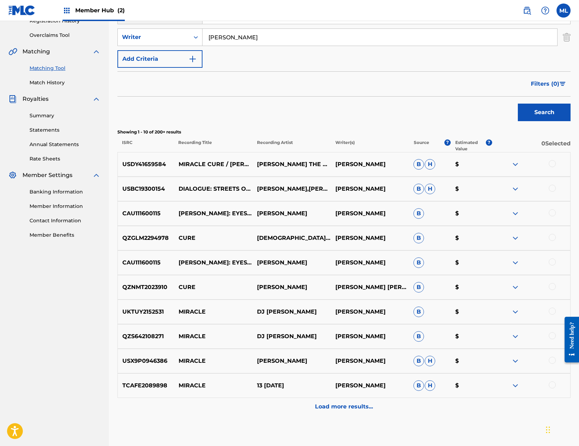
scroll to position [141, 0]
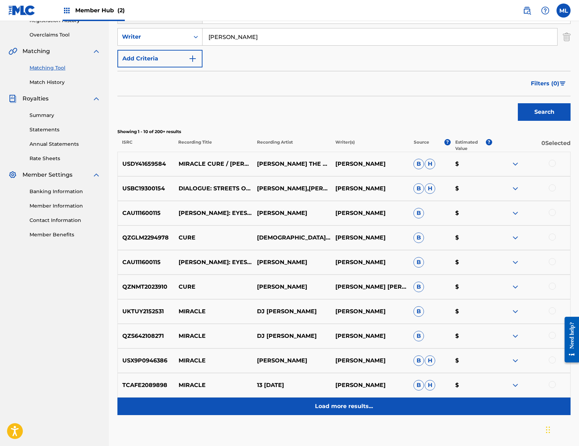
click at [338, 408] on p "Load more results..." at bounding box center [344, 406] width 58 height 8
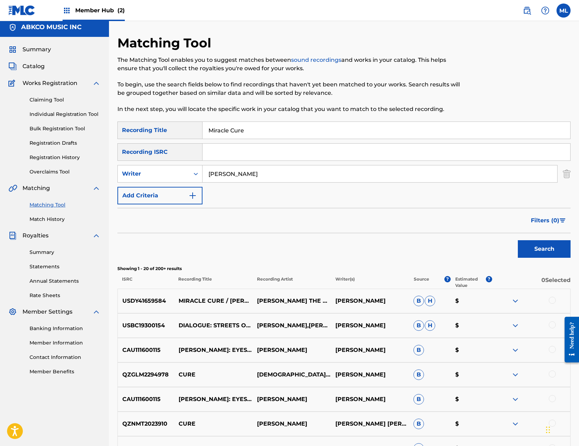
scroll to position [0, 0]
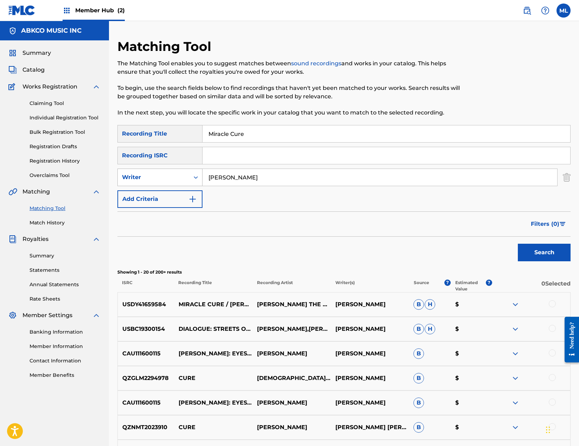
click at [161, 178] on div "Writer" at bounding box center [153, 177] width 63 height 8
click at [154, 193] on div "Recording Artist" at bounding box center [160, 195] width 84 height 18
click at [221, 179] on input "Search Form" at bounding box center [379, 177] width 354 height 17
type input "the who"
click at [517, 244] on button "Search" at bounding box center [543, 253] width 53 height 18
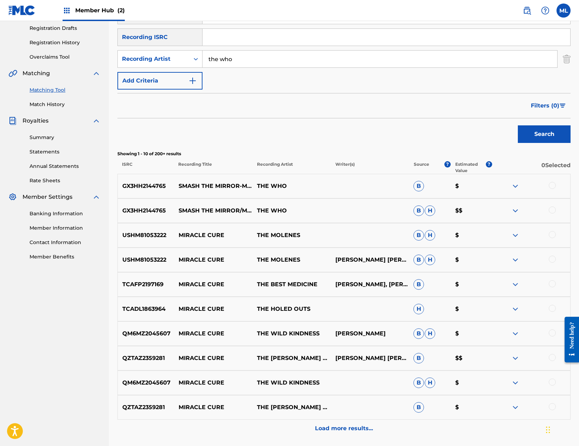
scroll to position [141, 0]
